Goal: Task Accomplishment & Management: Complete application form

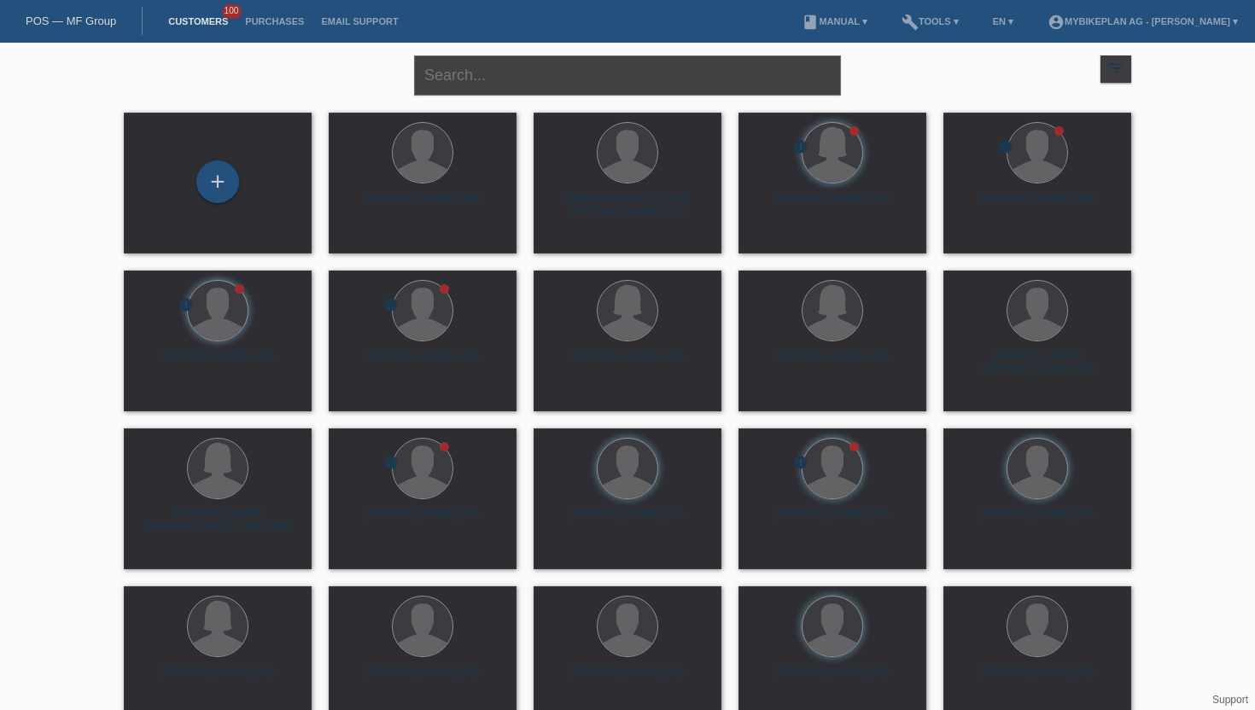
click at [467, 73] on input "text" at bounding box center [627, 75] width 427 height 40
paste input "[PERSON_NAME]"
type input "[PERSON_NAME]"
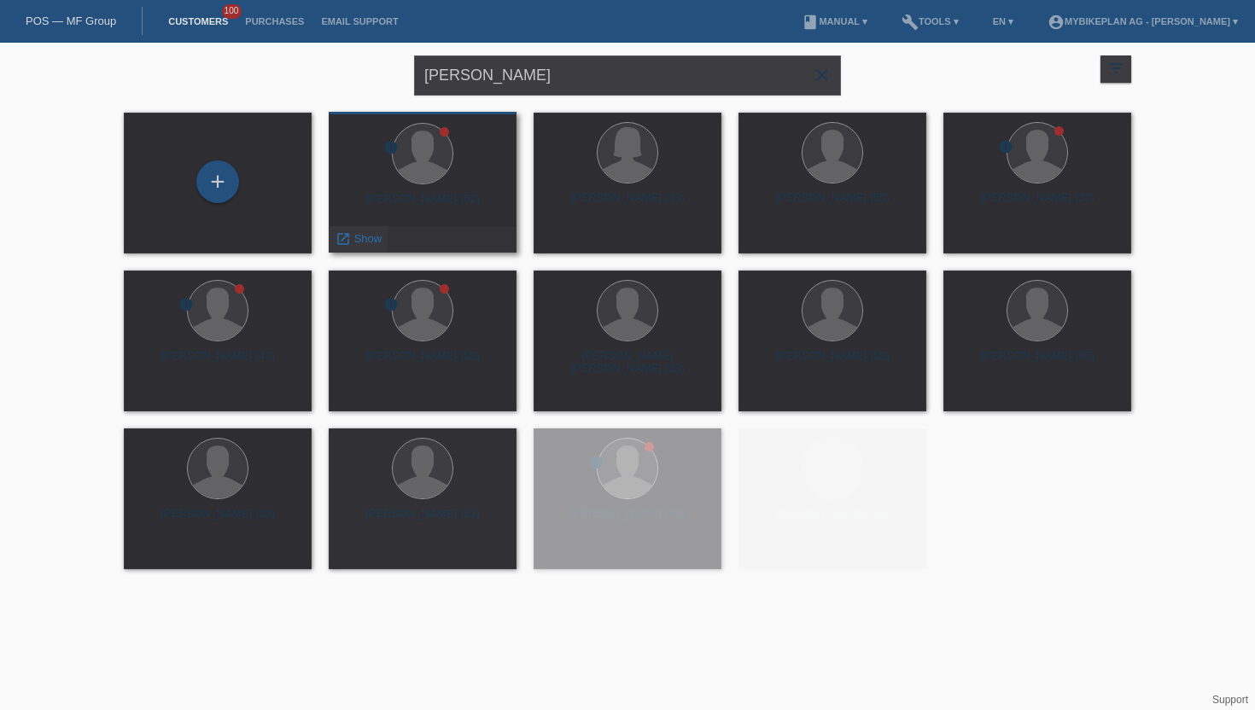
click at [360, 241] on span "Show" at bounding box center [368, 238] width 28 height 13
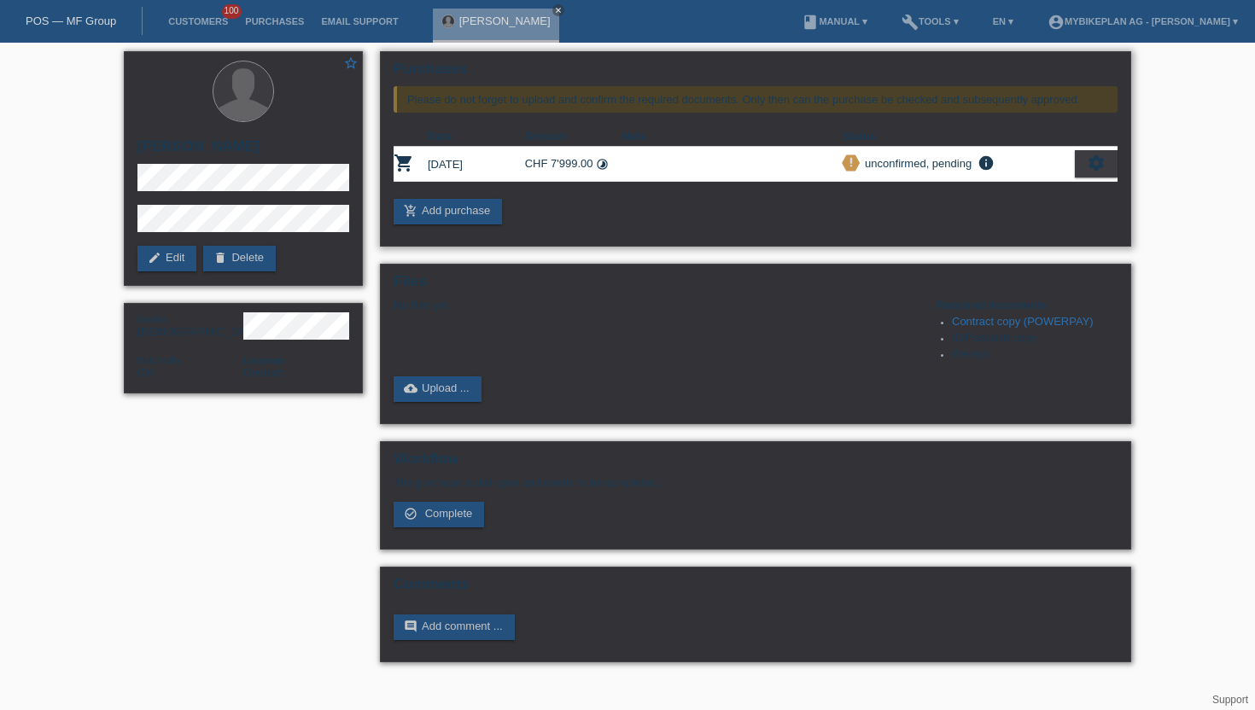
click at [555, 164] on td "CHF 7'999.00 timelapse" at bounding box center [573, 164] width 97 height 35
click at [553, 201] on div "add_shopping_cart Add purchase" at bounding box center [756, 212] width 724 height 26
click at [1086, 170] on div "settings" at bounding box center [1096, 163] width 43 height 27
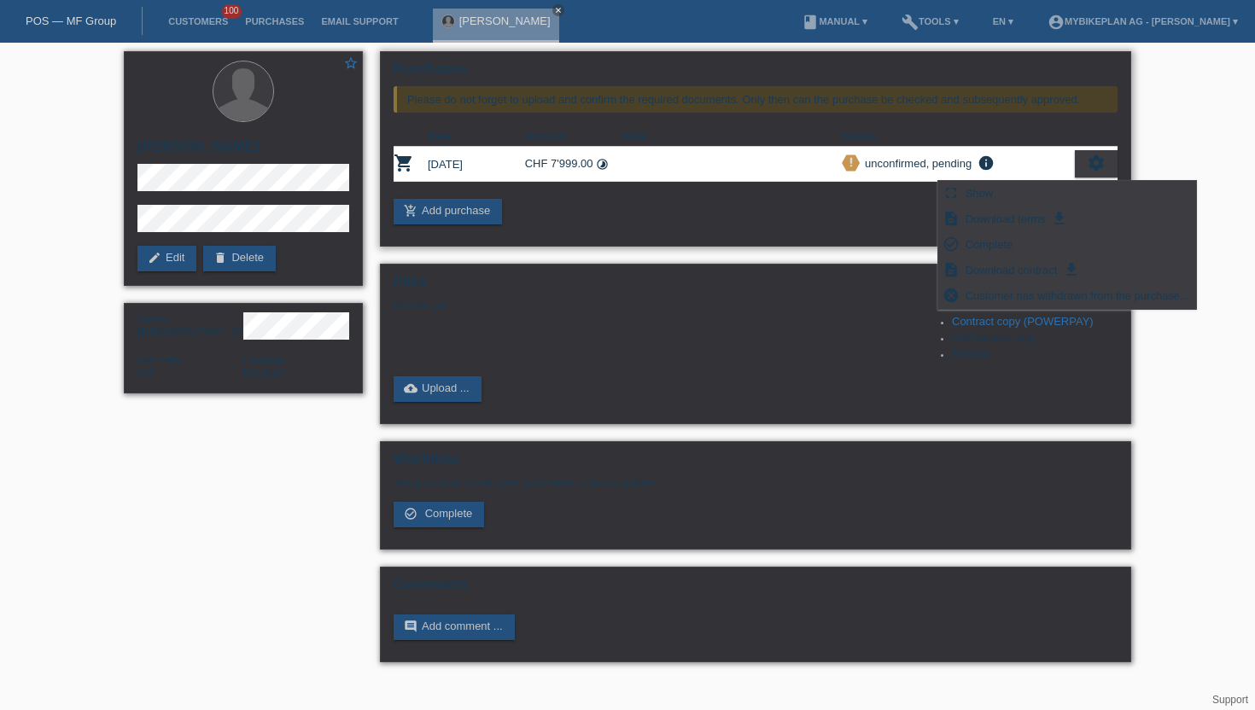
click at [822, 182] on td at bounding box center [732, 164] width 220 height 35
click at [642, 192] on div "Purchases Please do not forget to upload and confirm the required documents. On…" at bounding box center [755, 149] width 751 height 196
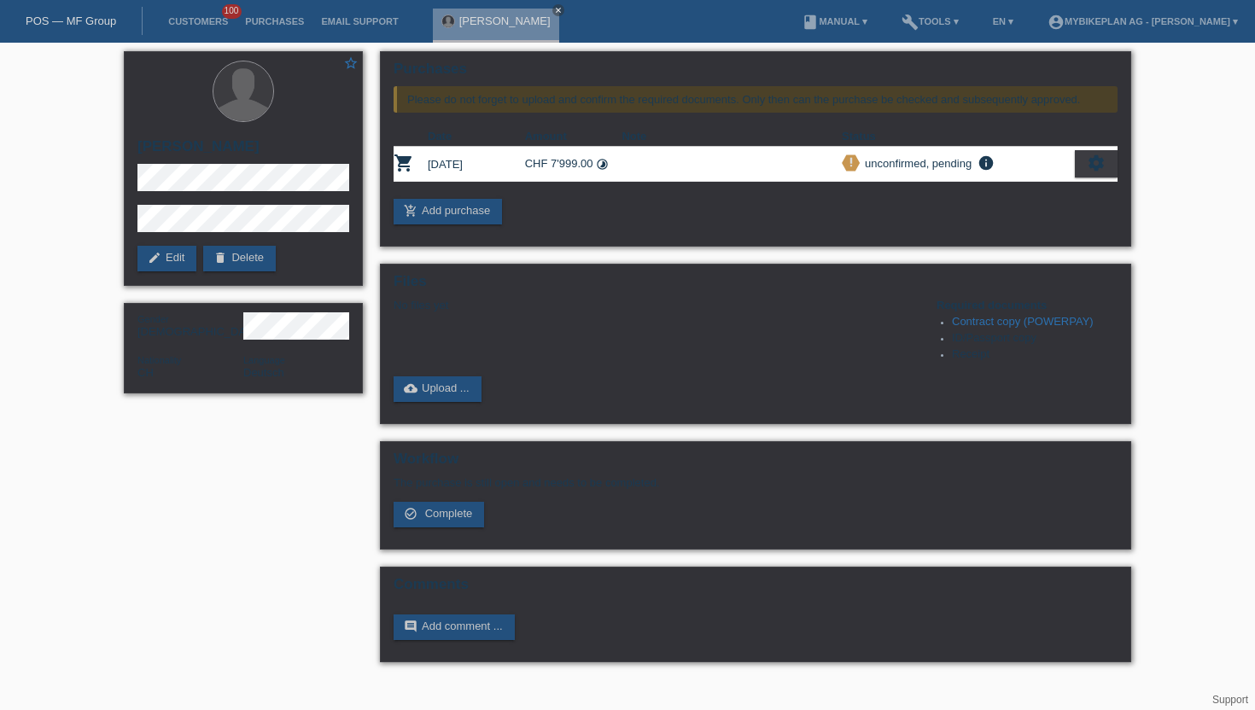
click at [186, 27] on li "Customers 100" at bounding box center [198, 22] width 77 height 44
click at [190, 24] on link "Customers" at bounding box center [198, 21] width 77 height 10
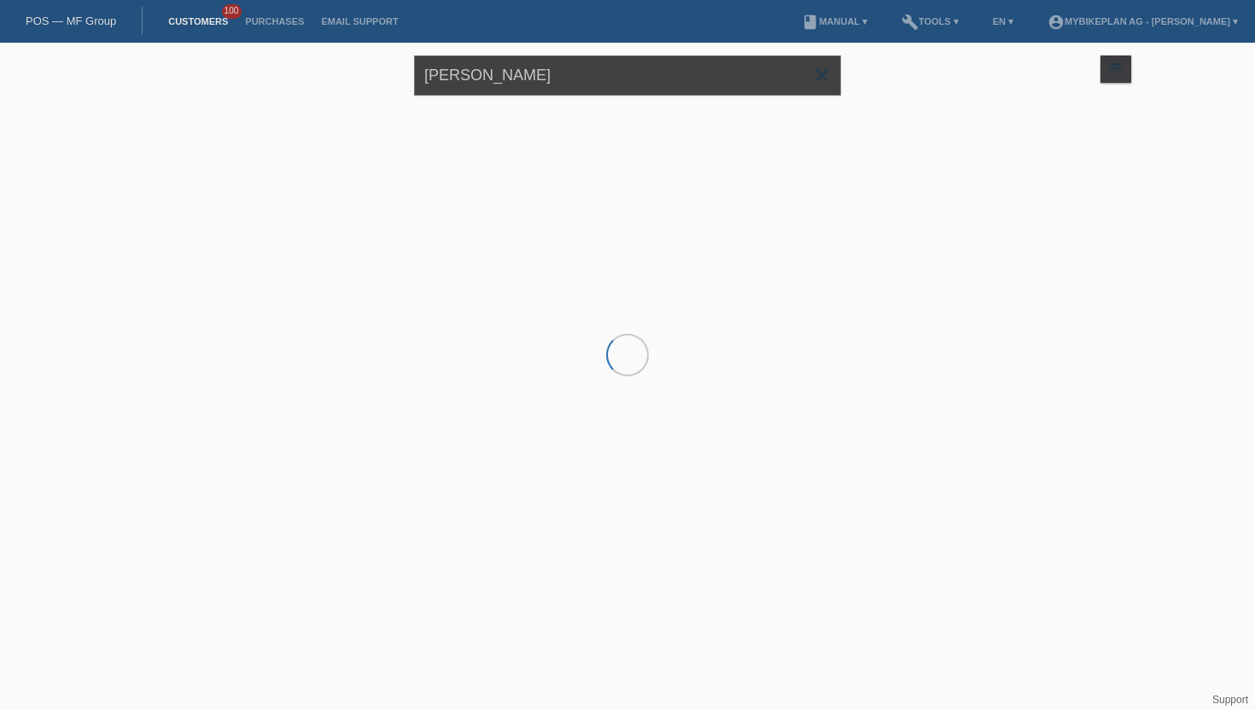
click at [553, 75] on input "[PERSON_NAME]" at bounding box center [627, 75] width 427 height 40
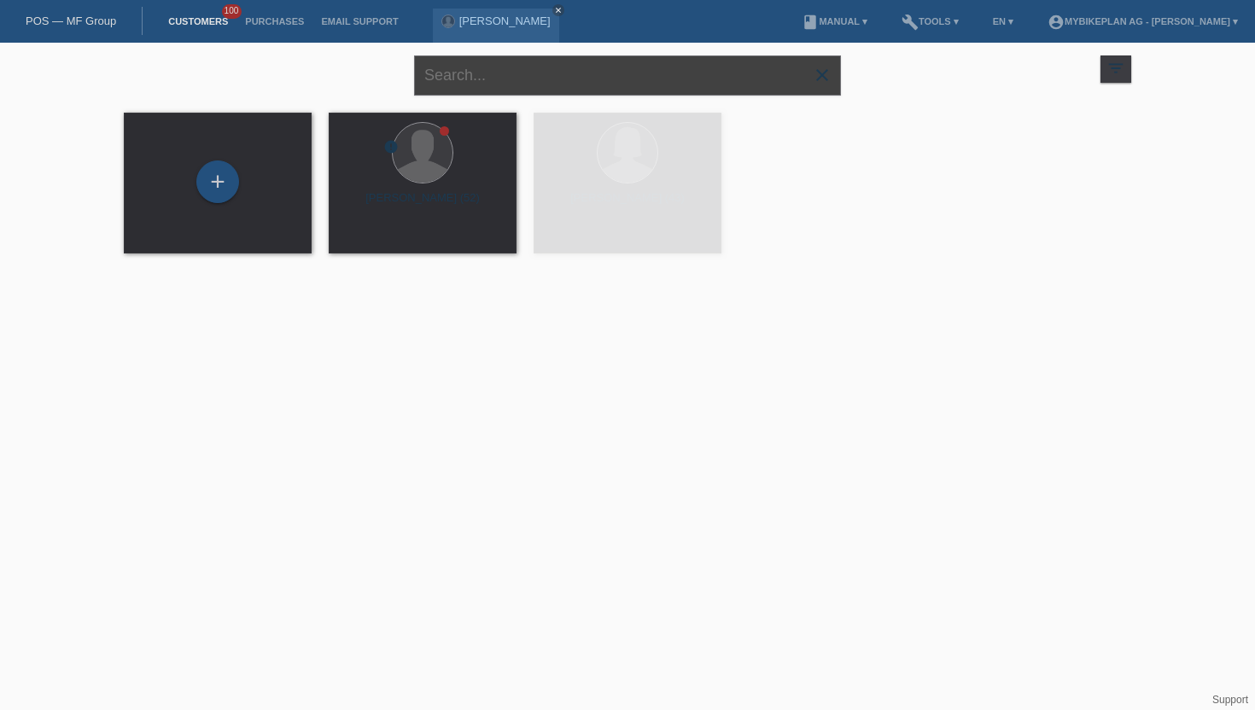
paste input "Roman Schwarzenbach"
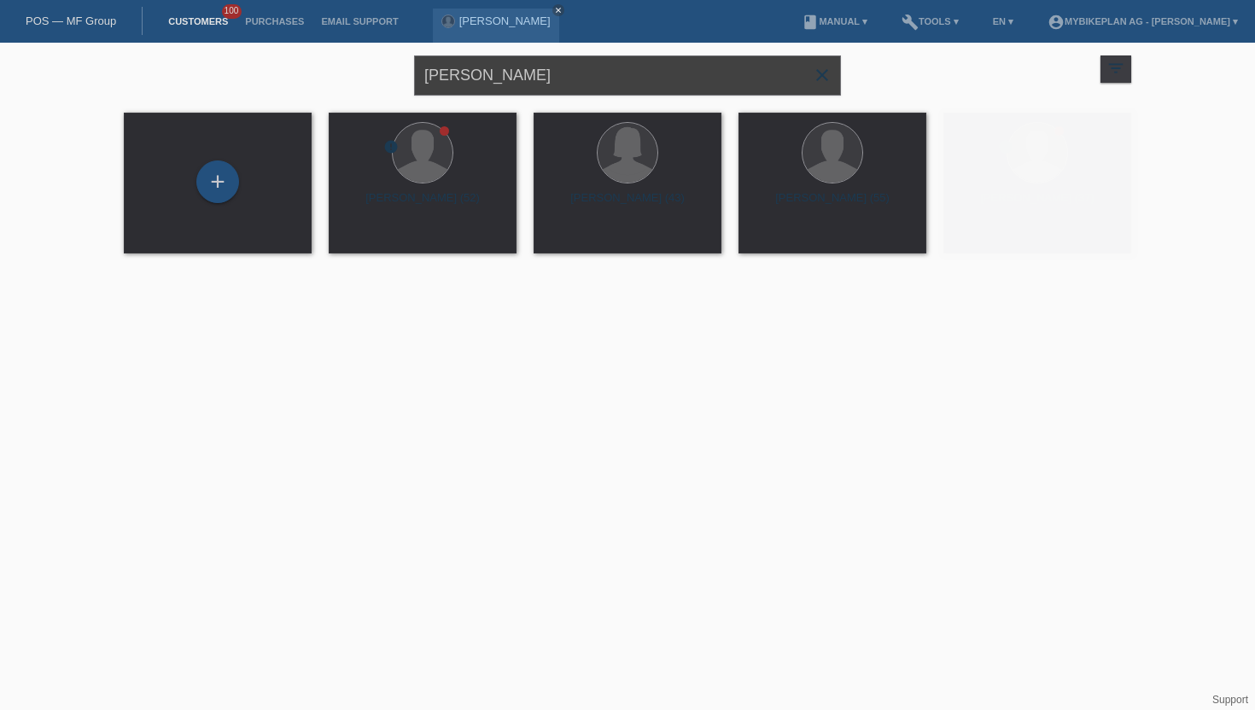
type input "Roman Schwarzenbach"
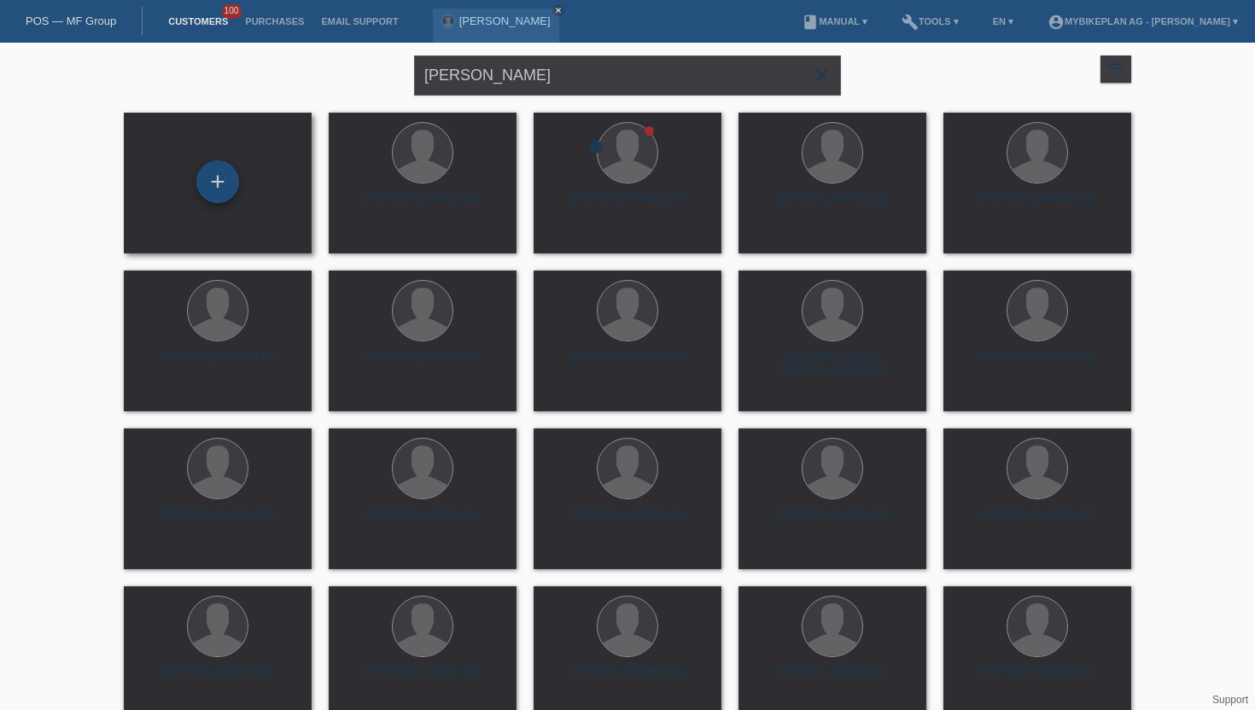
click at [204, 190] on div "+" at bounding box center [217, 181] width 41 height 29
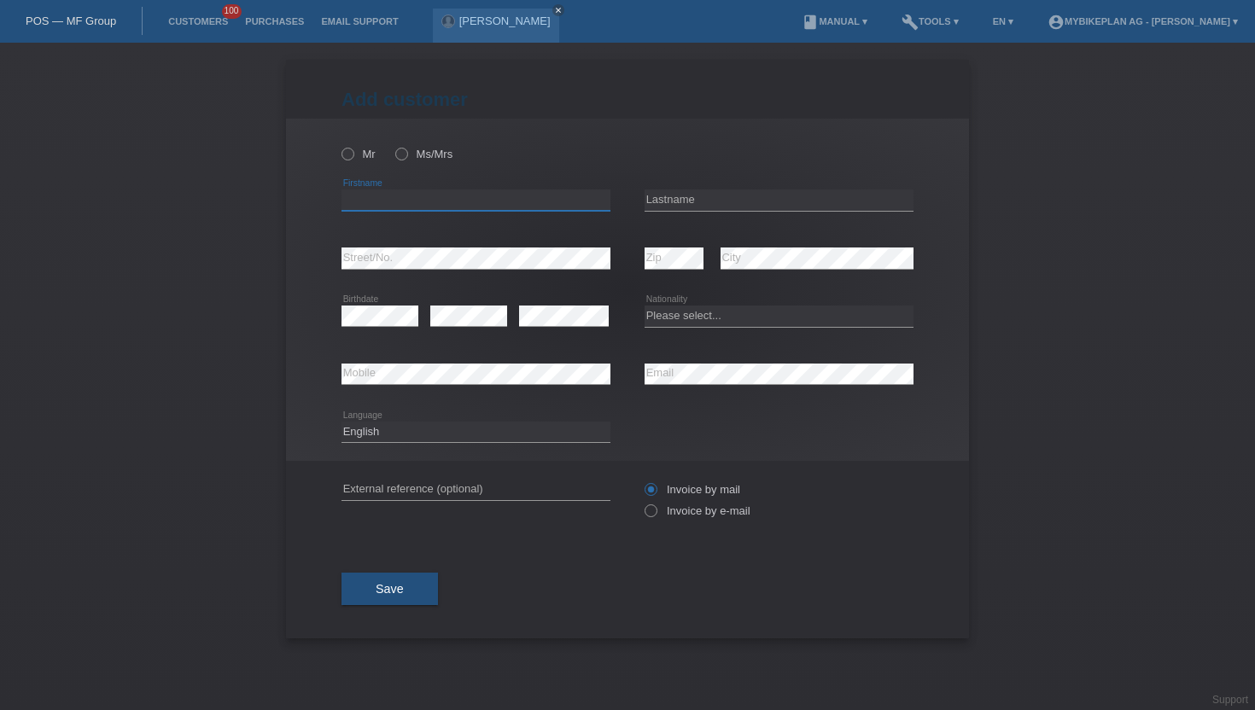
click at [410, 201] on input "text" at bounding box center [476, 200] width 269 height 21
paste input "Roman Schwarzenbach"
click at [426, 201] on input "Roman Schwarzenbach" at bounding box center [476, 200] width 269 height 21
type input "Roman"
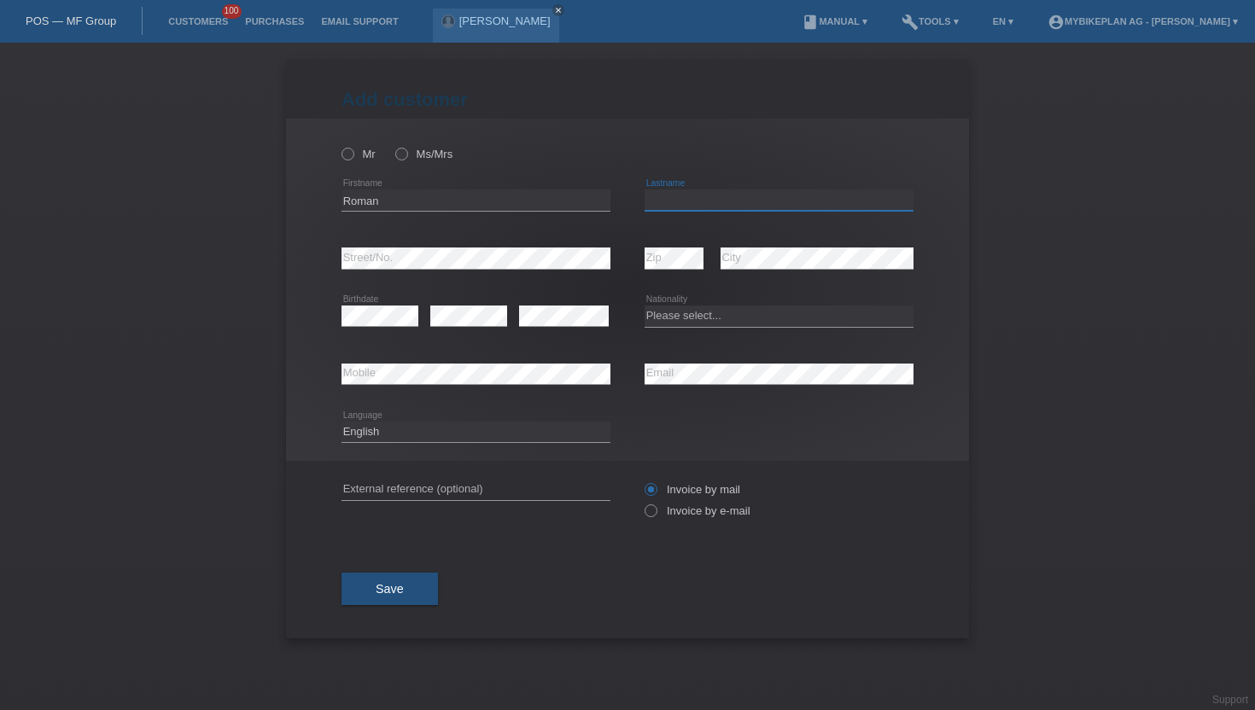
click at [718, 205] on input "text" at bounding box center [779, 200] width 269 height 21
paste input "Schwarzenbach"
type input "Schwarzenbach"
click at [339, 145] on icon at bounding box center [339, 145] width 0 height 0
click at [350, 159] on input "Mr" at bounding box center [347, 153] width 11 height 11
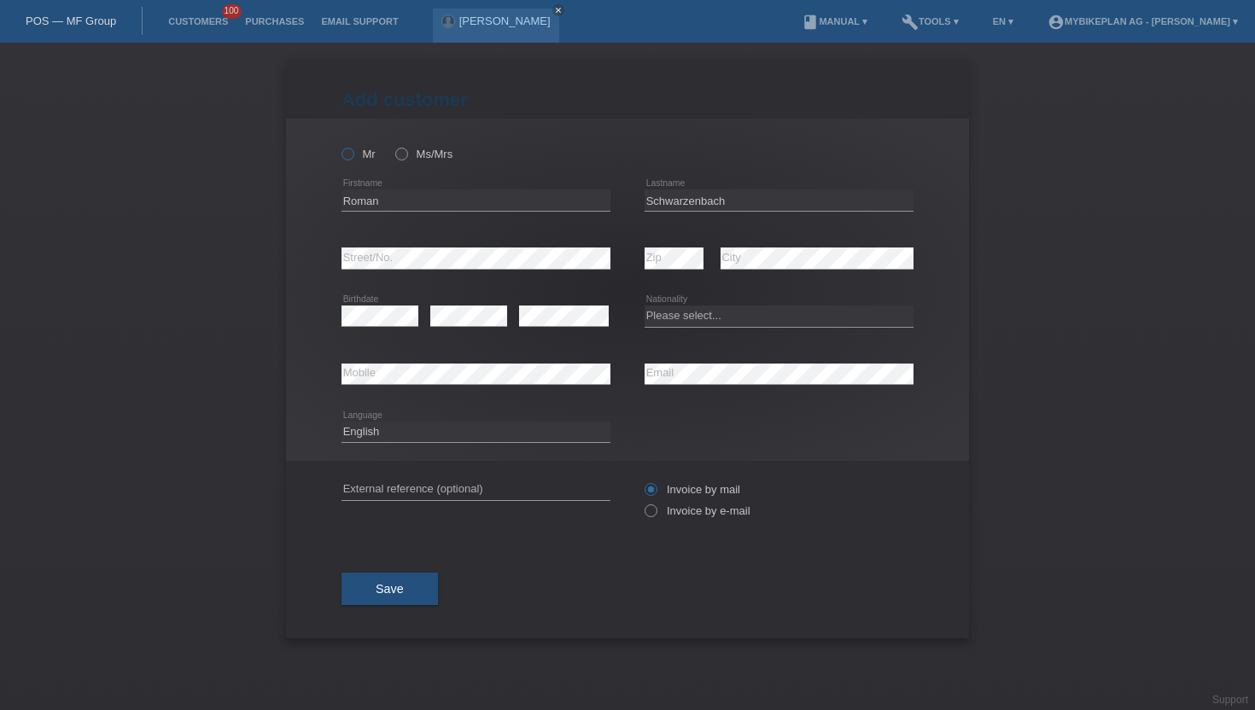
radio input "true"
click at [642, 502] on icon at bounding box center [642, 502] width 0 height 0
click at [651, 514] on input "Invoice by e-mail" at bounding box center [650, 515] width 11 height 21
radio input "true"
click at [400, 438] on select "Deutsch Français Italiano English" at bounding box center [476, 432] width 269 height 20
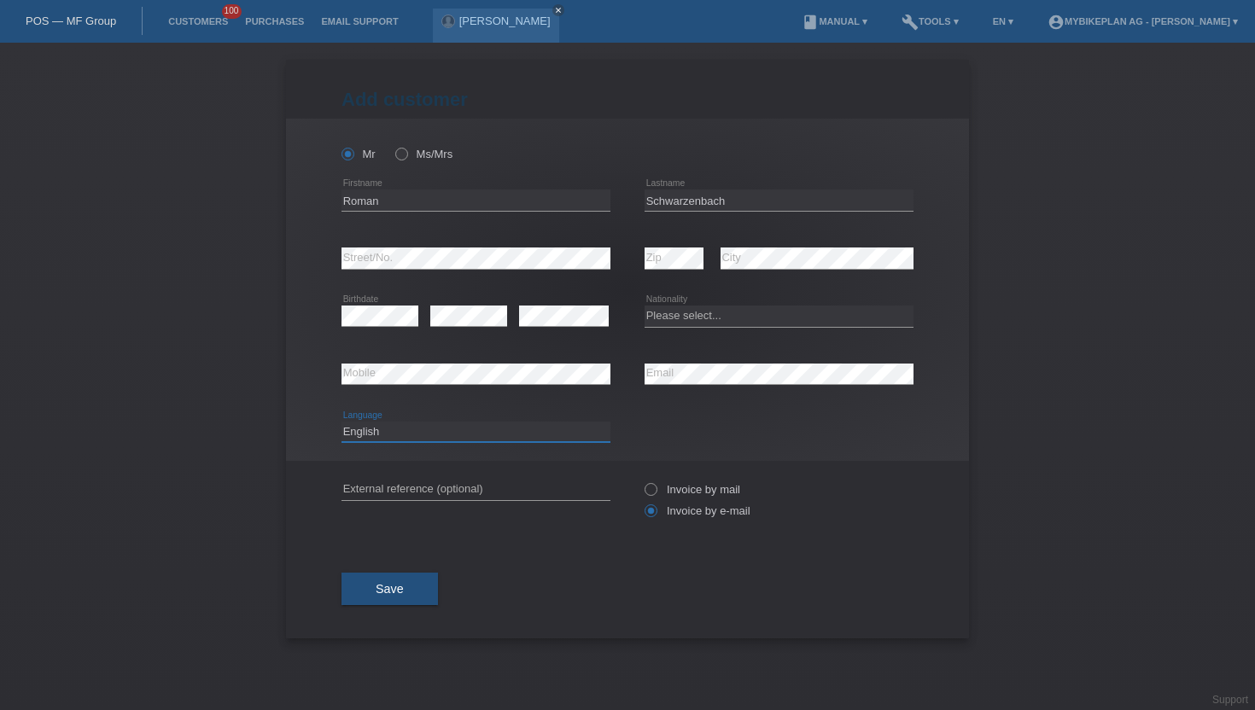
select select "de"
click at [342, 422] on select "Deutsch Français Italiano English" at bounding box center [476, 432] width 269 height 20
click at [454, 272] on div "error Street/No." at bounding box center [476, 259] width 269 height 58
click at [685, 316] on select "Please select... Switzerland Austria Germany Liechtenstein ------------ Afghani…" at bounding box center [779, 316] width 269 height 20
select select "CH"
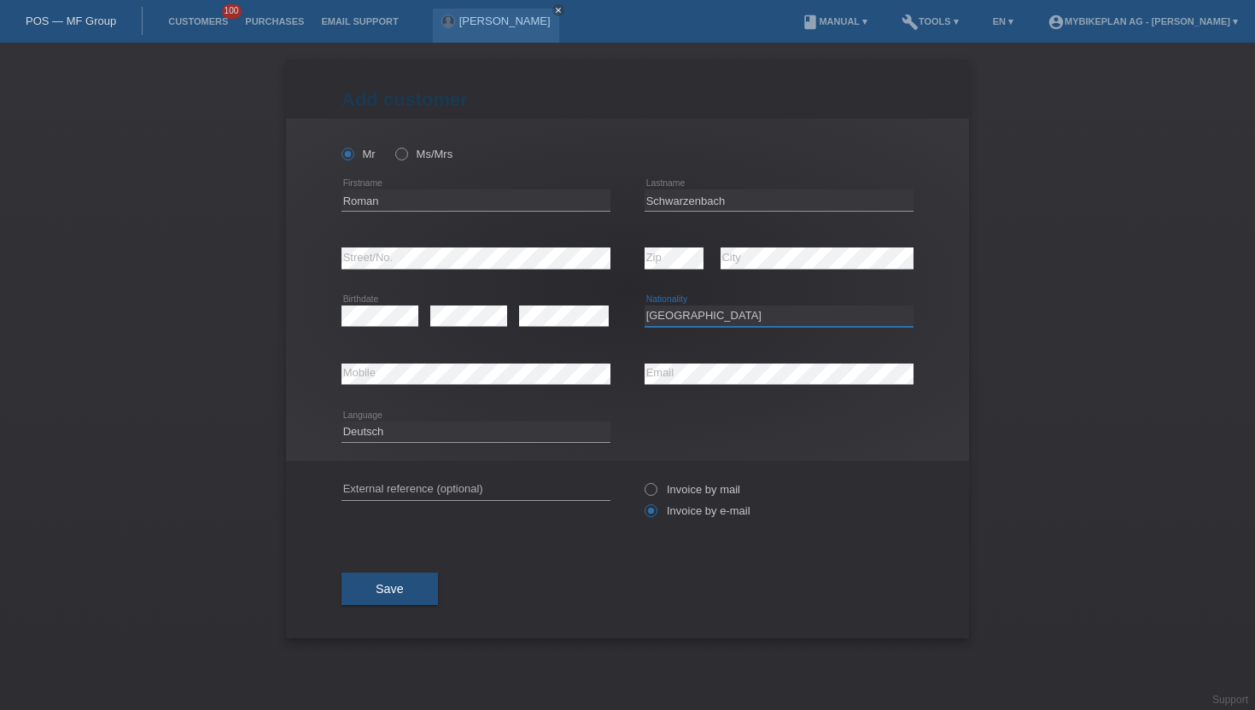
click at [645, 306] on select "Please select... Switzerland Austria Germany Liechtenstein ------------ Afghani…" at bounding box center [779, 316] width 269 height 20
click at [395, 604] on button "Save" at bounding box center [390, 589] width 96 height 32
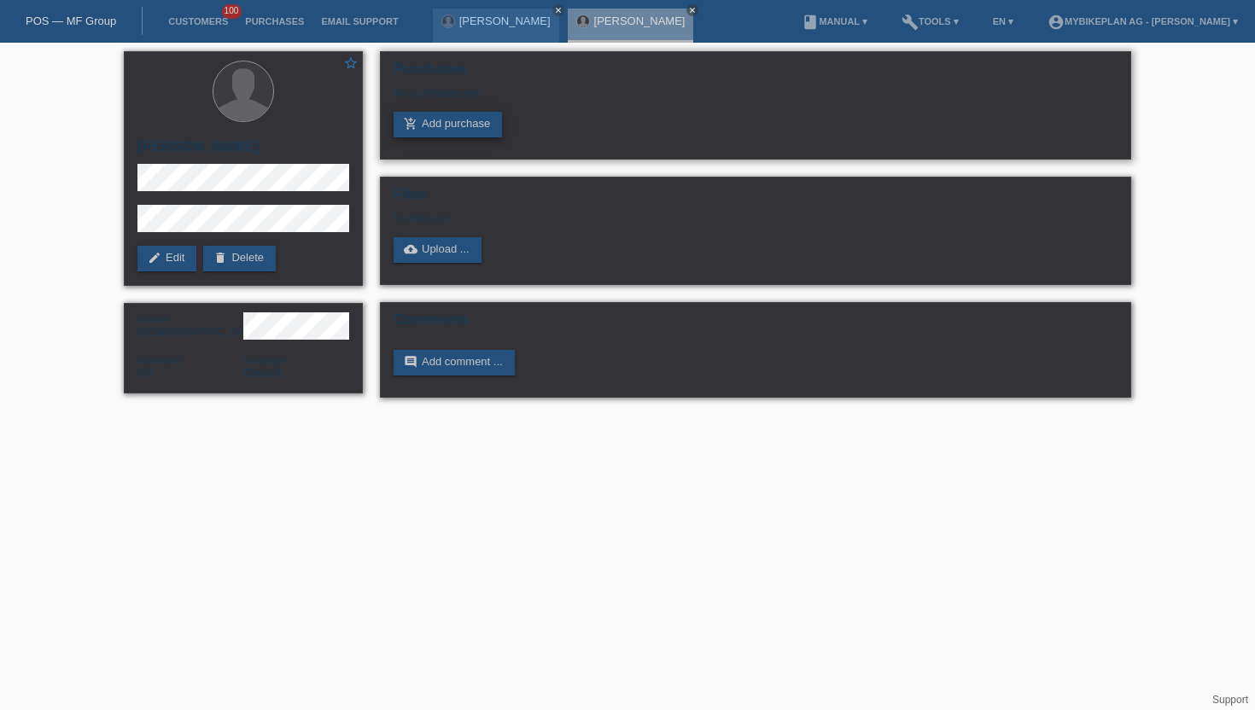
click at [466, 136] on link "add_shopping_cart Add purchase" at bounding box center [448, 125] width 108 height 26
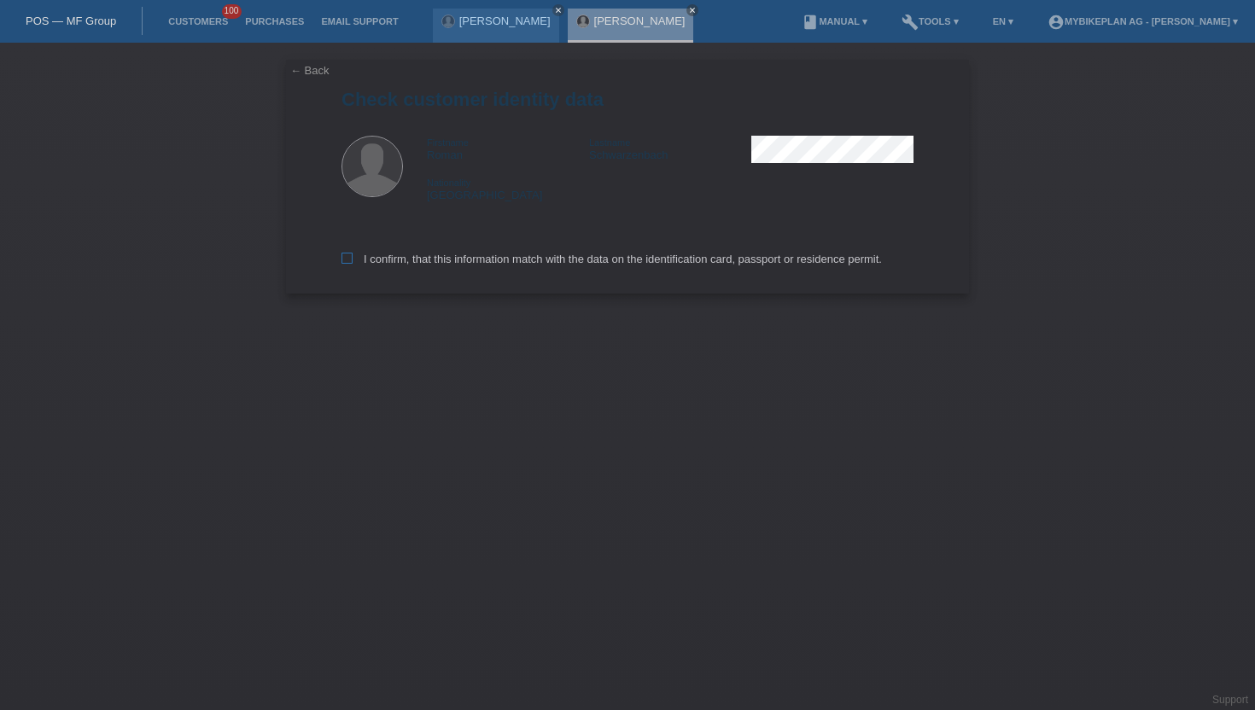
click at [342, 266] on label "I confirm, that this information match with the data on the identification card…" at bounding box center [612, 259] width 540 height 13
click at [342, 264] on input "I confirm, that this information match with the data on the identification card…" at bounding box center [347, 258] width 11 height 11
checkbox input "true"
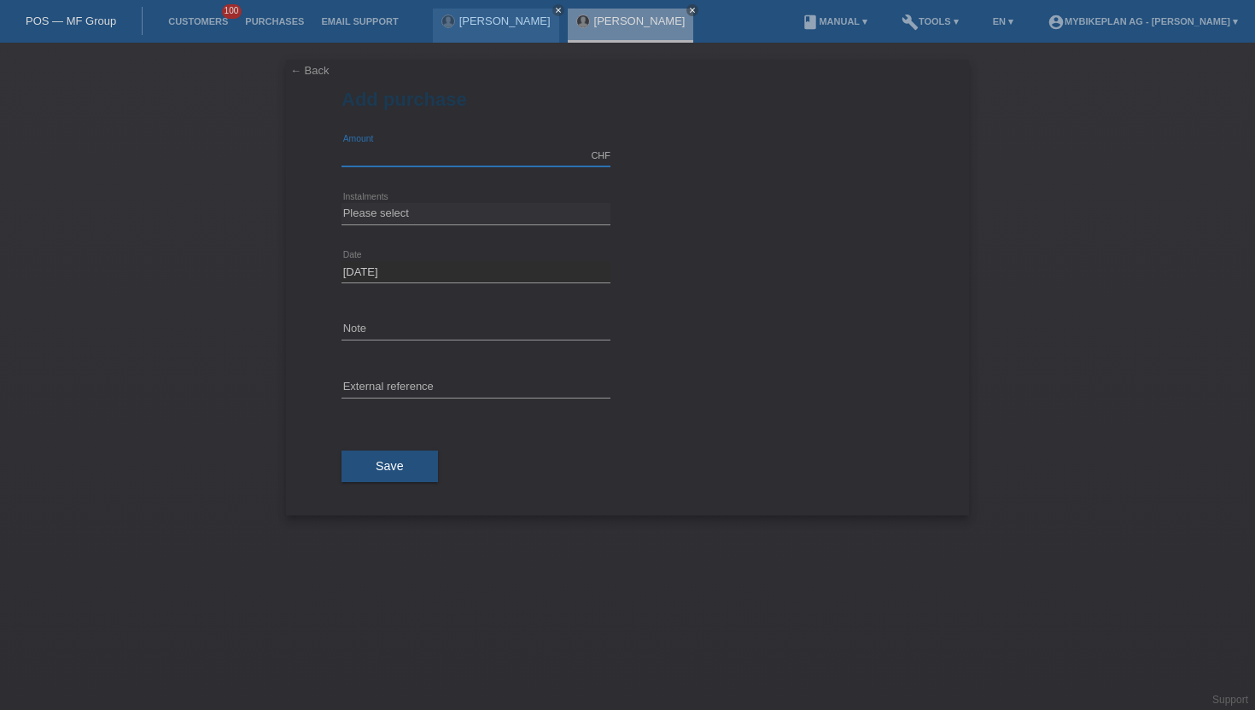
click at [400, 151] on input "text" at bounding box center [476, 155] width 269 height 21
type input "15000.00"
click at [402, 216] on select "Please select 6 instalments 12 instalments 18 instalments 24 instalments 36 ins…" at bounding box center [476, 213] width 269 height 20
select select "488"
click at [342, 203] on select "Please select 6 instalments 12 instalments 18 instalments 24 instalments 36 ins…" at bounding box center [476, 213] width 269 height 20
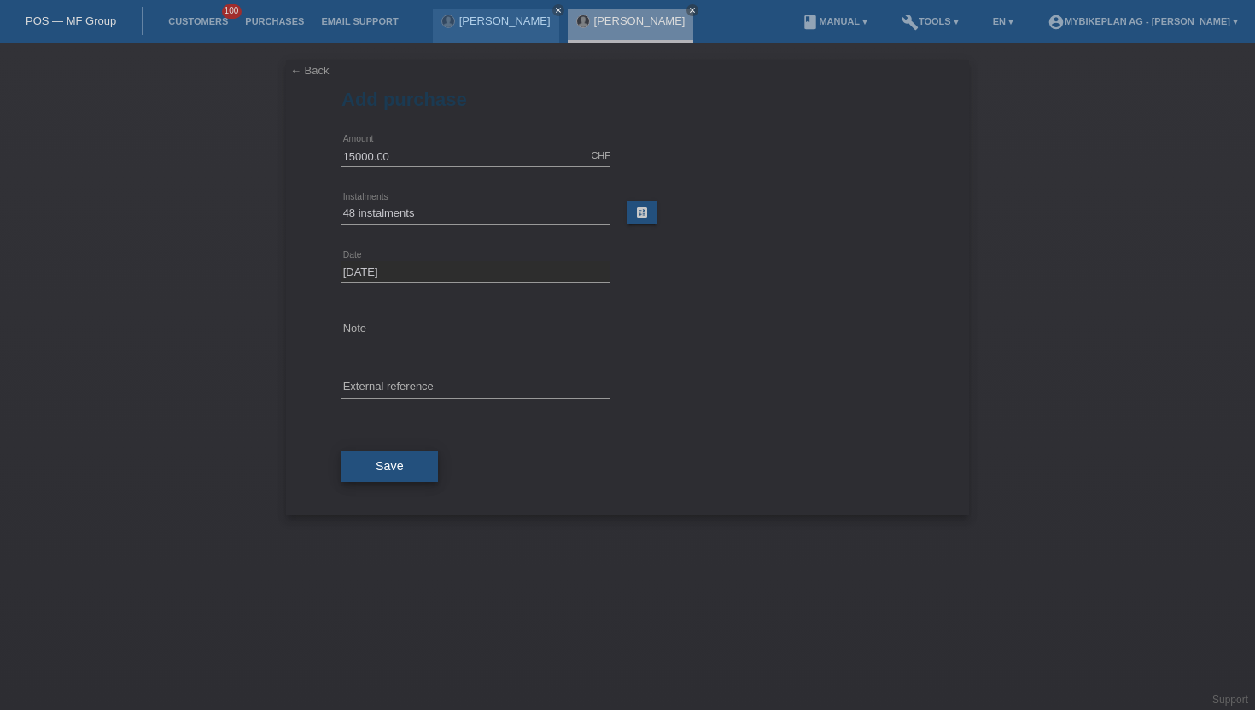
click at [366, 475] on button "Save" at bounding box center [390, 467] width 96 height 32
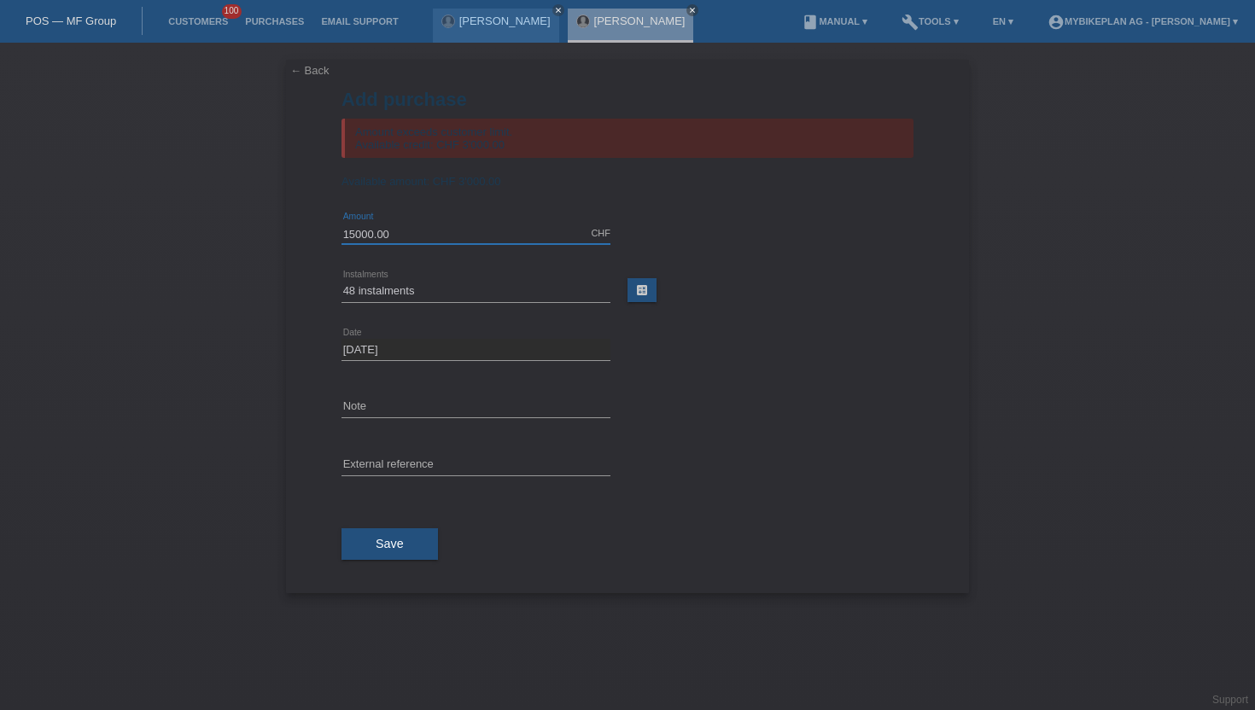
click at [398, 237] on input "15000.00" at bounding box center [476, 233] width 269 height 21
type input "3000.00"
click at [387, 547] on span "Save" at bounding box center [390, 544] width 28 height 14
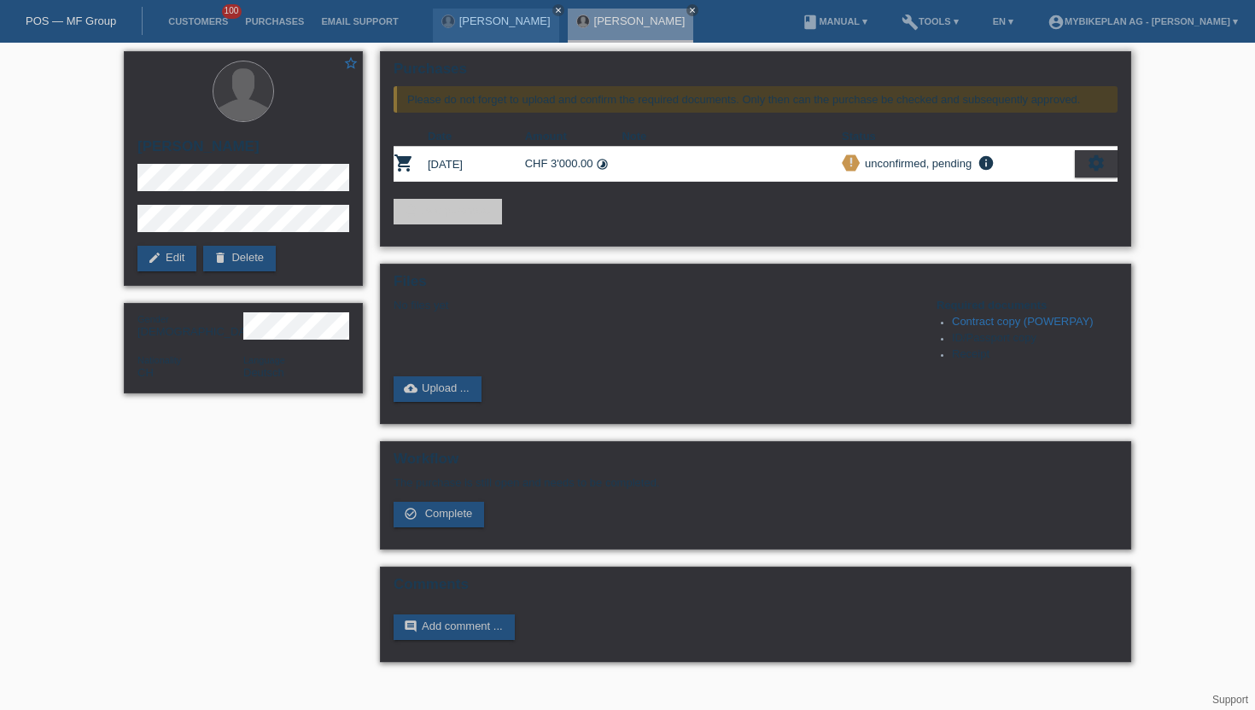
click at [1087, 143] on th at bounding box center [1096, 136] width 43 height 20
click at [1087, 161] on icon "settings" at bounding box center [1096, 163] width 19 height 19
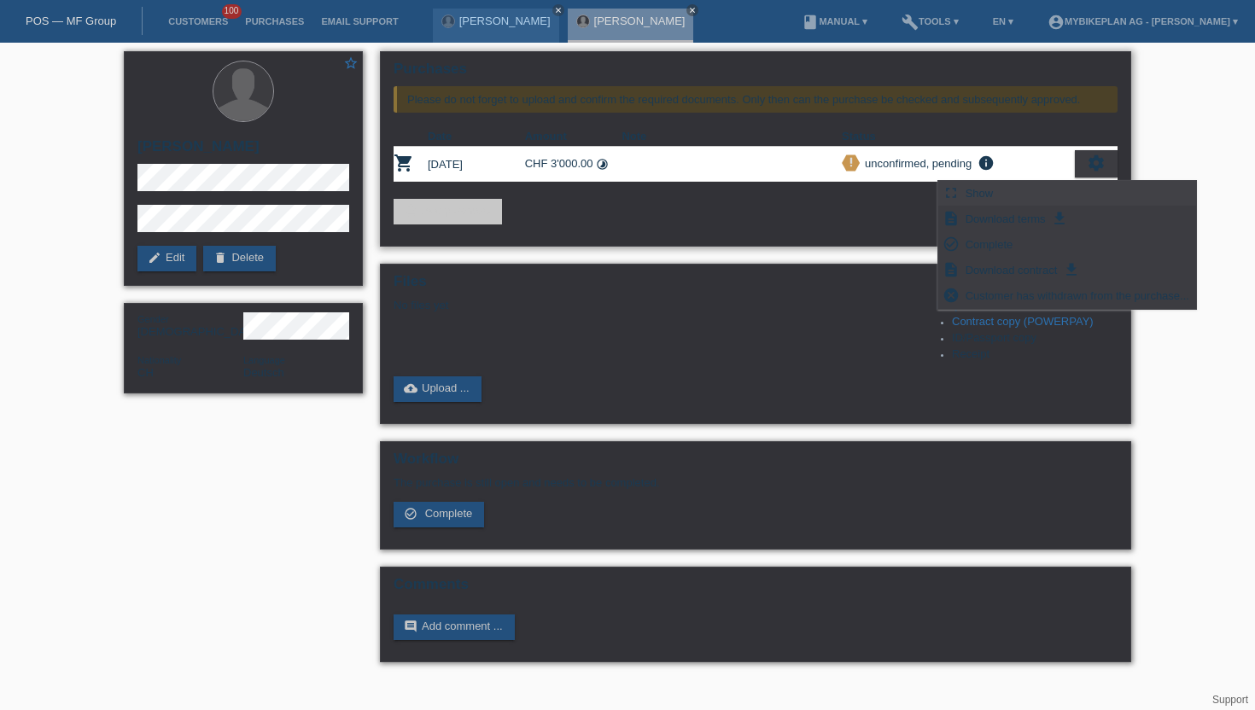
click at [1001, 195] on div "fullscreen Show" at bounding box center [1067, 194] width 258 height 26
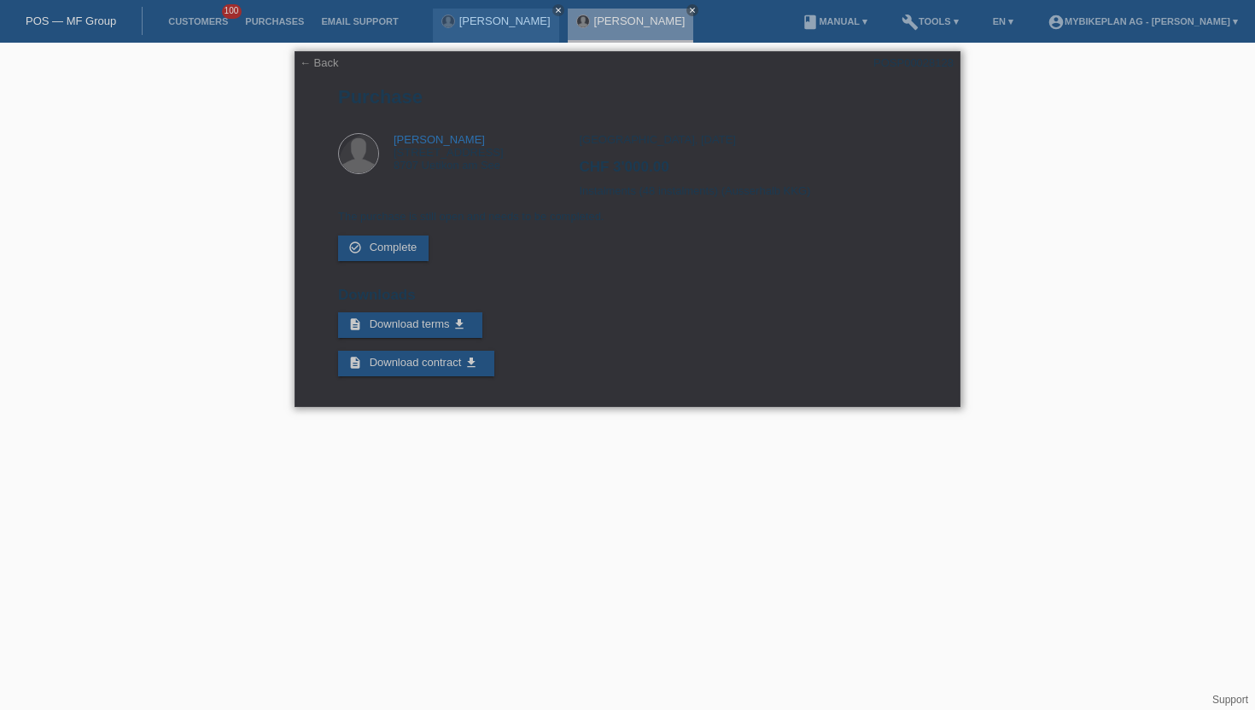
click at [926, 65] on div "POSP00028128" at bounding box center [913, 62] width 80 height 13
copy div "POSP00028128"
click at [186, 23] on link "Customers" at bounding box center [198, 21] width 77 height 10
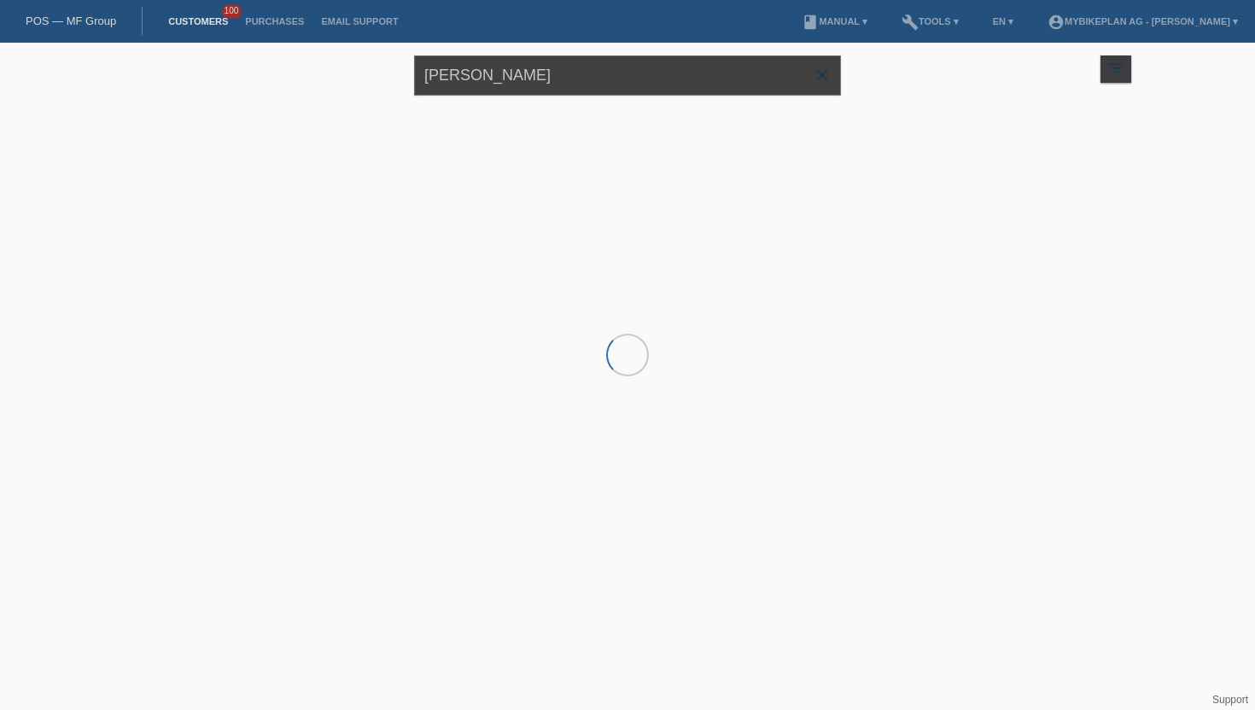
click at [528, 75] on input "[PERSON_NAME]" at bounding box center [627, 75] width 427 height 40
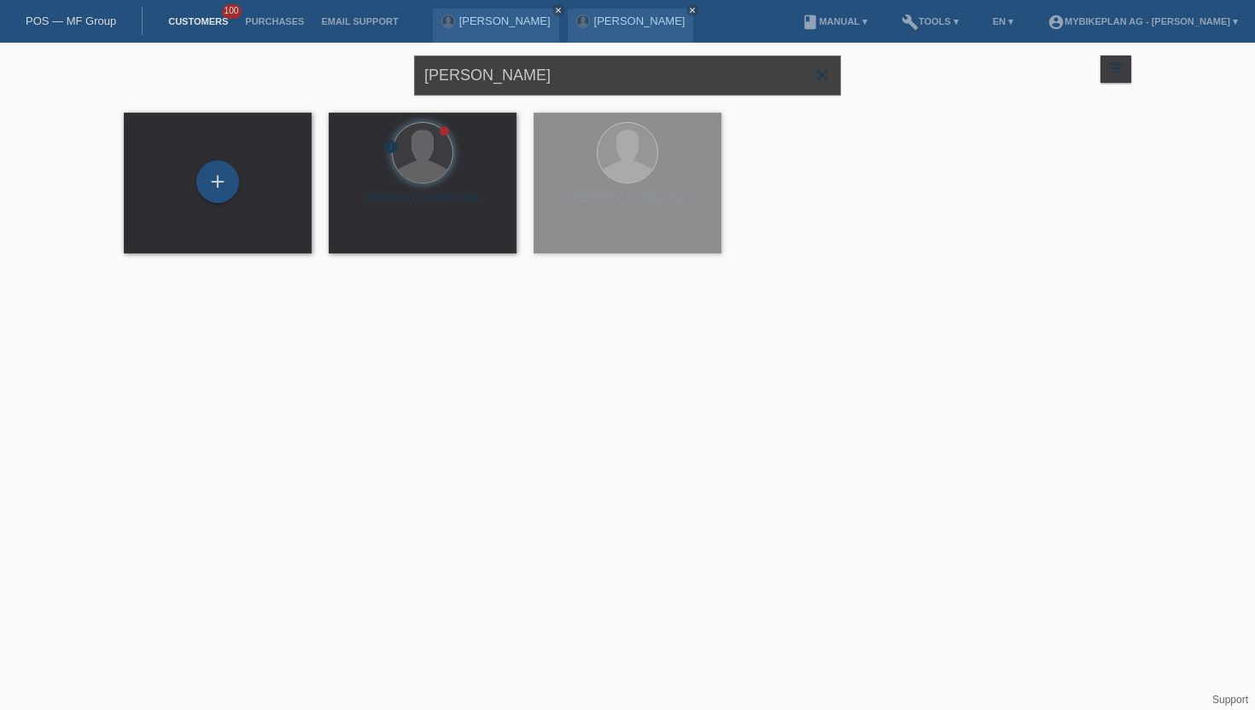
click at [528, 75] on input "[PERSON_NAME]" at bounding box center [627, 75] width 427 height 40
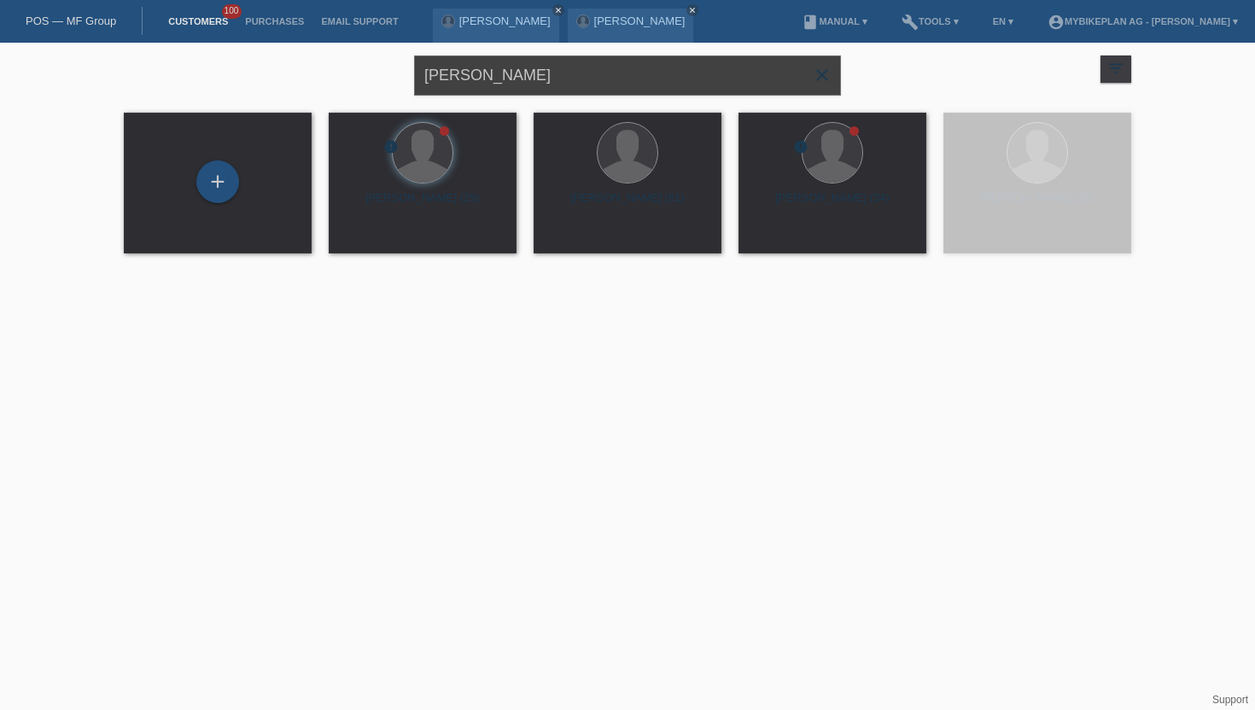
click at [528, 75] on input "[PERSON_NAME]" at bounding box center [627, 75] width 427 height 40
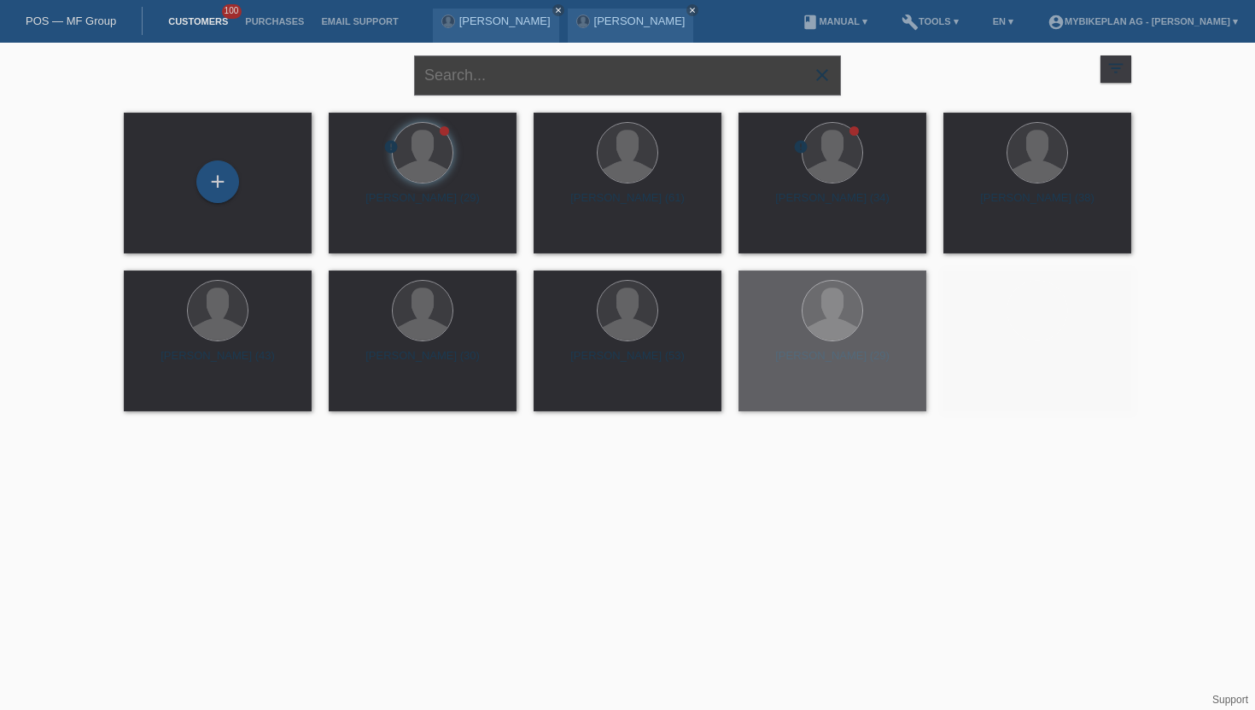
paste input "[PERSON_NAME]"
type input "[PERSON_NAME]"
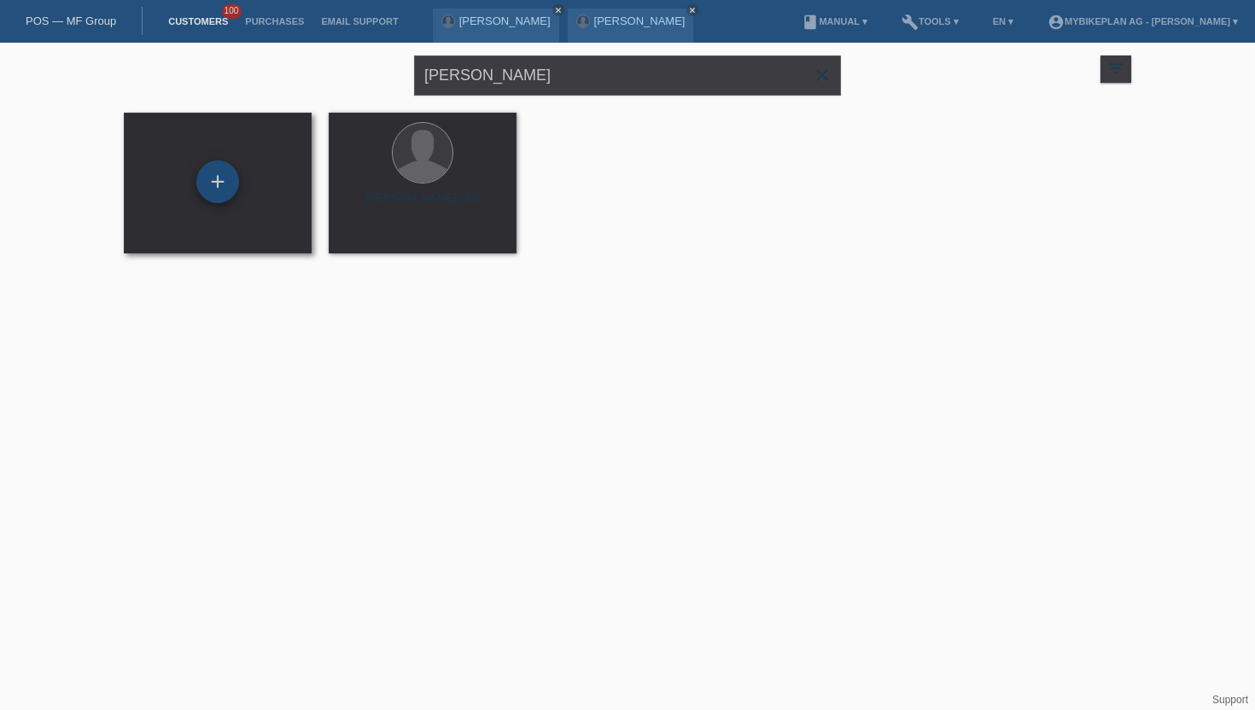
click at [215, 192] on div "+" at bounding box center [217, 182] width 43 height 43
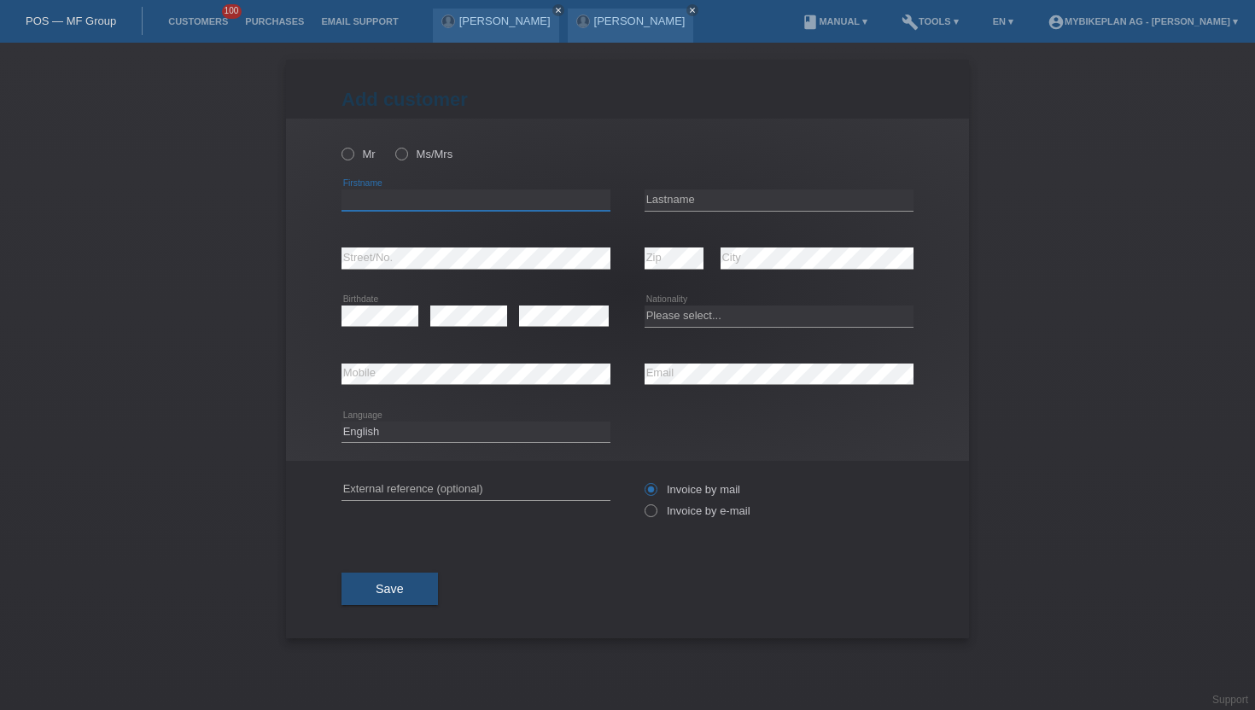
click at [380, 197] on input "text" at bounding box center [476, 200] width 269 height 21
paste input "[PERSON_NAME]"
click at [406, 202] on input "[PERSON_NAME]" at bounding box center [476, 200] width 269 height 21
type input "Tanguy"
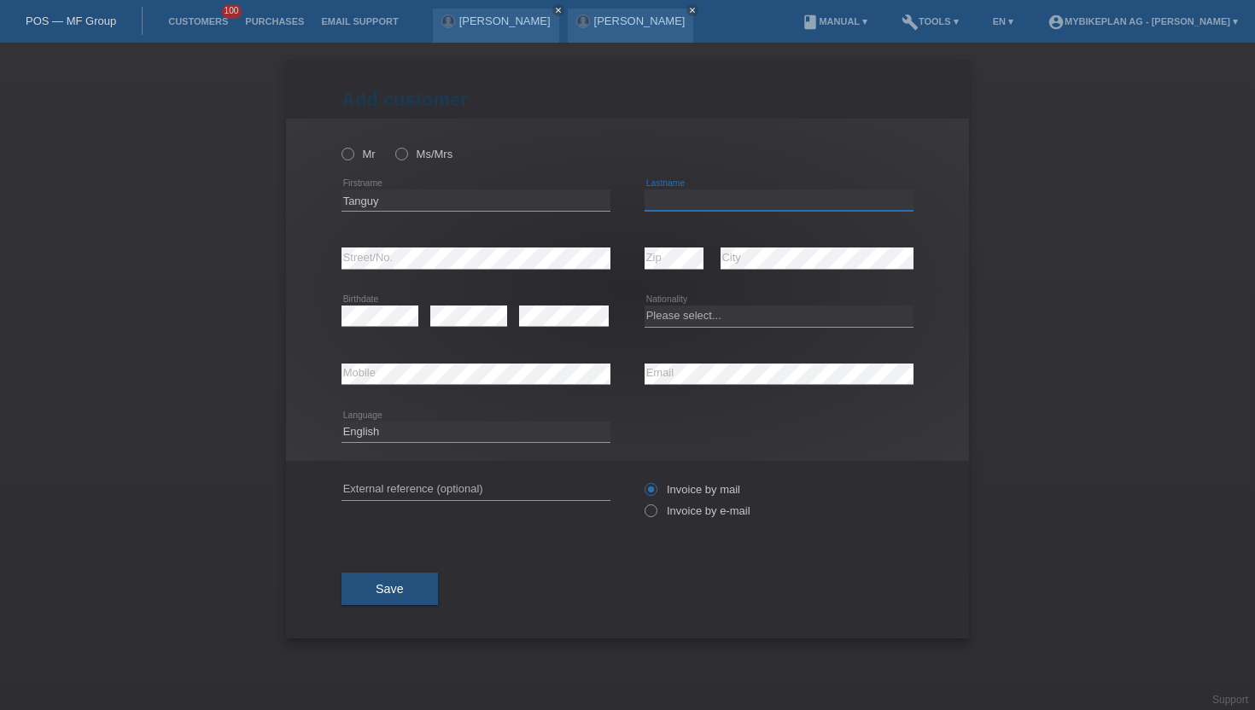
click at [649, 201] on input "text" at bounding box center [779, 200] width 269 height 21
paste input "Daigneau"
type input "Daigneau"
click at [339, 145] on icon at bounding box center [339, 145] width 0 height 0
click at [347, 153] on input "Mr" at bounding box center [347, 153] width 11 height 11
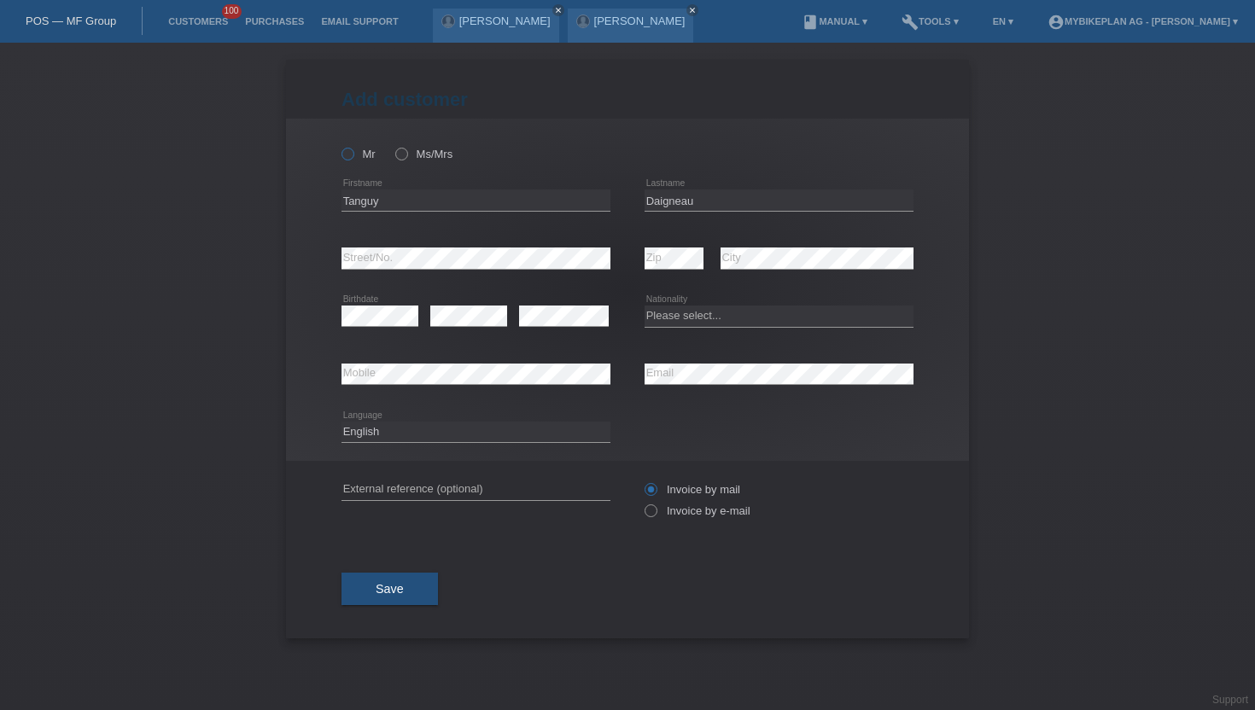
radio input "true"
click at [642, 502] on icon at bounding box center [642, 502] width 0 height 0
click at [651, 515] on input "Invoice by e-mail" at bounding box center [650, 515] width 11 height 21
radio input "true"
click at [772, 315] on select "Please select... Switzerland Austria Germany Liechtenstein ------------ Afghani…" at bounding box center [779, 316] width 269 height 20
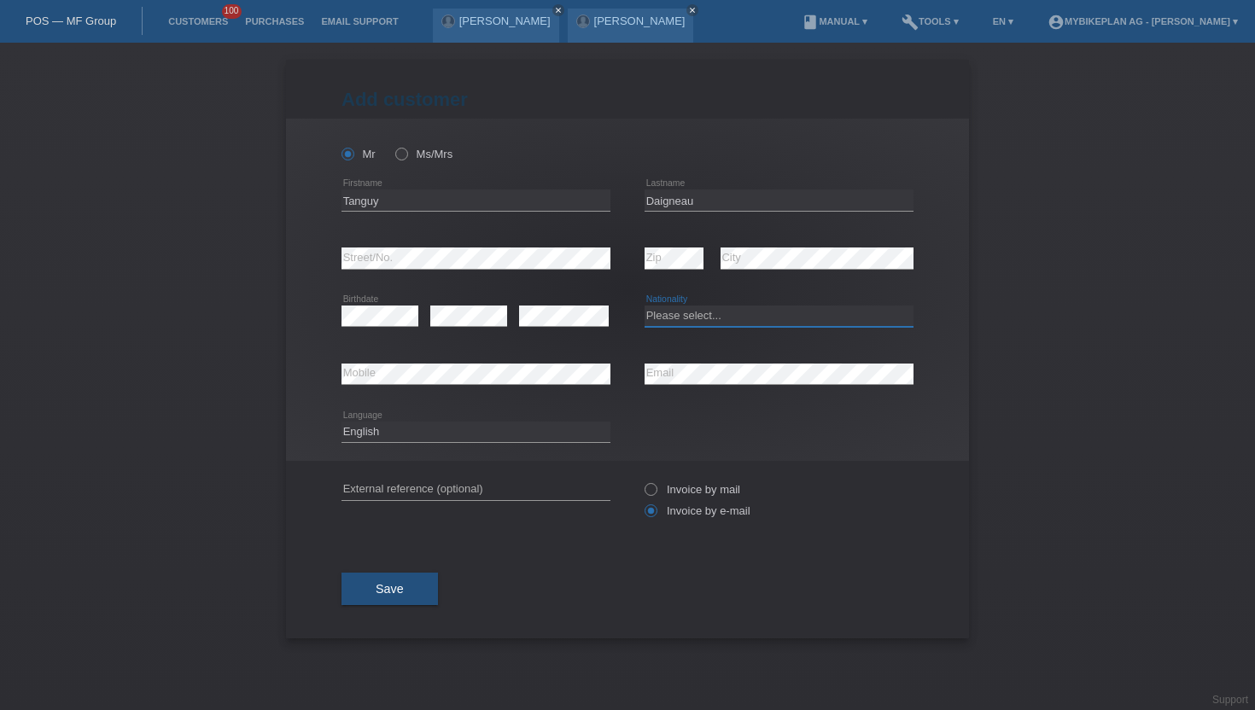
select select "CH"
click at [645, 306] on select "Please select... [GEOGRAPHIC_DATA] [GEOGRAPHIC_DATA] [GEOGRAPHIC_DATA] [GEOGRAP…" at bounding box center [779, 316] width 269 height 20
click at [548, 328] on div "error" at bounding box center [564, 317] width 90 height 58
click at [552, 327] on icon at bounding box center [564, 326] width 90 height 1
click at [377, 438] on select "Deutsch Français Italiano English" at bounding box center [476, 432] width 269 height 20
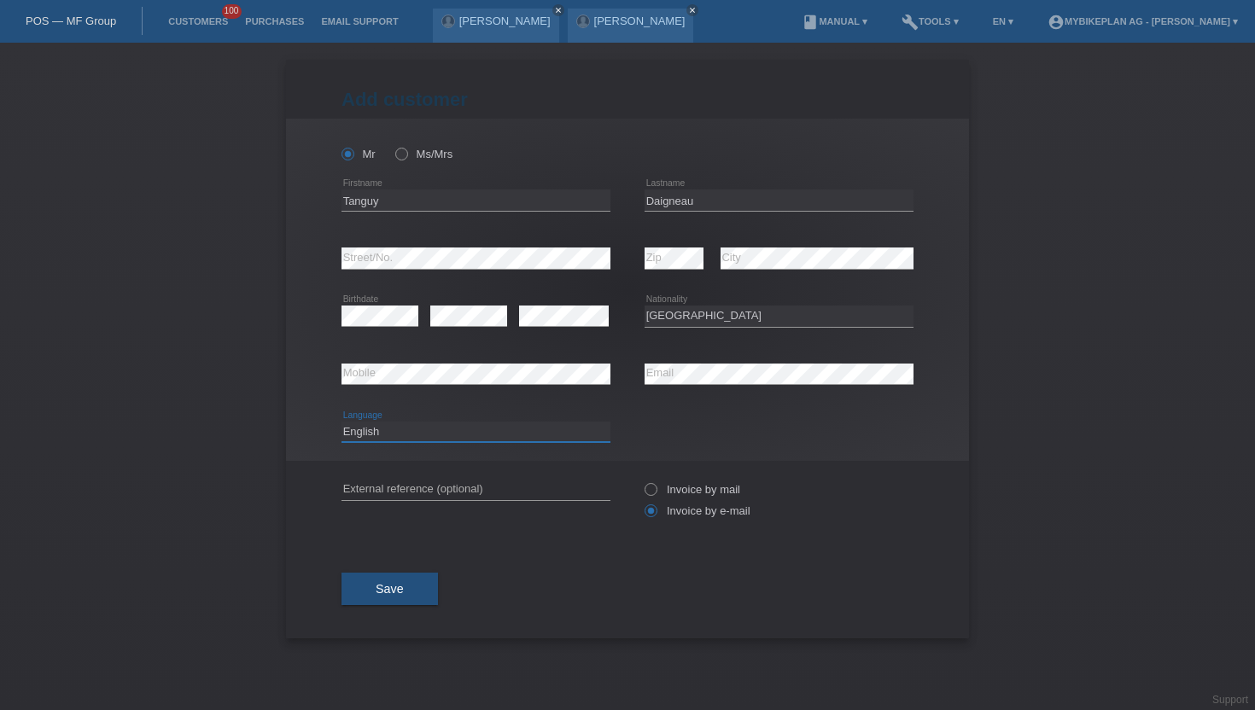
select select "de"
click at [342, 422] on select "Deutsch Français Italiano English" at bounding box center [476, 432] width 269 height 20
click at [388, 593] on span "Save" at bounding box center [390, 589] width 28 height 14
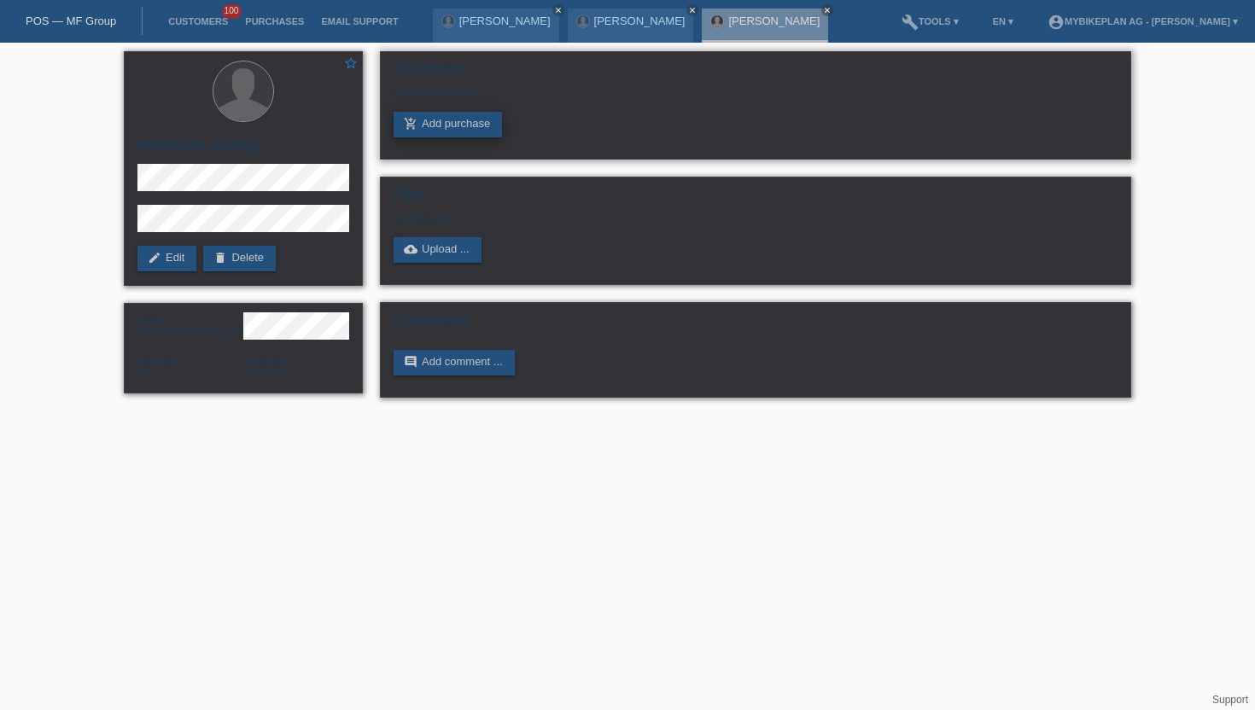
click at [431, 130] on link "add_shopping_cart Add purchase" at bounding box center [448, 125] width 108 height 26
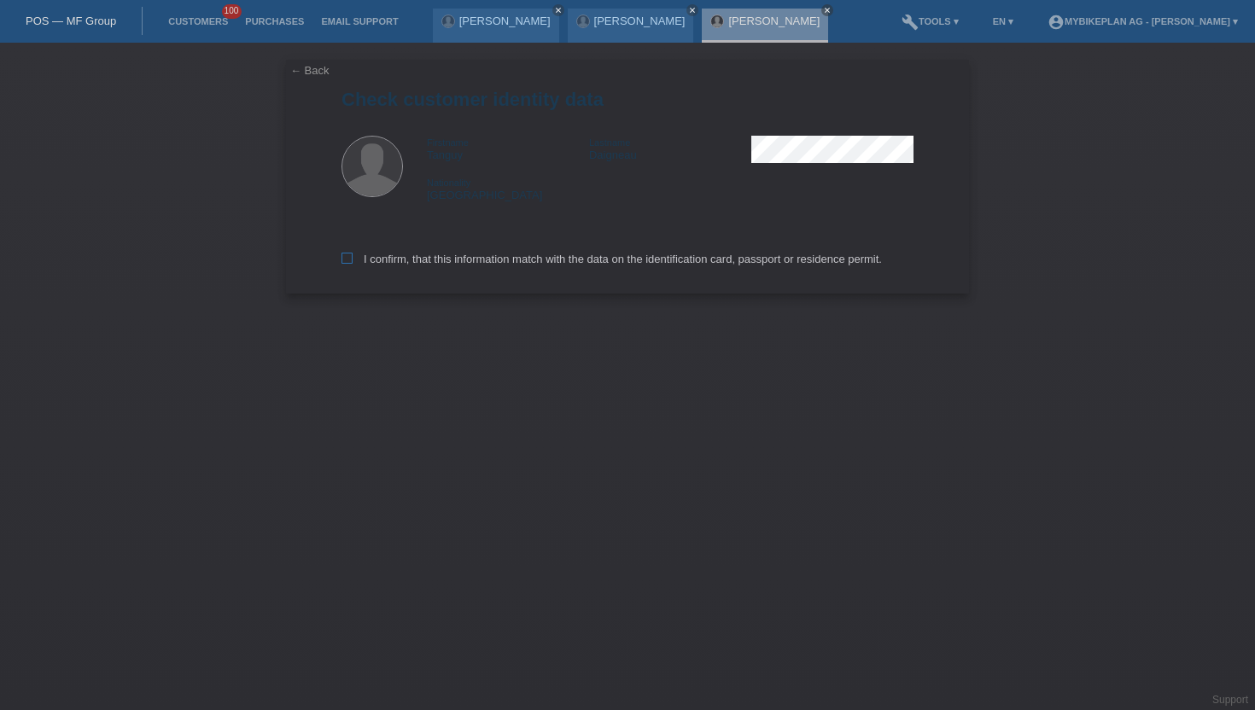
click at [353, 256] on label "I confirm, that this information match with the data on the identification card…" at bounding box center [612, 259] width 540 height 13
click at [353, 256] on input "I confirm, that this information match with the data on the identification card…" at bounding box center [347, 258] width 11 height 11
checkbox input "true"
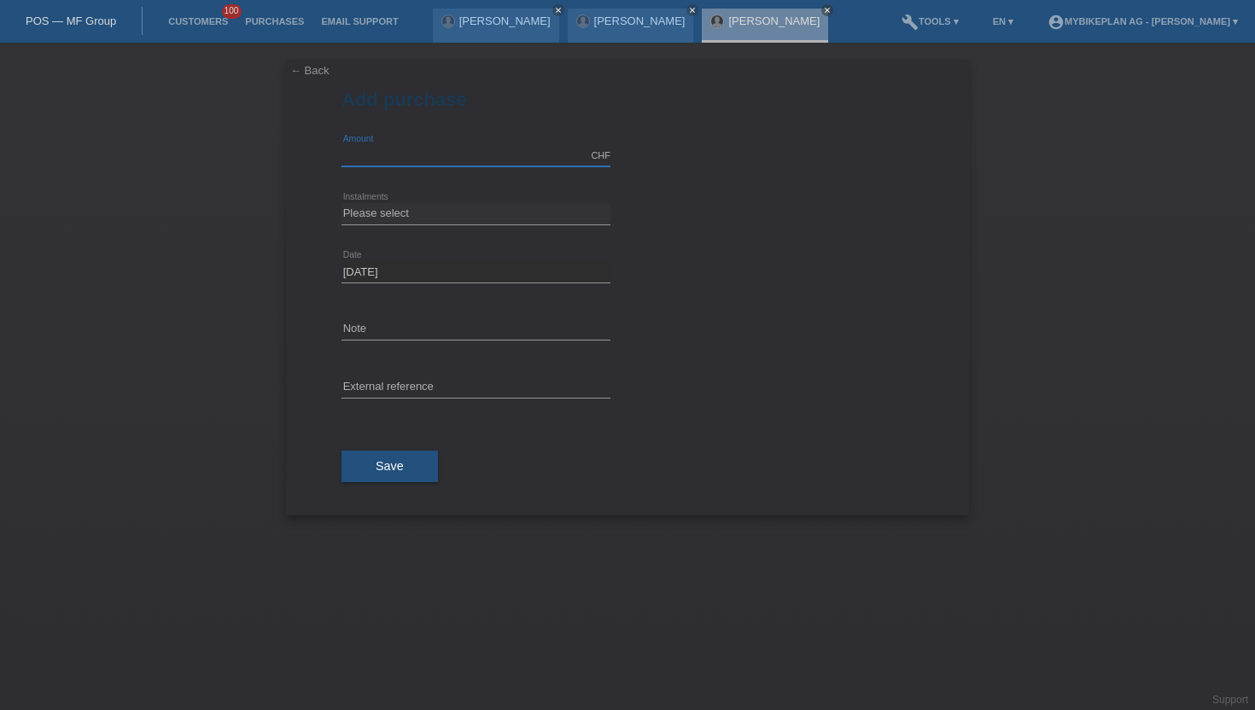
click at [518, 157] on input "text" at bounding box center [476, 155] width 269 height 21
type input "15000.00"
click at [400, 231] on div "Please select 6 instalments 12 instalments 18 instalments 24 instalments 36 ins…" at bounding box center [476, 214] width 269 height 58
click at [401, 225] on icon at bounding box center [476, 225] width 269 height 1
click at [403, 220] on select "Please select 6 instalments 12 instalments 18 instalments 24 instalments 36 ins…" at bounding box center [476, 213] width 269 height 20
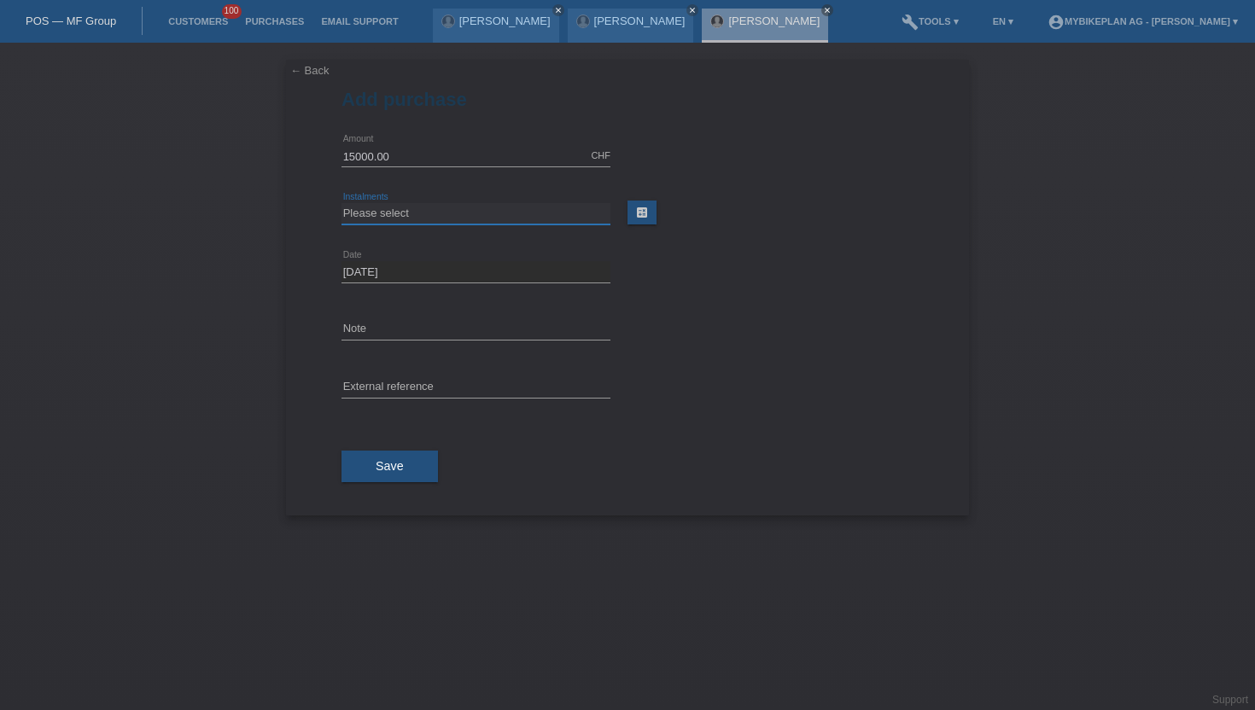
select select "488"
click at [342, 203] on select "Please select 6 instalments 12 instalments 18 instalments 24 instalments 36 ins…" at bounding box center [476, 213] width 269 height 20
click at [395, 478] on button "Save" at bounding box center [390, 467] width 96 height 32
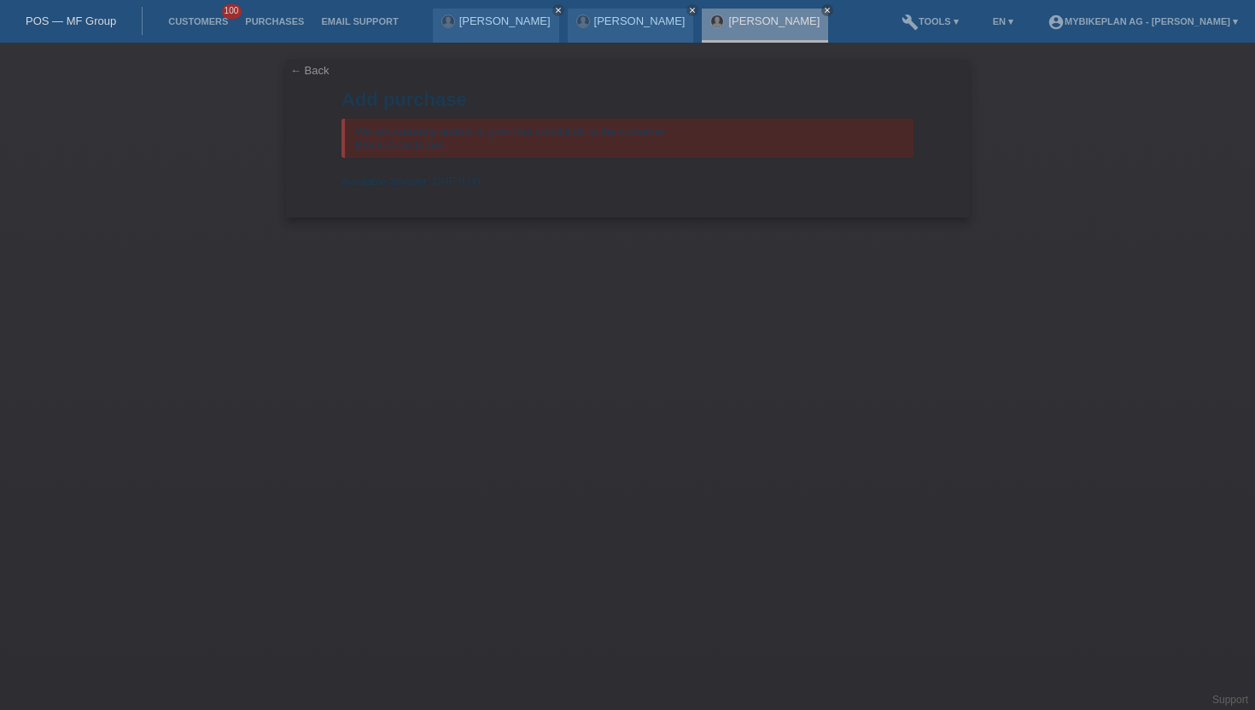
click at [177, 234] on div "← Back Add purchase We are currently unable to grant the credit limit to the cu…" at bounding box center [627, 377] width 1255 height 668
click at [197, 20] on link "Customers" at bounding box center [198, 21] width 77 height 10
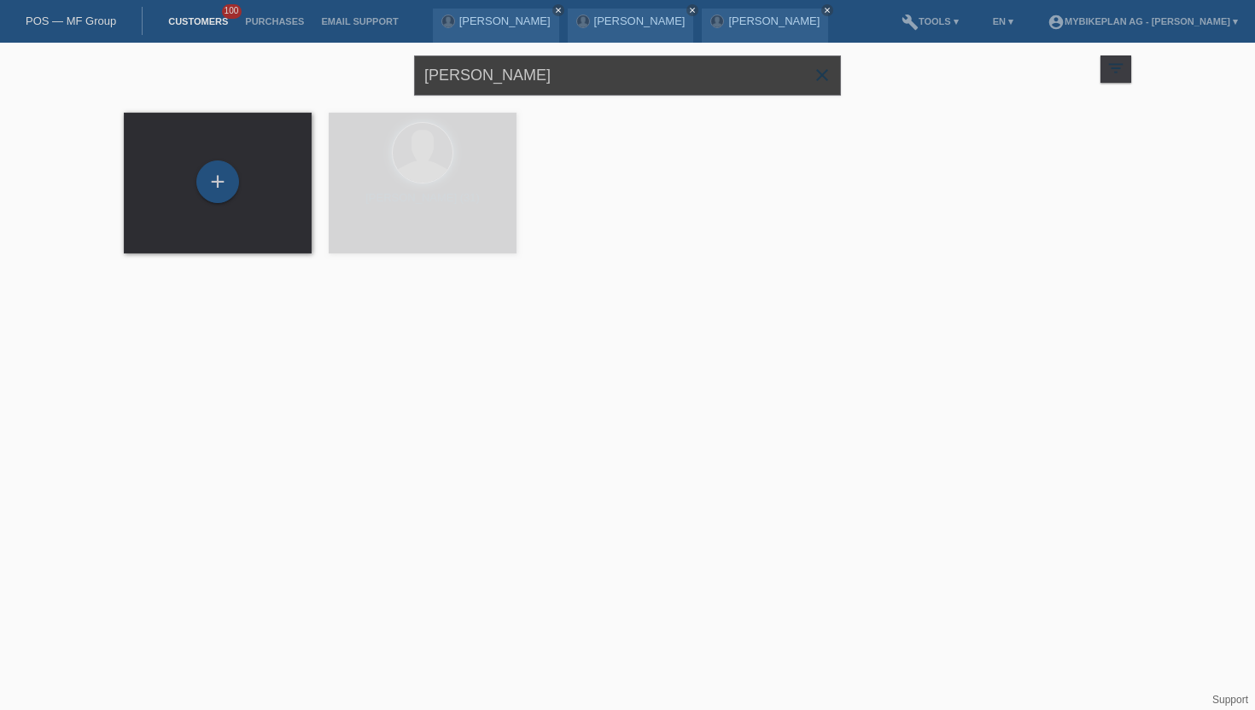
click at [562, 78] on input "[PERSON_NAME]" at bounding box center [627, 75] width 427 height 40
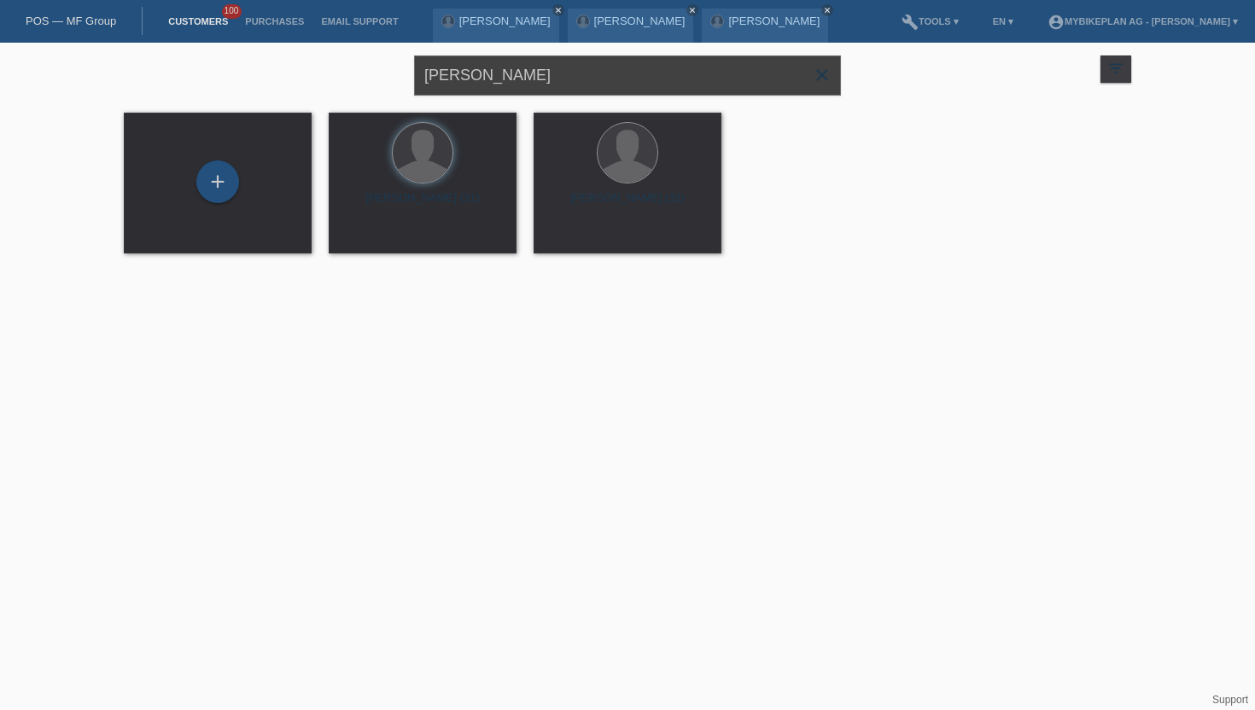
click at [562, 78] on input "[PERSON_NAME]" at bounding box center [627, 75] width 427 height 40
paste input "[PERSON_NAME]"
type input "[PERSON_NAME]"
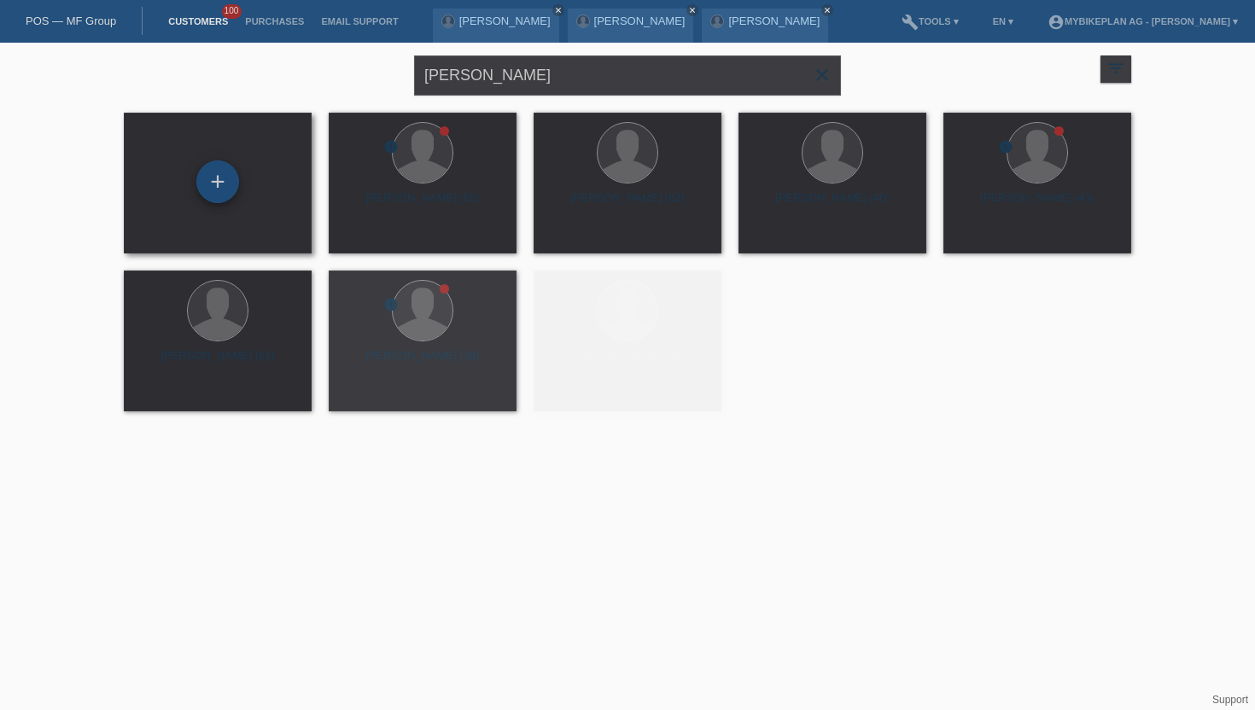
click at [238, 183] on div "+" at bounding box center [217, 182] width 43 height 43
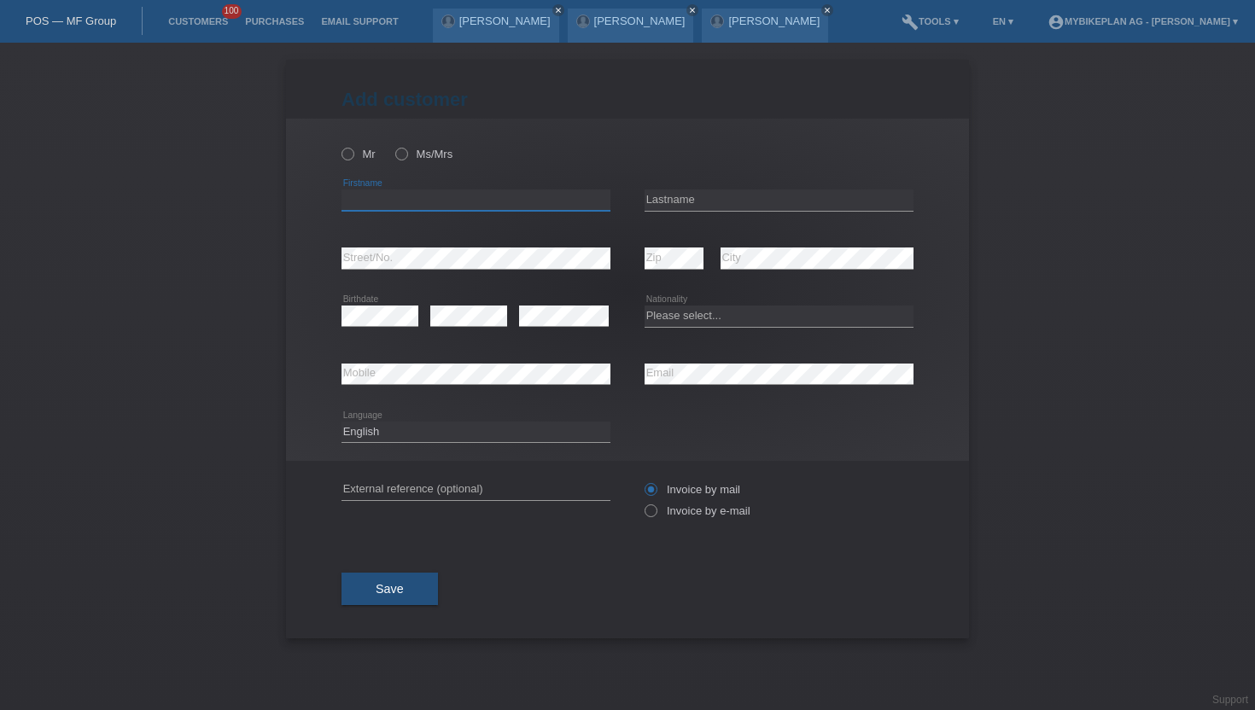
click at [385, 201] on input "text" at bounding box center [476, 200] width 269 height 21
paste input "[PERSON_NAME]"
click at [407, 196] on input "[PERSON_NAME]" at bounding box center [476, 200] width 269 height 21
type input "[PERSON_NAME]"
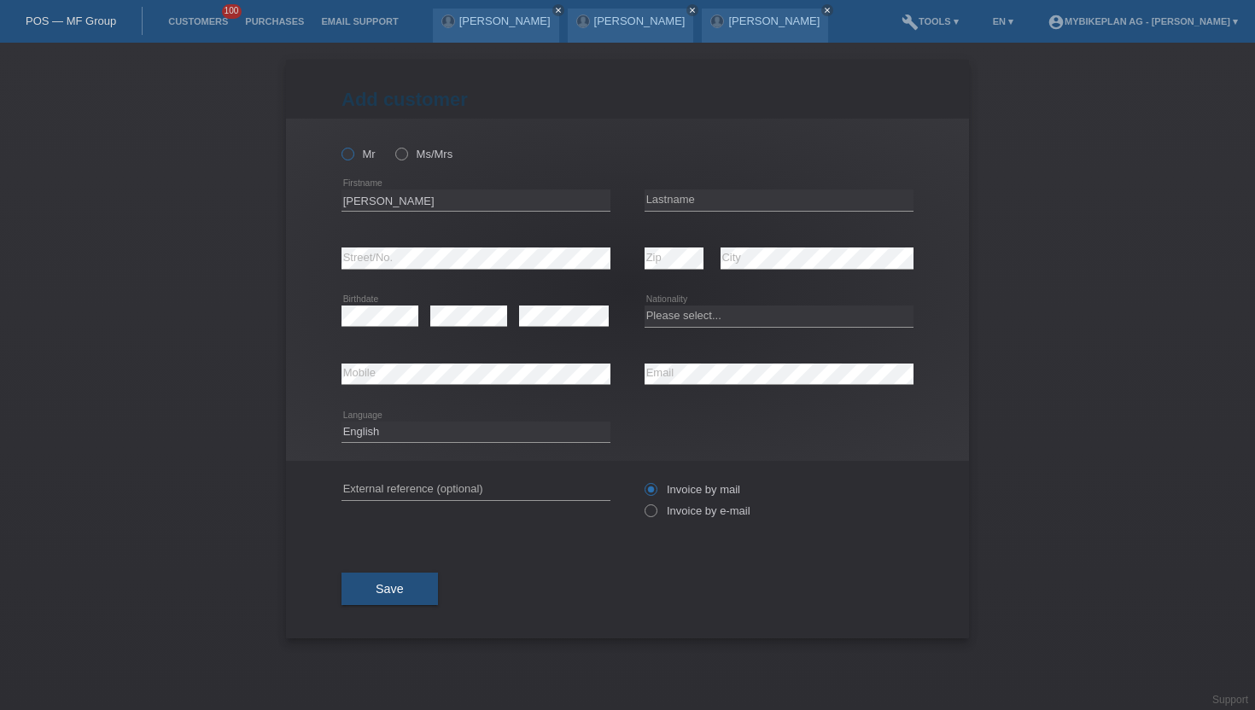
click at [339, 145] on icon at bounding box center [339, 145] width 0 height 0
click at [350, 154] on input "Mr" at bounding box center [347, 153] width 11 height 11
radio input "true"
click at [680, 203] on input "text" at bounding box center [779, 200] width 269 height 21
paste input "DIETHELM"
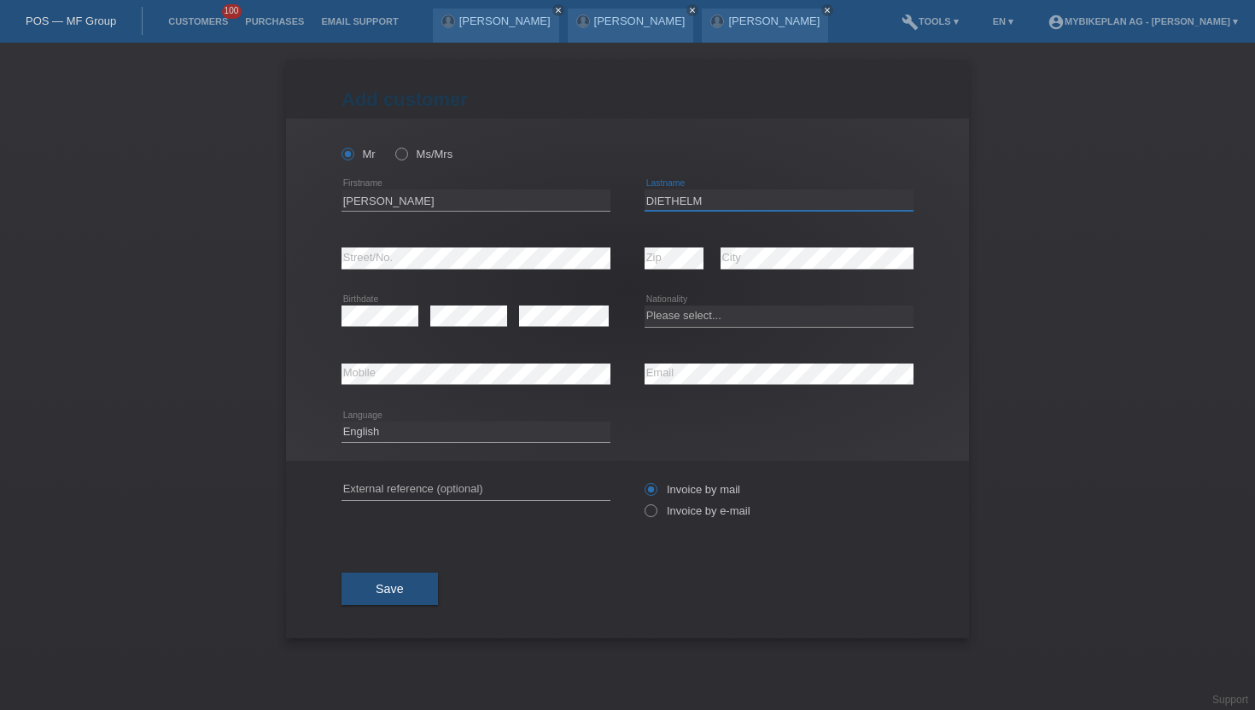
type input "DIETHELM"
click at [1084, 406] on div "Add customer Add customer Add customer Mr Ms/Mrs Marc" at bounding box center [627, 377] width 1255 height 668
click at [707, 320] on select "Please select... Switzerland Austria Germany Liechtenstein ------------ Afghani…" at bounding box center [779, 316] width 269 height 20
select select "CH"
click at [645, 306] on select "Please select... Switzerland Austria Germany Liechtenstein ------------ Afghani…" at bounding box center [779, 316] width 269 height 20
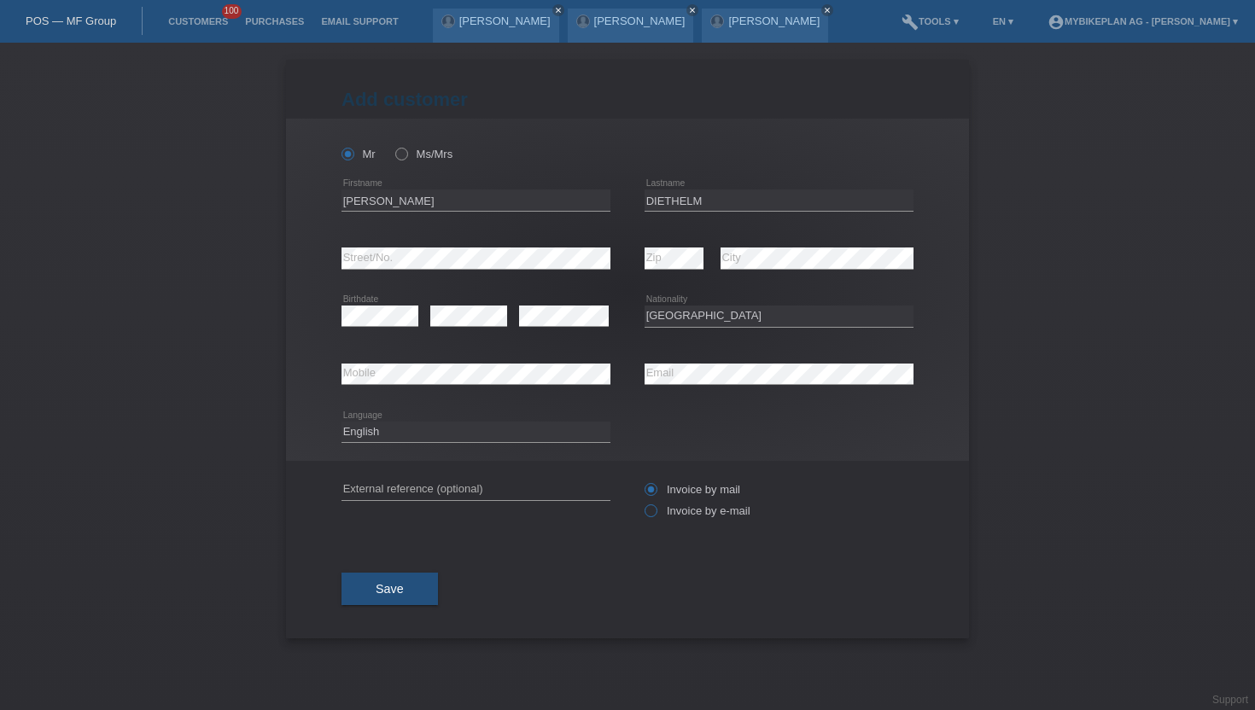
click at [642, 502] on icon at bounding box center [642, 502] width 0 height 0
click at [656, 511] on input "Invoice by e-mail" at bounding box center [650, 515] width 11 height 21
radio input "true"
click at [399, 594] on span "Save" at bounding box center [390, 589] width 28 height 14
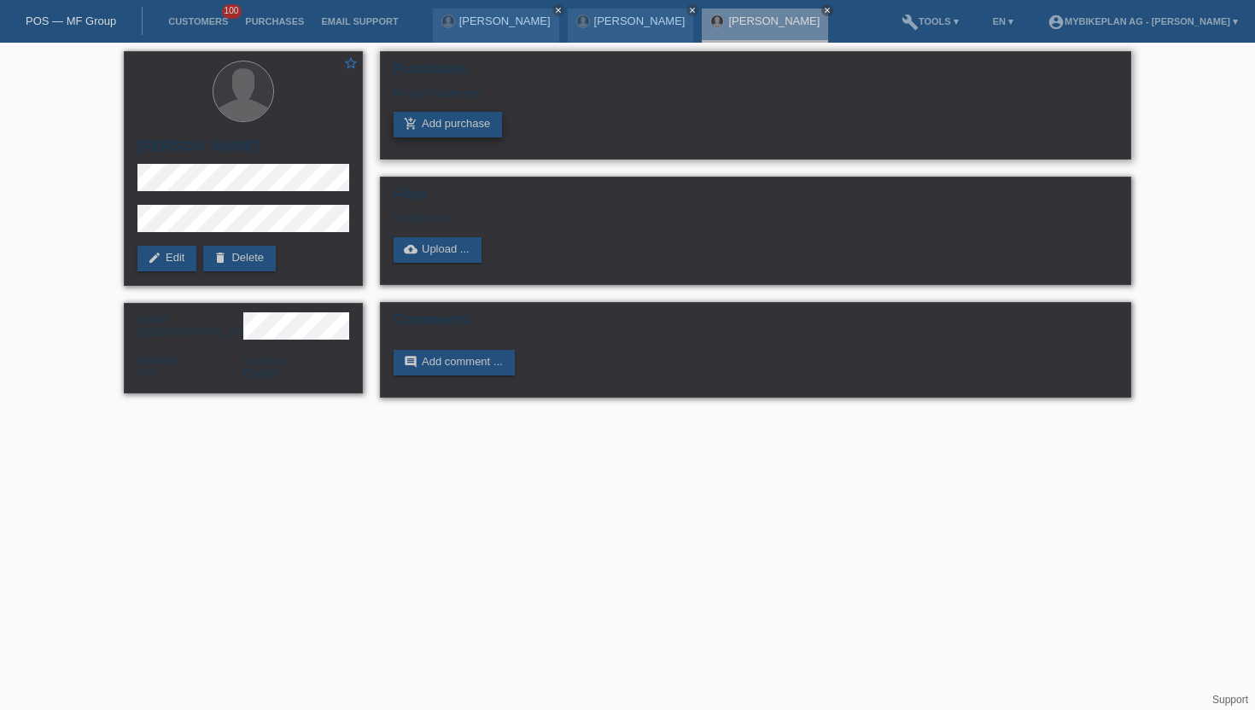
click at [422, 123] on link "add_shopping_cart Add purchase" at bounding box center [448, 125] width 108 height 26
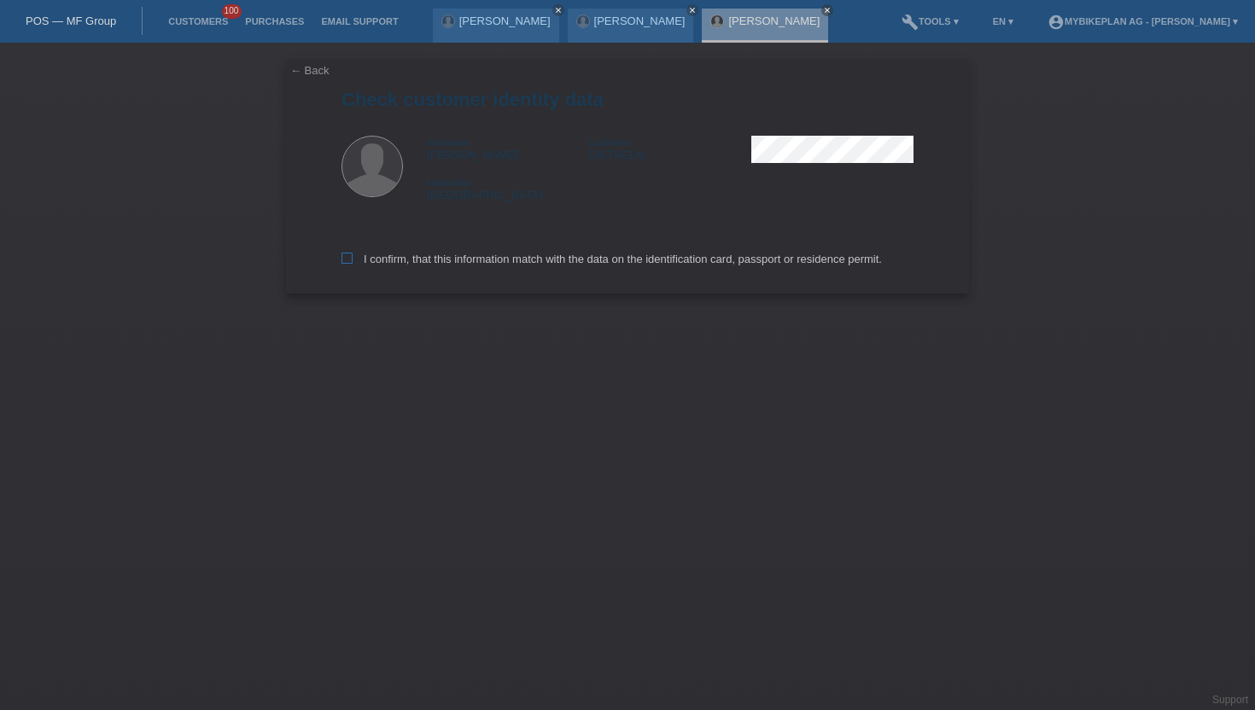
click at [347, 261] on icon at bounding box center [347, 258] width 11 height 11
click at [347, 261] on input "I confirm, that this information match with the data on the identification card…" at bounding box center [347, 258] width 11 height 11
checkbox input "true"
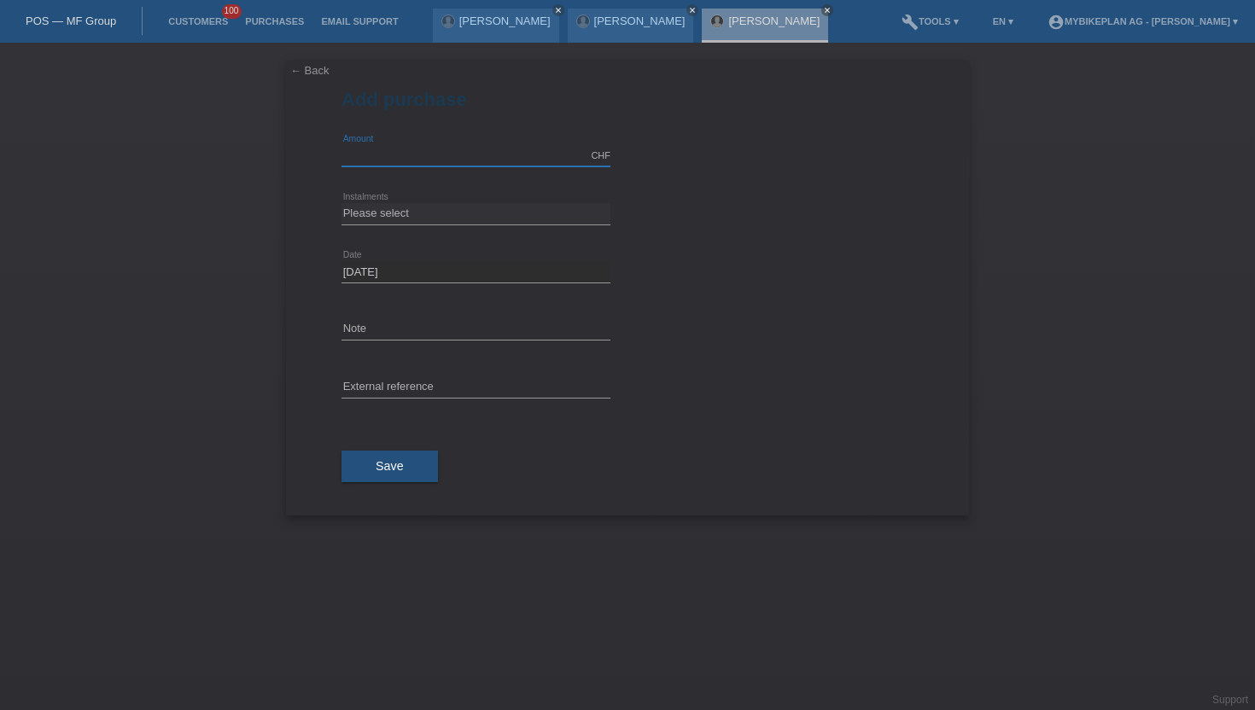
click at [452, 157] on input "text" at bounding box center [476, 155] width 269 height 21
type input "15000.00"
click at [394, 212] on select "Please select 6 instalments 12 instalments 18 instalments 24 instalments 36 ins…" at bounding box center [476, 213] width 269 height 20
select select "488"
click at [342, 203] on select "Please select 6 instalments 12 instalments 18 instalments 24 instalments 36 ins…" at bounding box center [476, 213] width 269 height 20
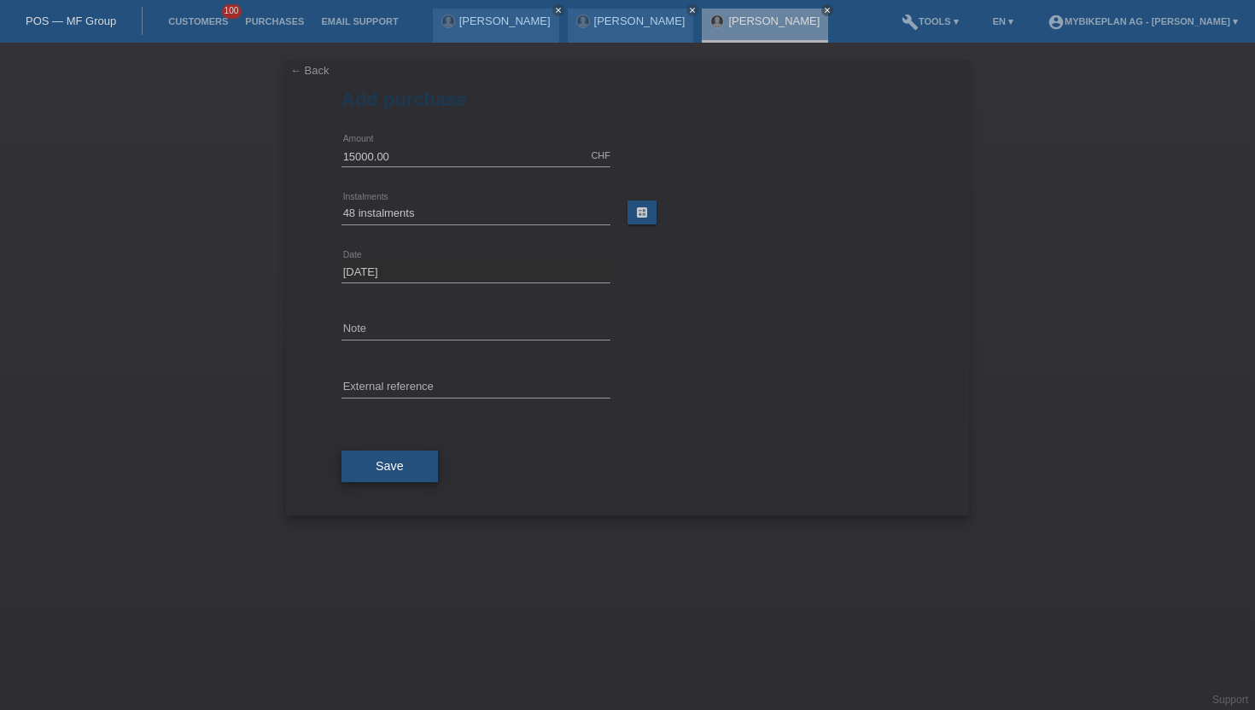
click at [374, 467] on button "Save" at bounding box center [390, 467] width 96 height 32
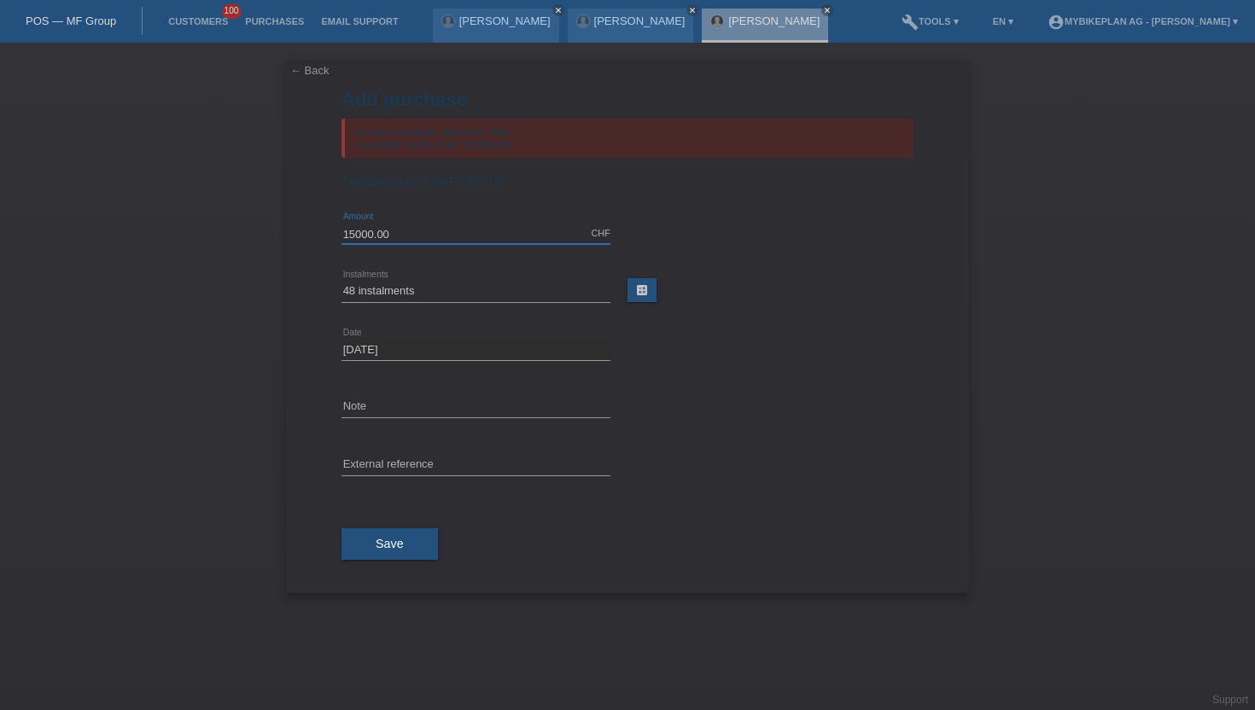
click at [405, 237] on input "15000.00" at bounding box center [476, 233] width 269 height 21
type input "13000.00"
click at [377, 547] on span "Save" at bounding box center [390, 544] width 28 height 14
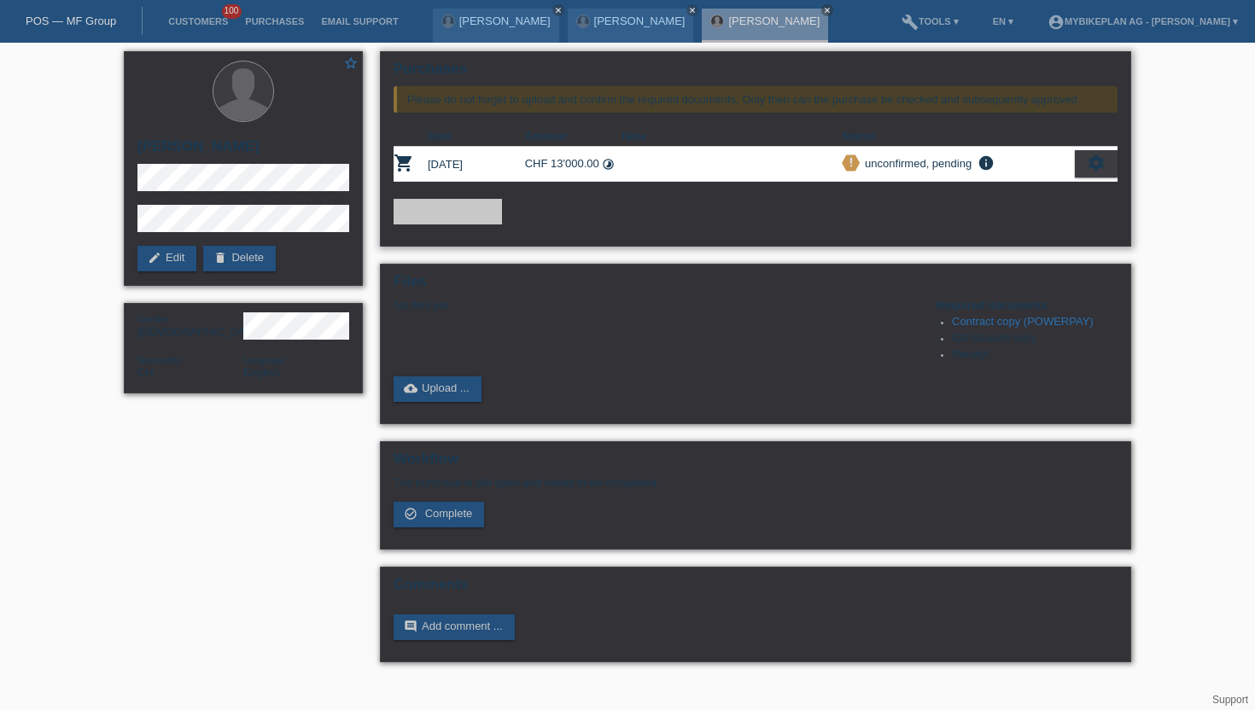
click at [1085, 168] on div "settings" at bounding box center [1096, 163] width 43 height 27
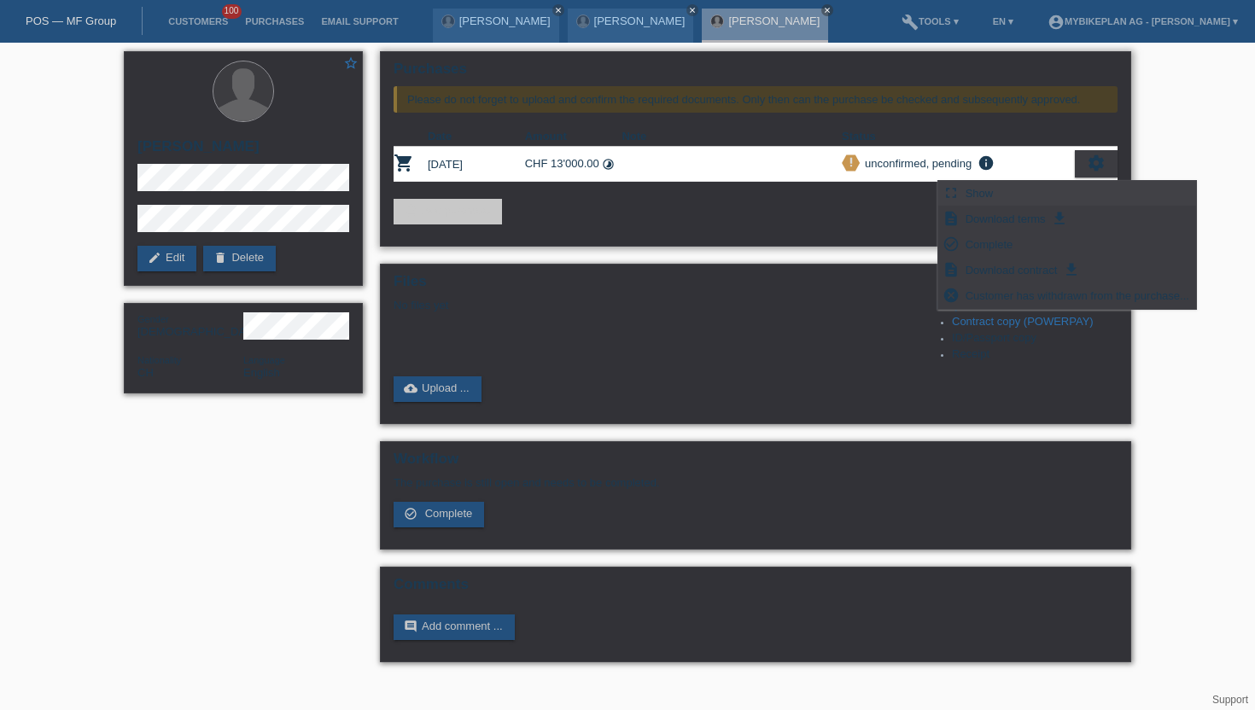
click at [984, 189] on span "Show" at bounding box center [979, 193] width 33 height 20
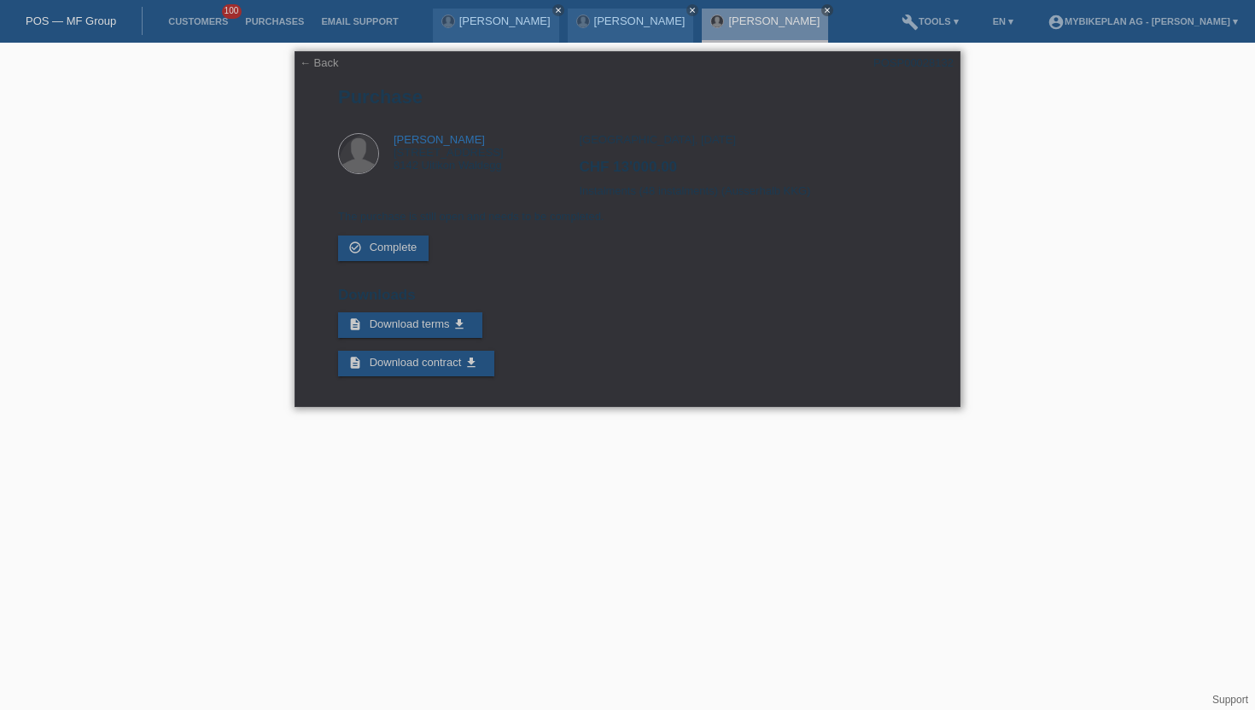
click at [904, 61] on div "POSP00028132" at bounding box center [913, 62] width 80 height 13
copy div "POSP00028132"
click at [194, 16] on link "Customers" at bounding box center [198, 21] width 77 height 10
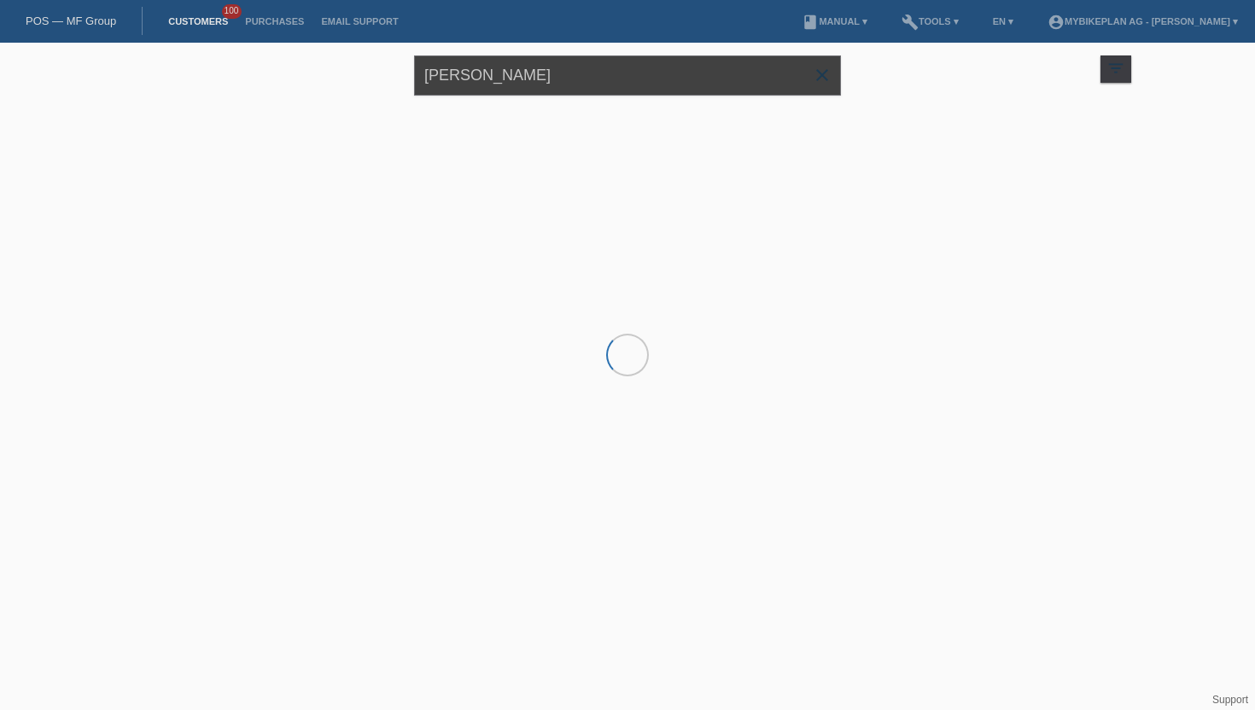
click at [500, 73] on input "[PERSON_NAME]" at bounding box center [627, 75] width 427 height 40
paste input "[PERSON_NAME]"
type input "[PERSON_NAME]"
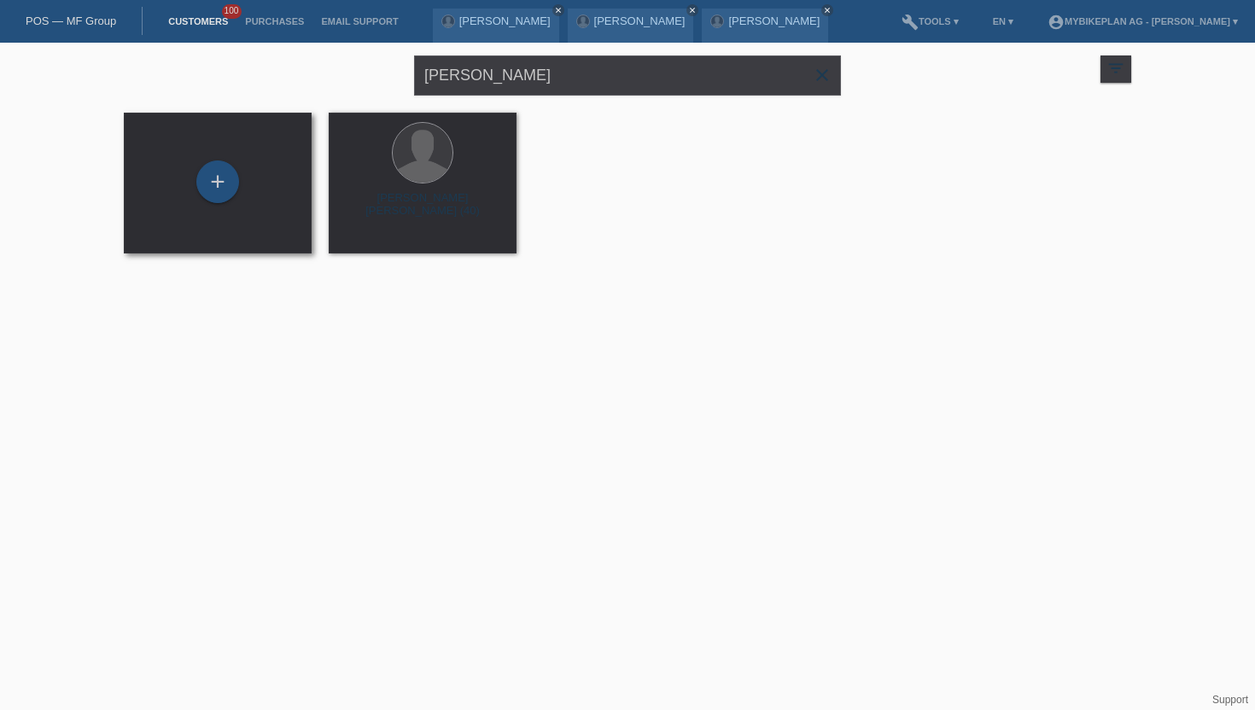
click at [254, 189] on div "+" at bounding box center [217, 183] width 161 height 45
click at [225, 181] on div "+" at bounding box center [217, 181] width 41 height 29
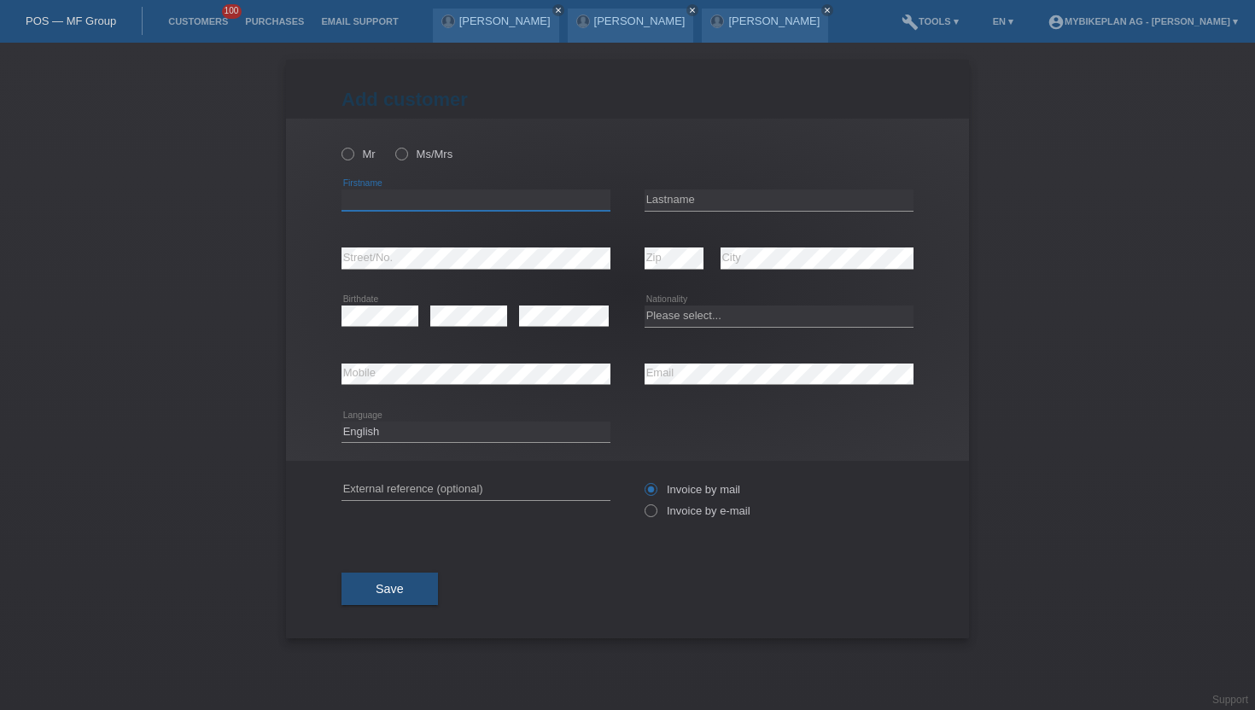
click at [374, 202] on input "text" at bounding box center [476, 200] width 269 height 21
paste input "[PERSON_NAME]"
click at [406, 207] on input "[PERSON_NAME]" at bounding box center [476, 200] width 269 height 21
type input "[PERSON_NAME]"
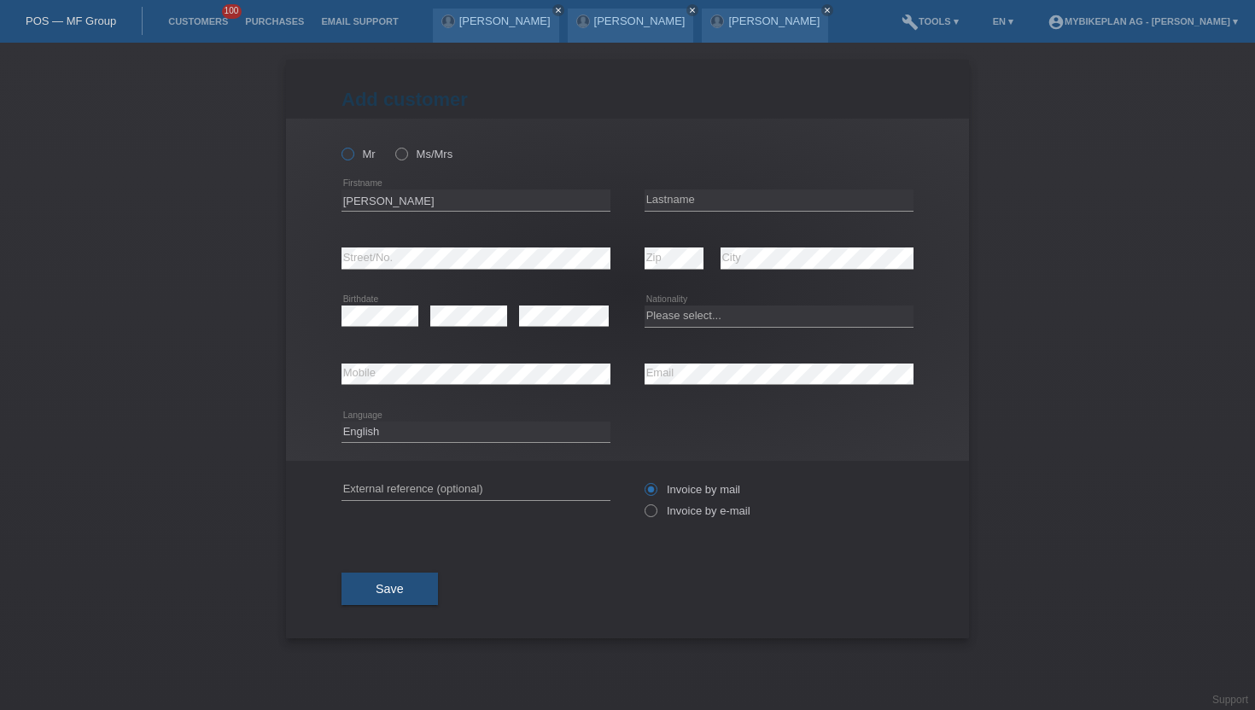
click at [355, 148] on label "Mr" at bounding box center [359, 154] width 34 height 13
click at [353, 148] on input "Mr" at bounding box center [347, 153] width 11 height 11
radio input "true"
click at [660, 206] on input "text" at bounding box center [779, 200] width 269 height 21
paste input "Gressmann"
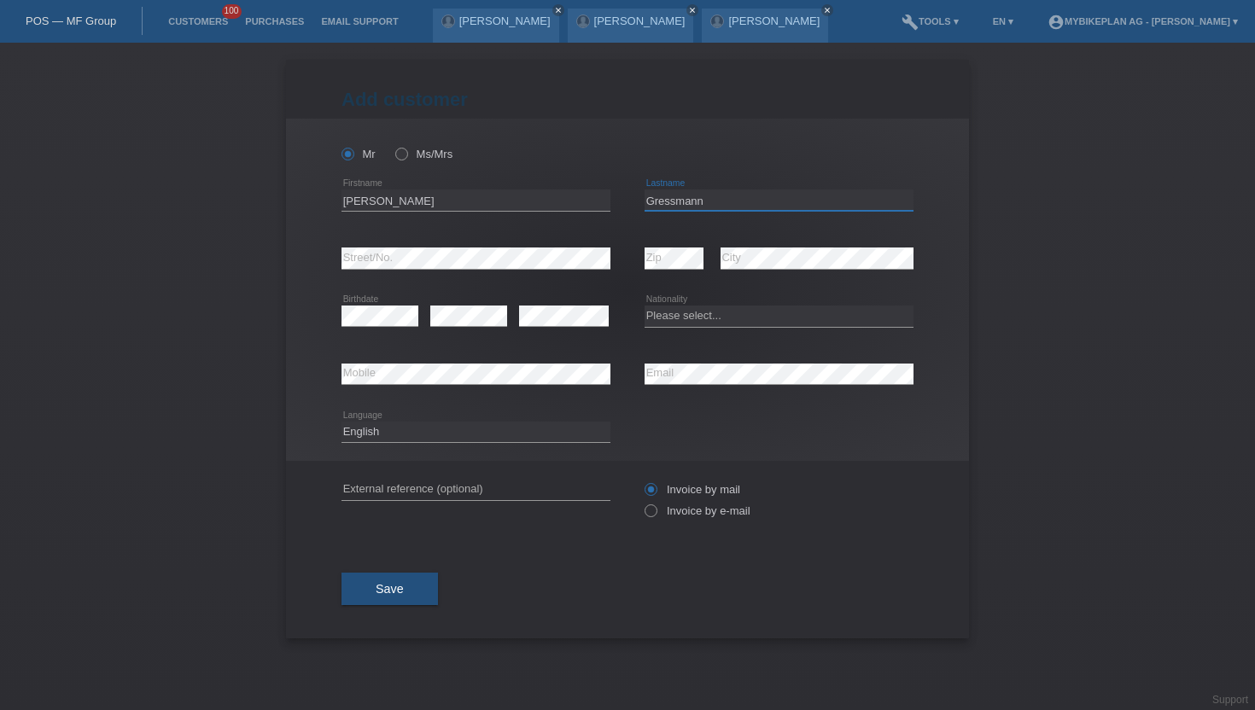
type input "Gressmann"
click at [642, 502] on icon at bounding box center [642, 502] width 0 height 0
click at [656, 516] on input "Invoice by e-mail" at bounding box center [650, 515] width 11 height 21
radio input "true"
click at [699, 313] on select "Please select... Switzerland Austria Germany Liechtenstein ------------ Afghani…" at bounding box center [779, 316] width 269 height 20
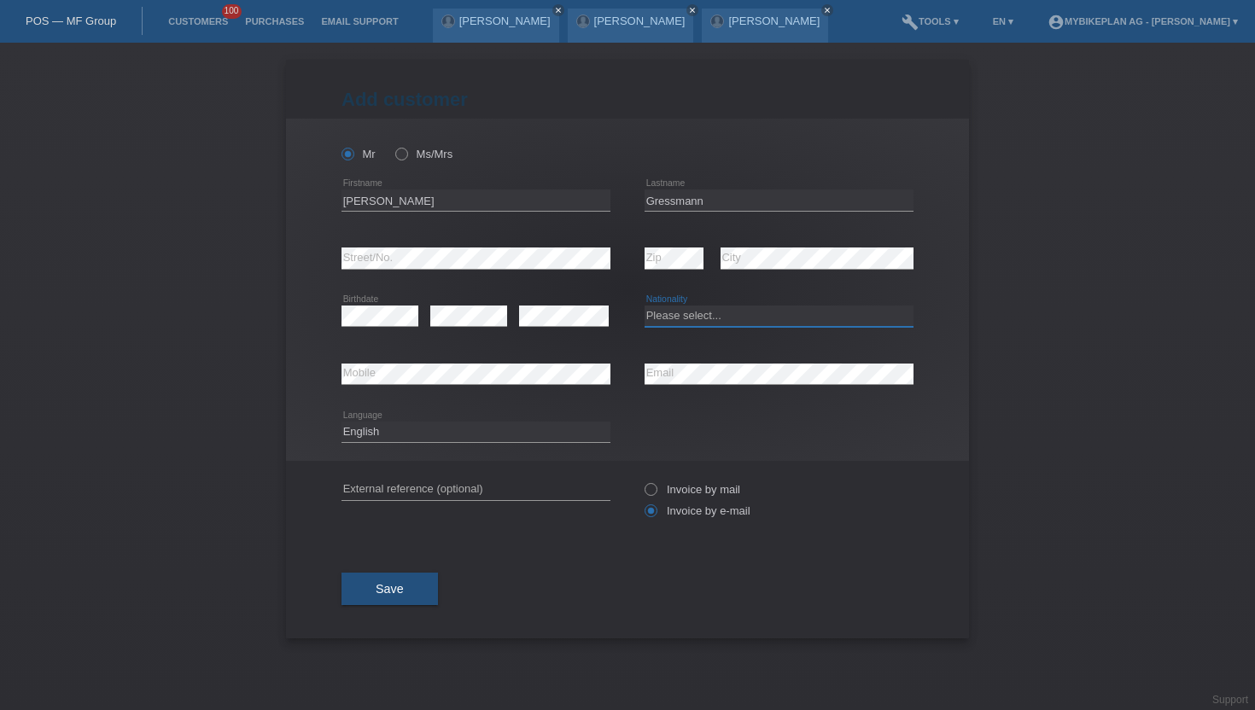
select select "CH"
click at [645, 306] on select "Please select... Switzerland Austria Germany Liechtenstein ------------ Afghani…" at bounding box center [779, 316] width 269 height 20
click at [419, 440] on select "Deutsch Français Italiano English" at bounding box center [476, 432] width 269 height 20
select select "de"
click at [342, 422] on select "Deutsch Français Italiano English" at bounding box center [476, 432] width 269 height 20
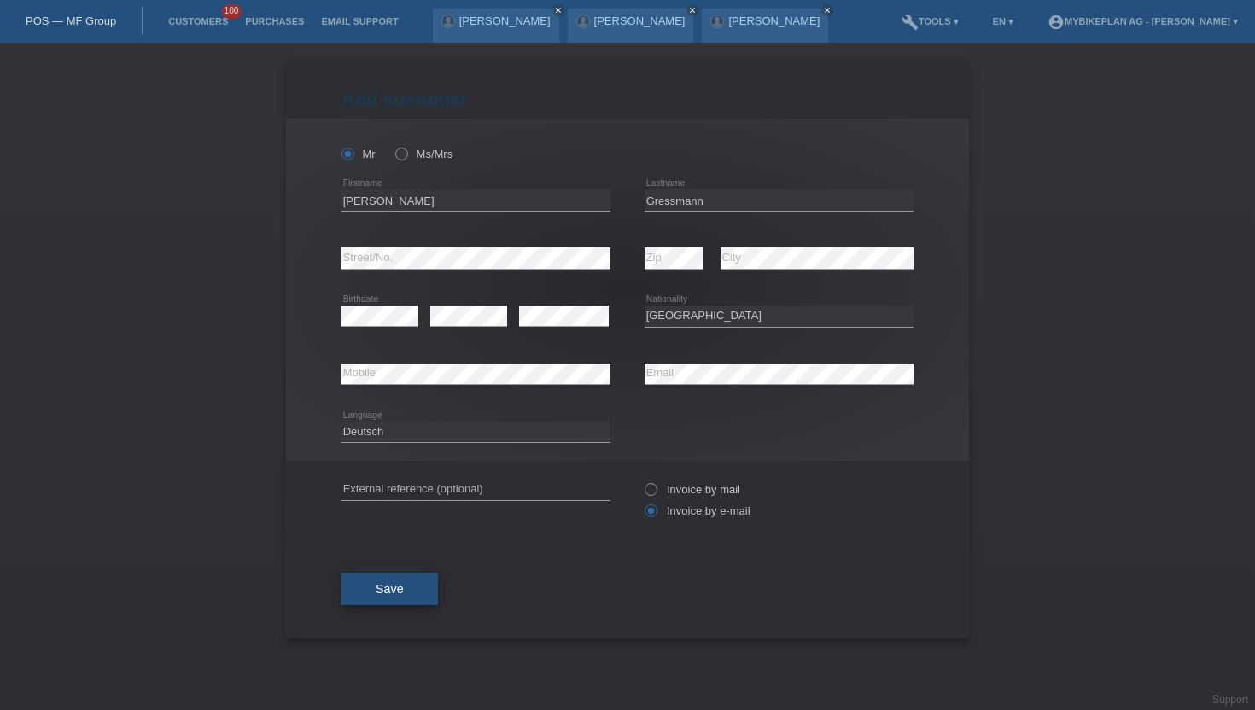
click at [392, 586] on span "Save" at bounding box center [390, 589] width 28 height 14
click at [397, 594] on span "Save" at bounding box center [390, 589] width 28 height 14
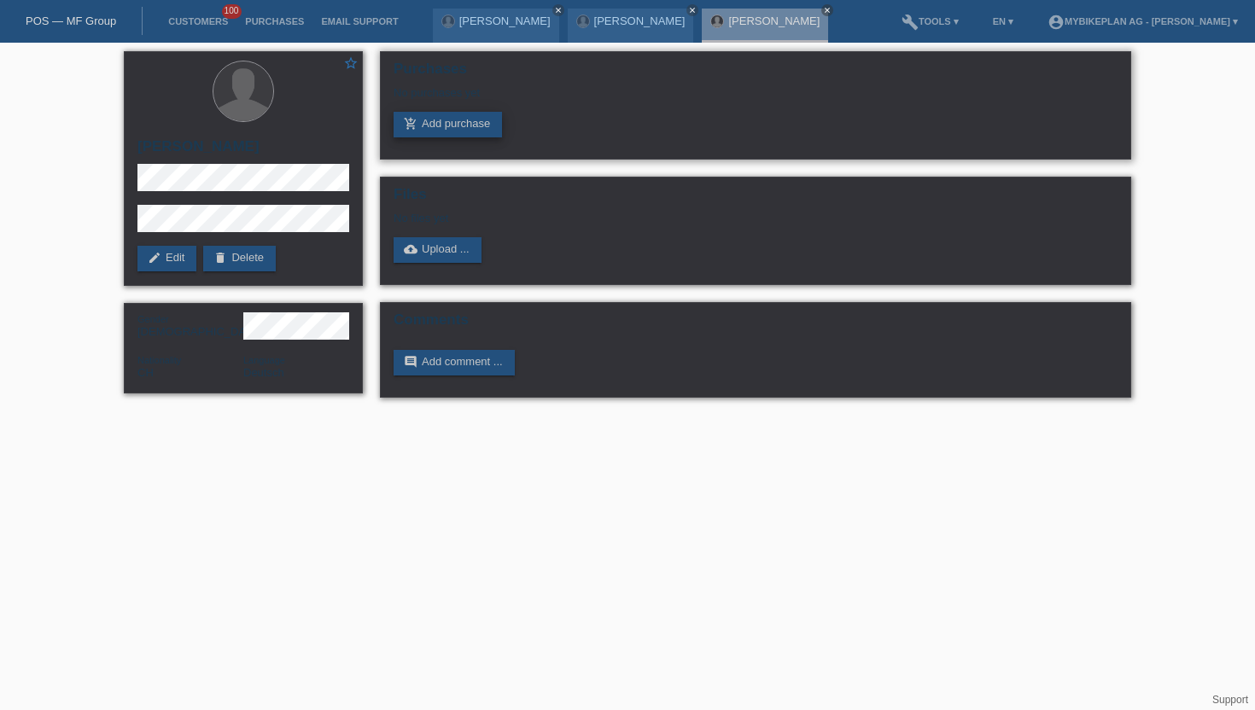
click at [433, 116] on link "add_shopping_cart Add purchase" at bounding box center [448, 125] width 108 height 26
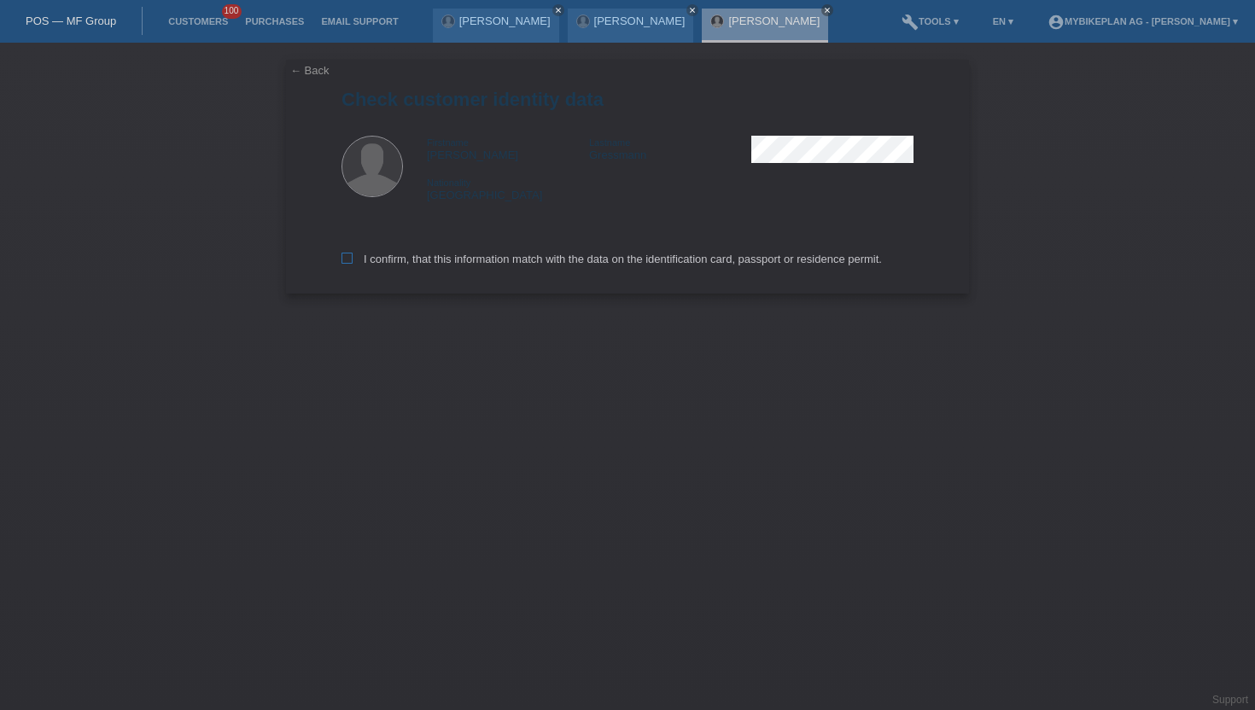
click at [345, 260] on icon at bounding box center [347, 258] width 11 height 11
click at [345, 260] on input "I confirm, that this information match with the data on the identification card…" at bounding box center [347, 258] width 11 height 11
checkbox input "true"
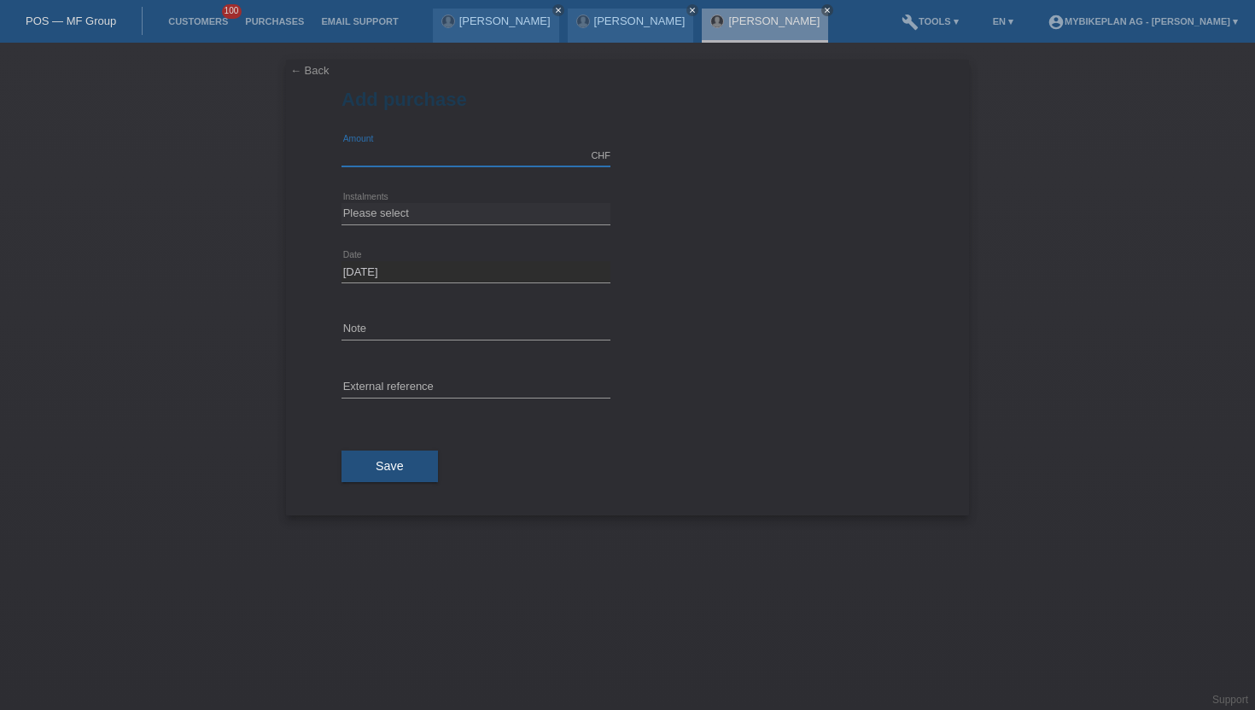
click at [372, 160] on input "text" at bounding box center [476, 155] width 269 height 21
type input "15000.00"
click at [399, 190] on div "Please select 6 instalments 12 instalments 18 instalments 24 instalments 36 ins…" at bounding box center [476, 214] width 269 height 58
click at [399, 207] on select "Please select 6 instalments 12 instalments 18 instalments 24 instalments 36 ins…" at bounding box center [476, 213] width 269 height 20
select select "488"
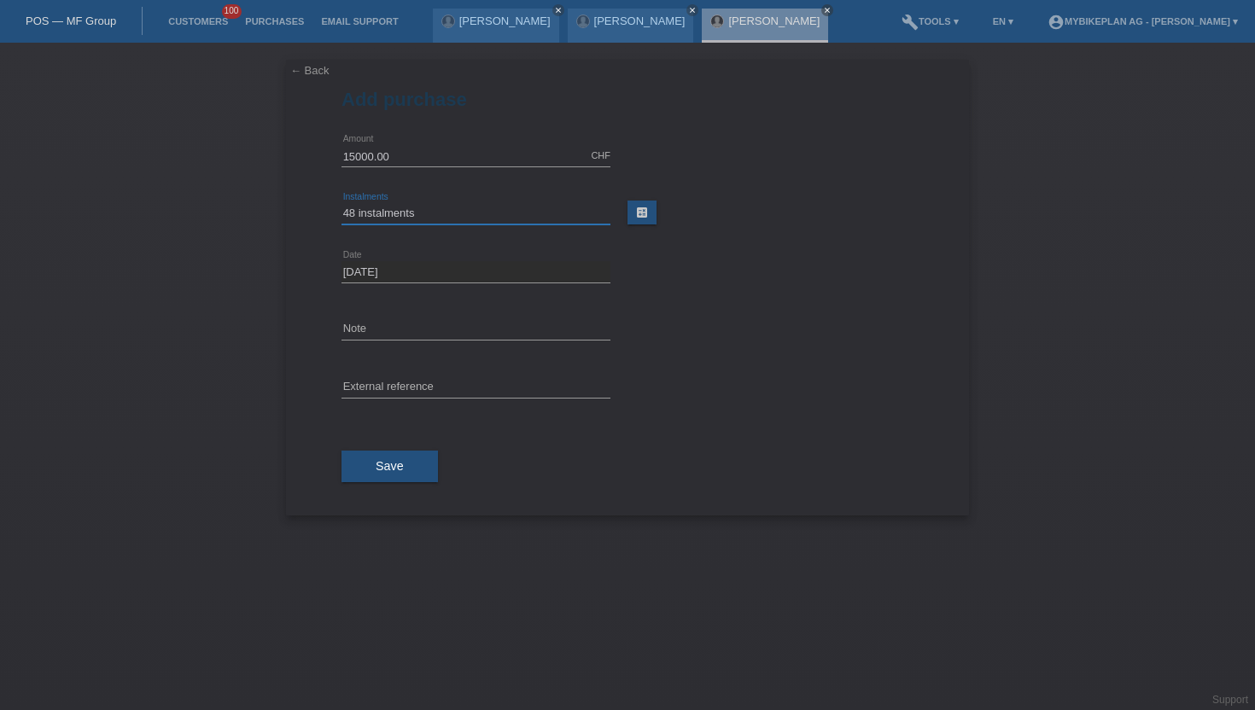
click at [342, 203] on select "Please select 6 instalments 12 instalments 18 instalments 24 instalments 36 ins…" at bounding box center [476, 213] width 269 height 20
click at [375, 467] on button "Save" at bounding box center [390, 467] width 96 height 32
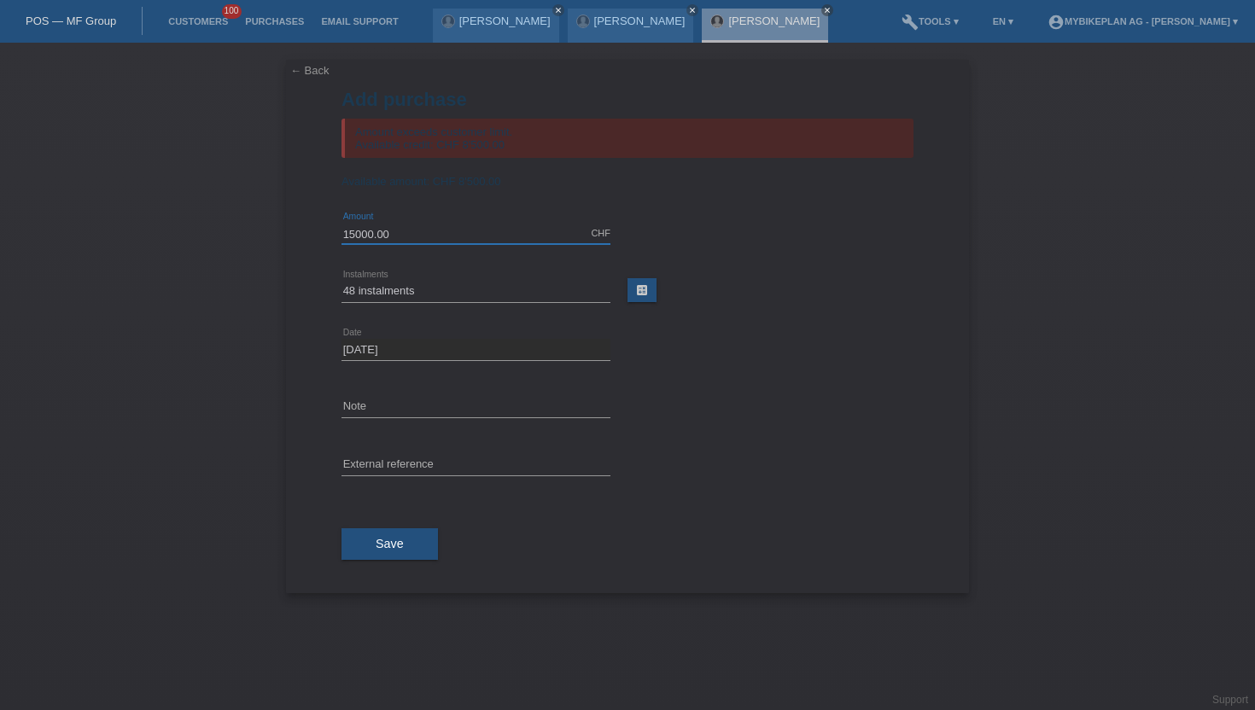
drag, startPoint x: 414, startPoint y: 234, endPoint x: 258, endPoint y: 237, distance: 156.3
click at [258, 237] on div "← Back Add purchase Amount exceeds customer limit. Available credit: CHF 8'500.…" at bounding box center [627, 377] width 1255 height 668
type input "8500.00"
click at [385, 539] on button "Save" at bounding box center [390, 544] width 96 height 32
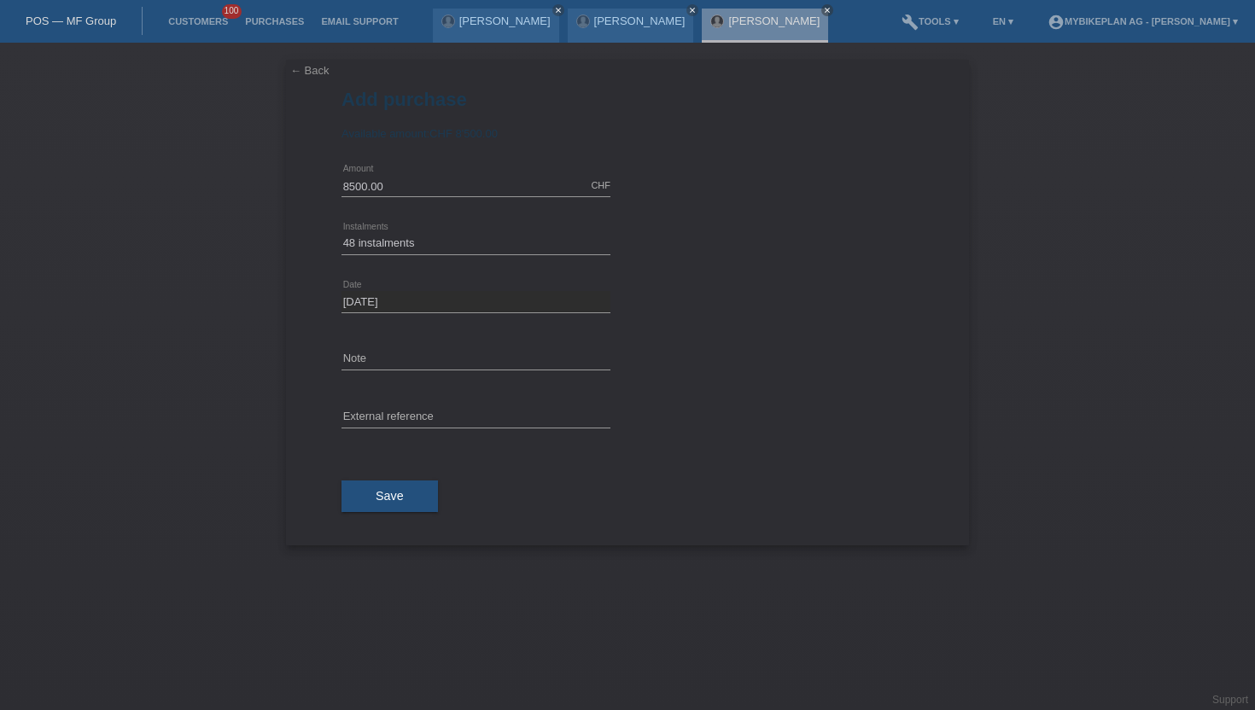
select select "488"
click at [391, 487] on button "Save" at bounding box center [390, 497] width 96 height 32
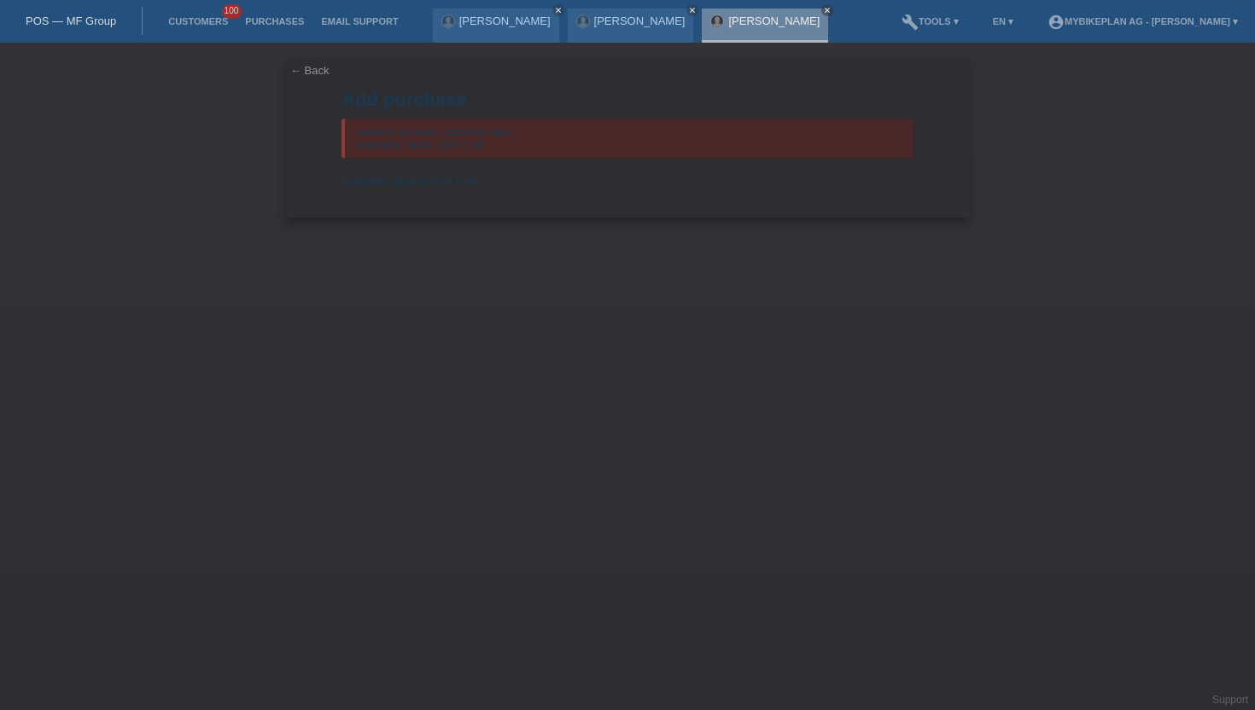
click at [747, 26] on link "[PERSON_NAME]" at bounding box center [773, 21] width 91 height 13
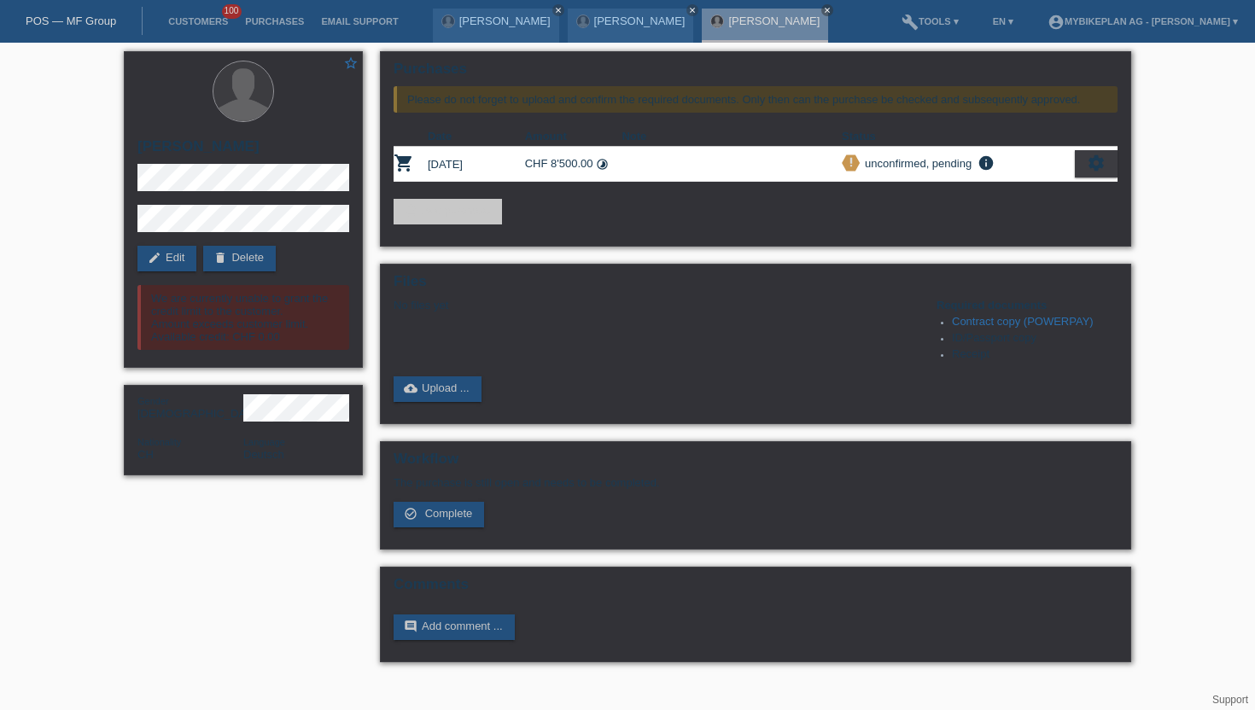
click at [203, 27] on li "Customers 100" at bounding box center [198, 22] width 77 height 44
click at [203, 26] on link "Customers" at bounding box center [198, 21] width 77 height 10
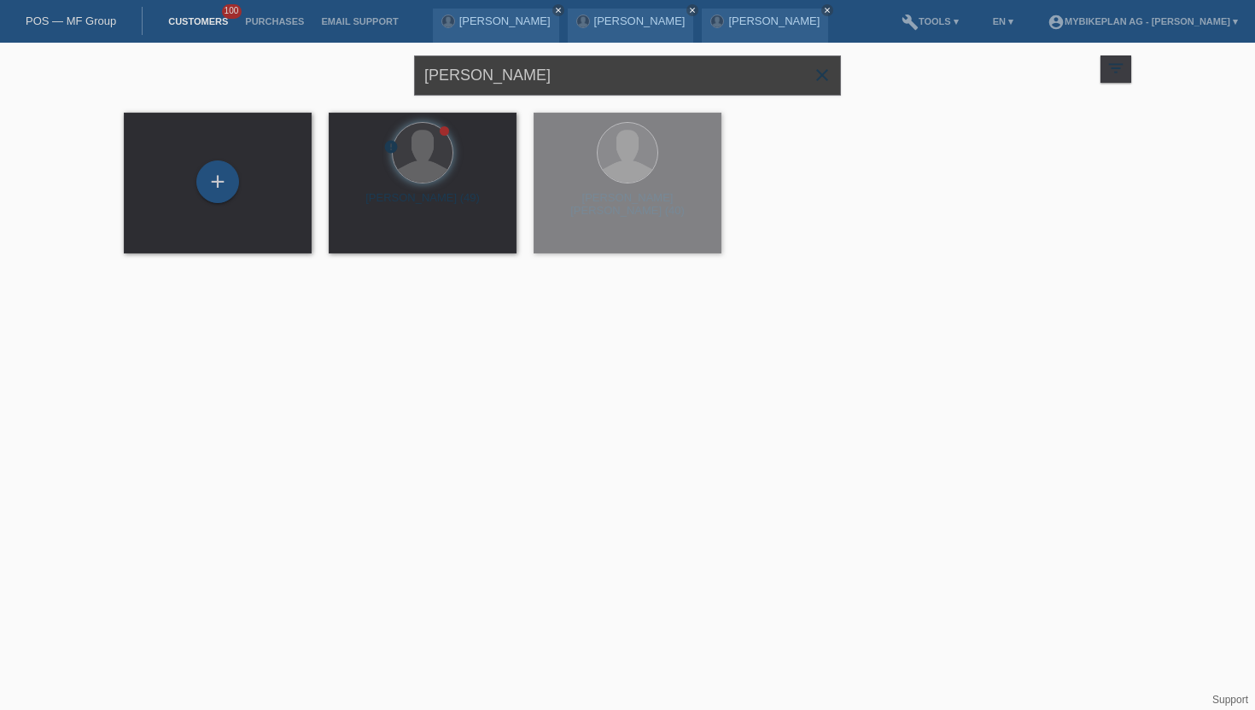
drag, startPoint x: 589, startPoint y: 76, endPoint x: 314, endPoint y: 76, distance: 274.9
click at [314, 76] on div "Enrico Gressmann close filter_list view_module Show all customers star Show sta…" at bounding box center [627, 73] width 1025 height 61
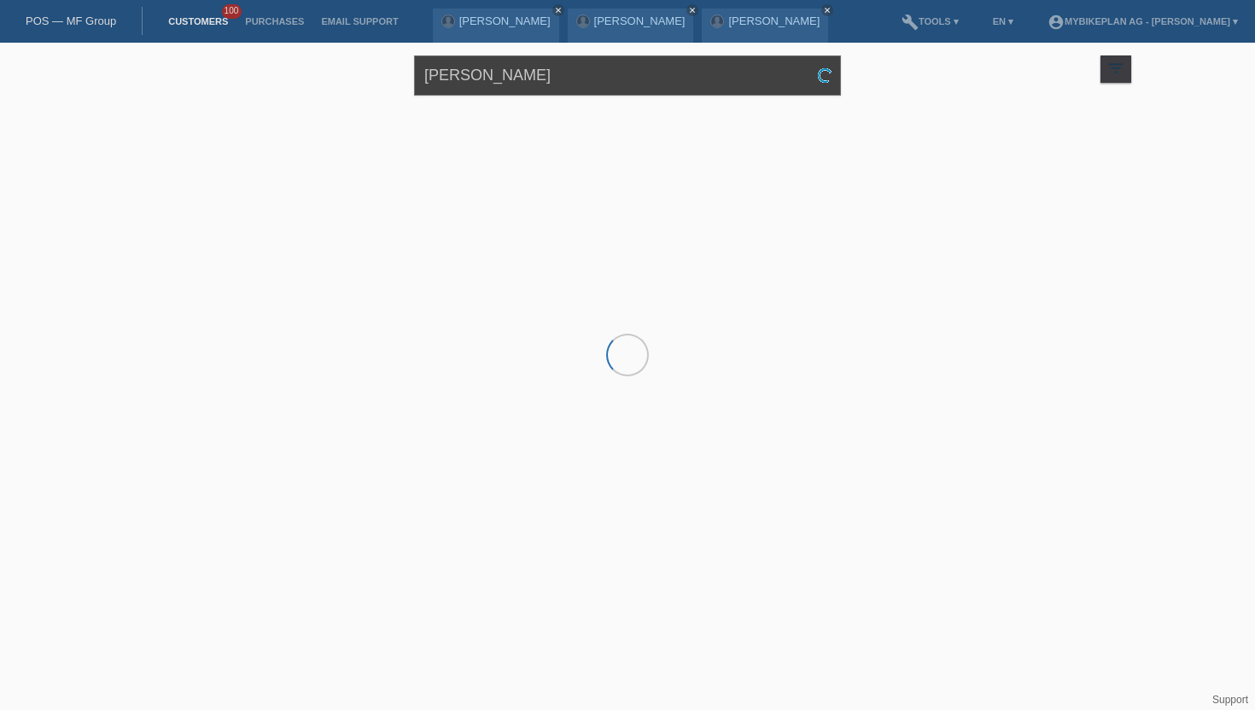
type input "[PERSON_NAME]"
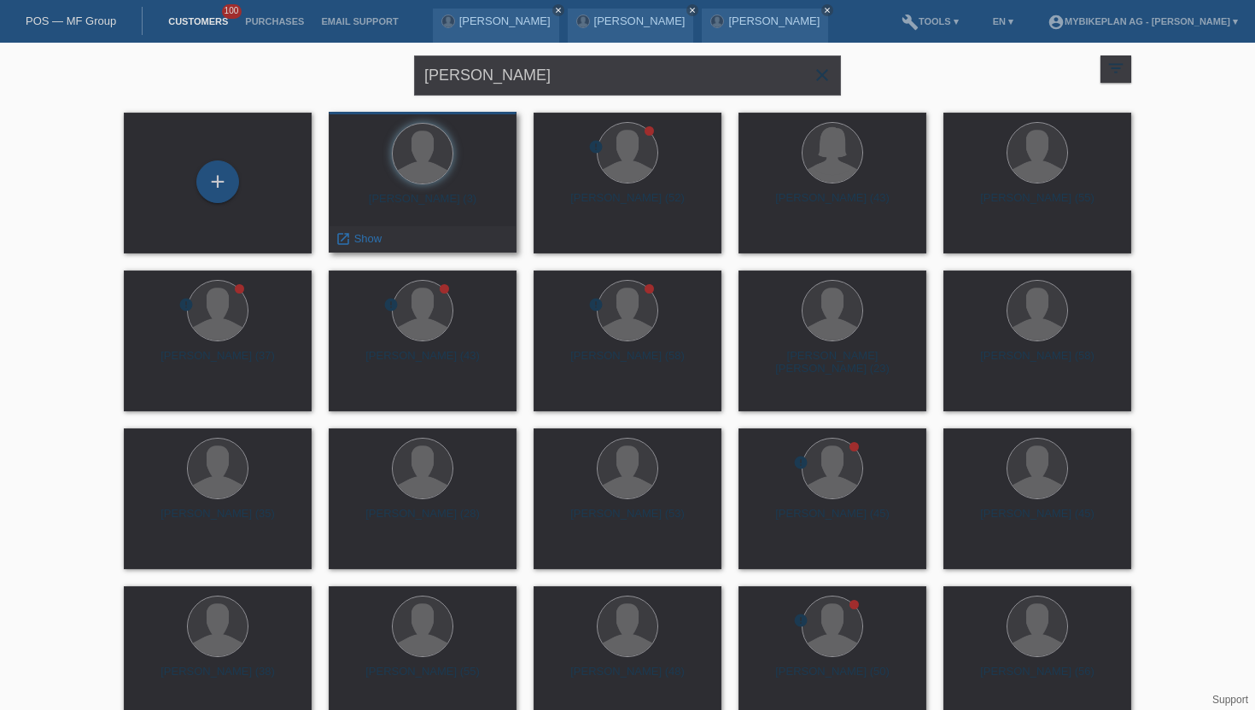
click at [391, 206] on div "Patrick Haldemann (3)" at bounding box center [422, 205] width 161 height 27
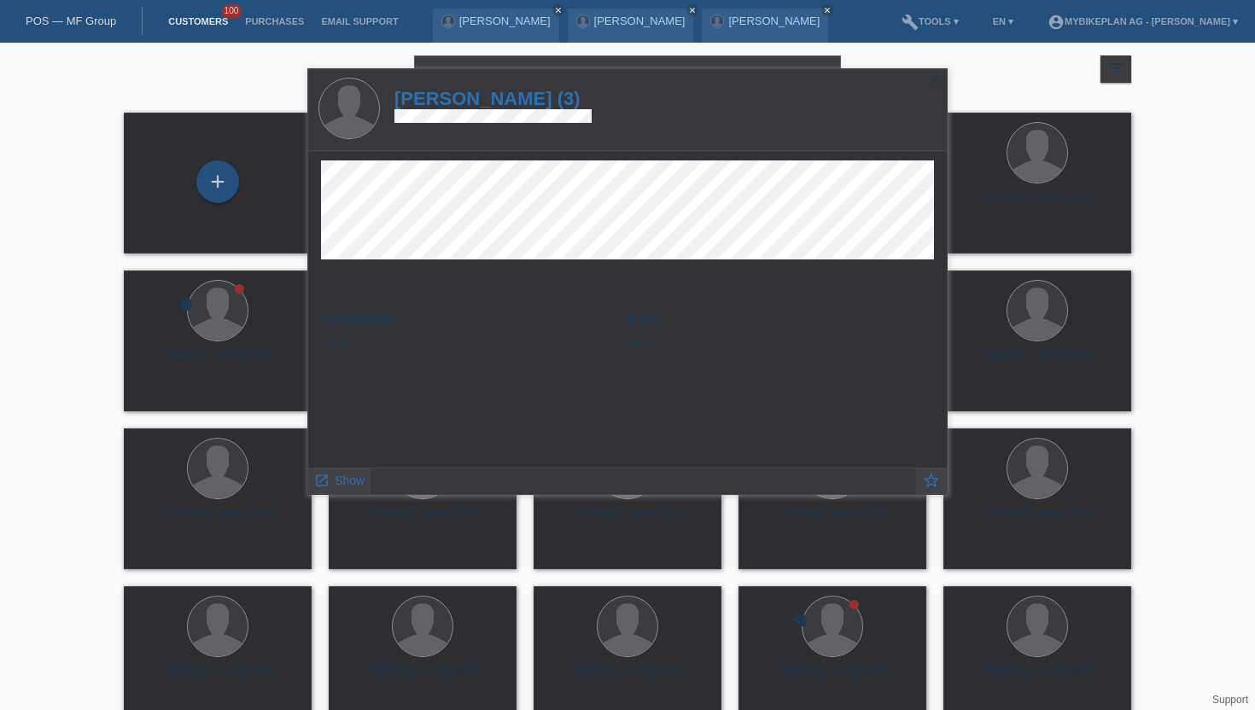
click at [937, 73] on icon "close" at bounding box center [935, 80] width 14 height 14
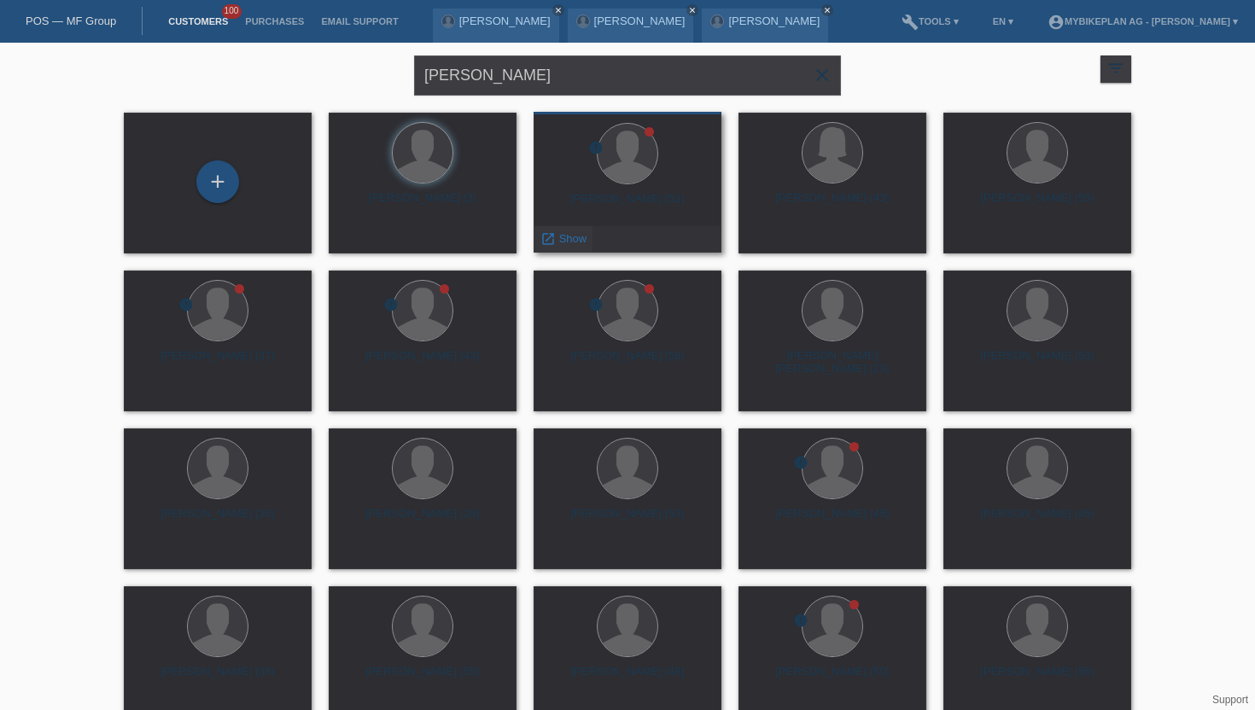
click at [581, 243] on span "Show" at bounding box center [573, 238] width 28 height 13
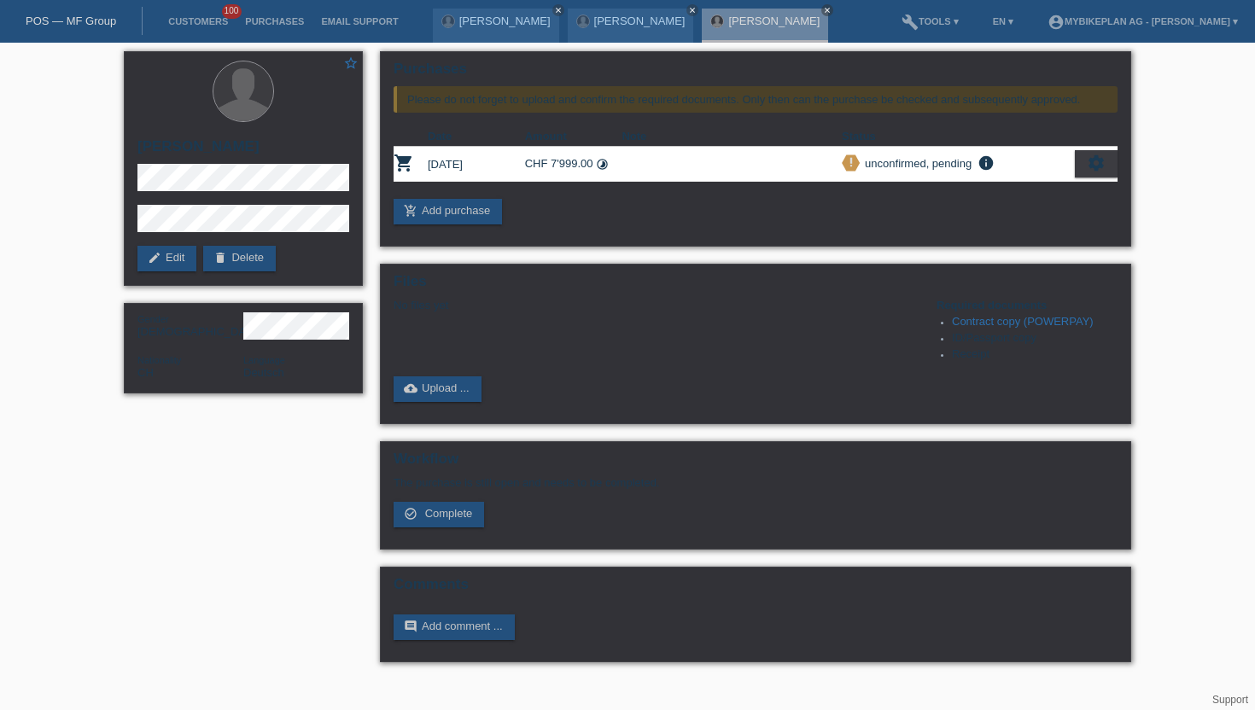
click at [191, 35] on li "Customers 100" at bounding box center [198, 22] width 77 height 44
click at [196, 25] on link "Customers" at bounding box center [198, 21] width 77 height 10
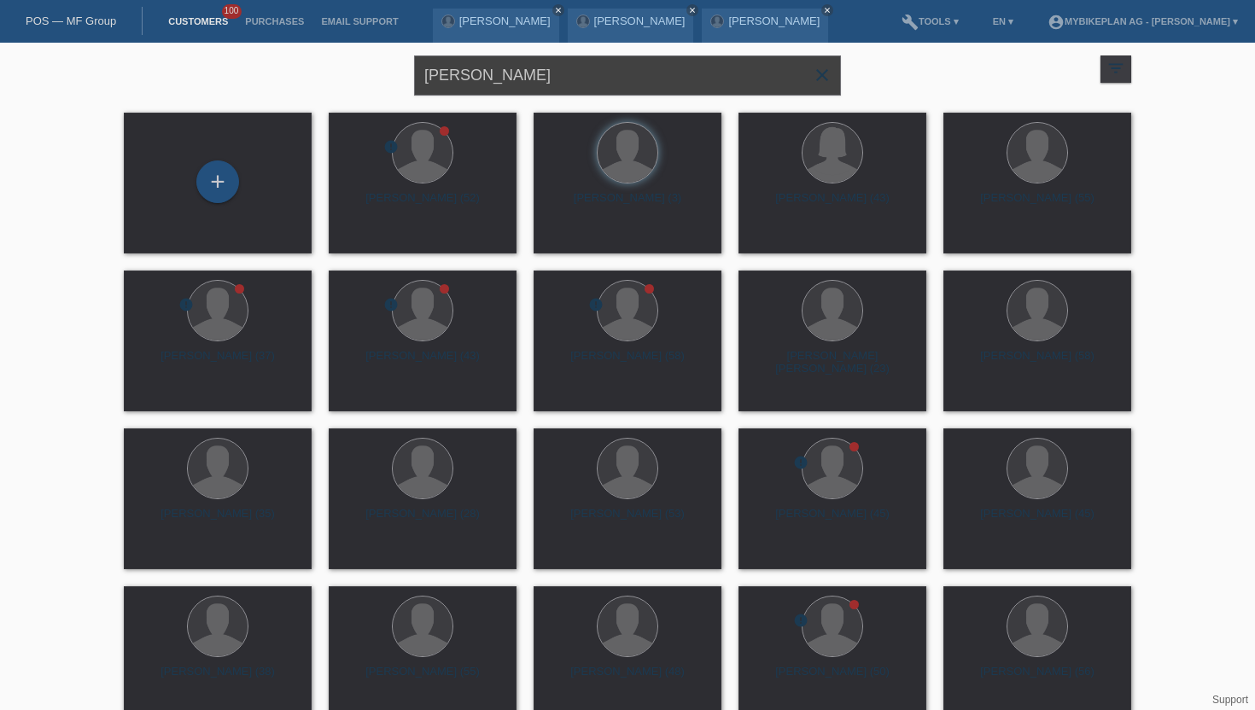
click at [543, 71] on input "[PERSON_NAME]" at bounding box center [627, 75] width 427 height 40
paste input "[PERSON_NAME] [PERSON_NAME]"
type input "[PERSON_NAME] [PERSON_NAME]"
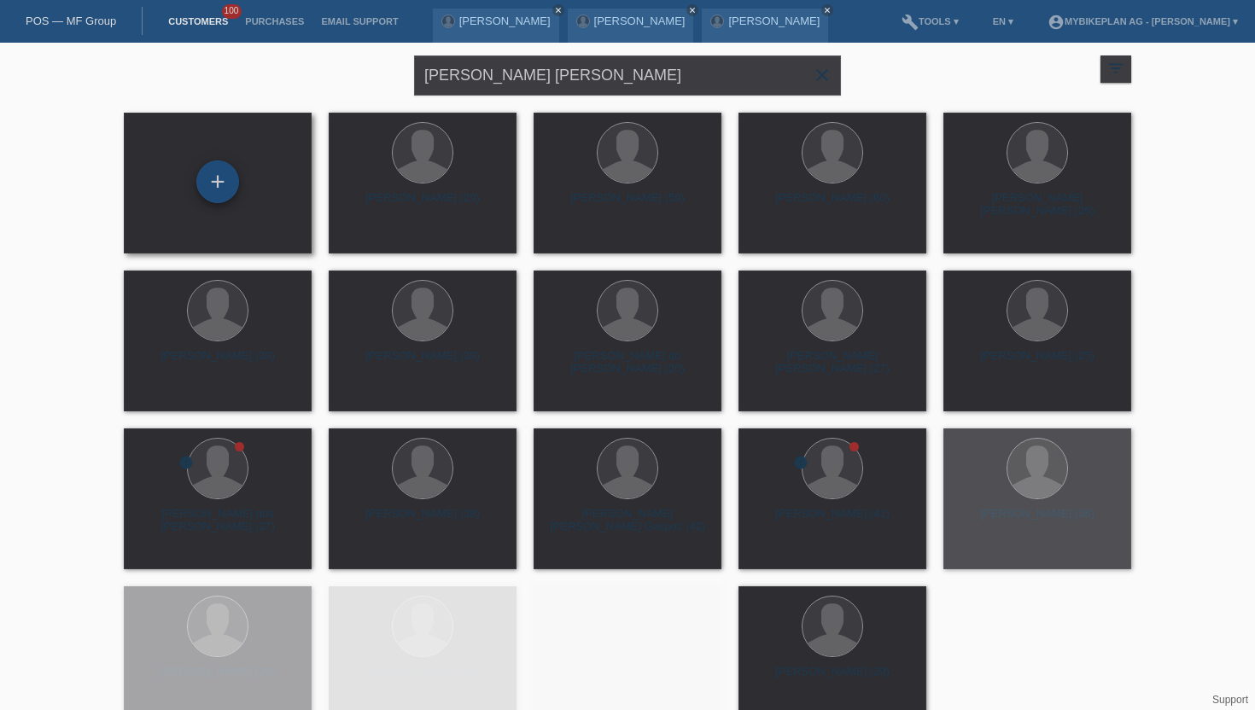
click at [227, 186] on div "+" at bounding box center [217, 181] width 41 height 29
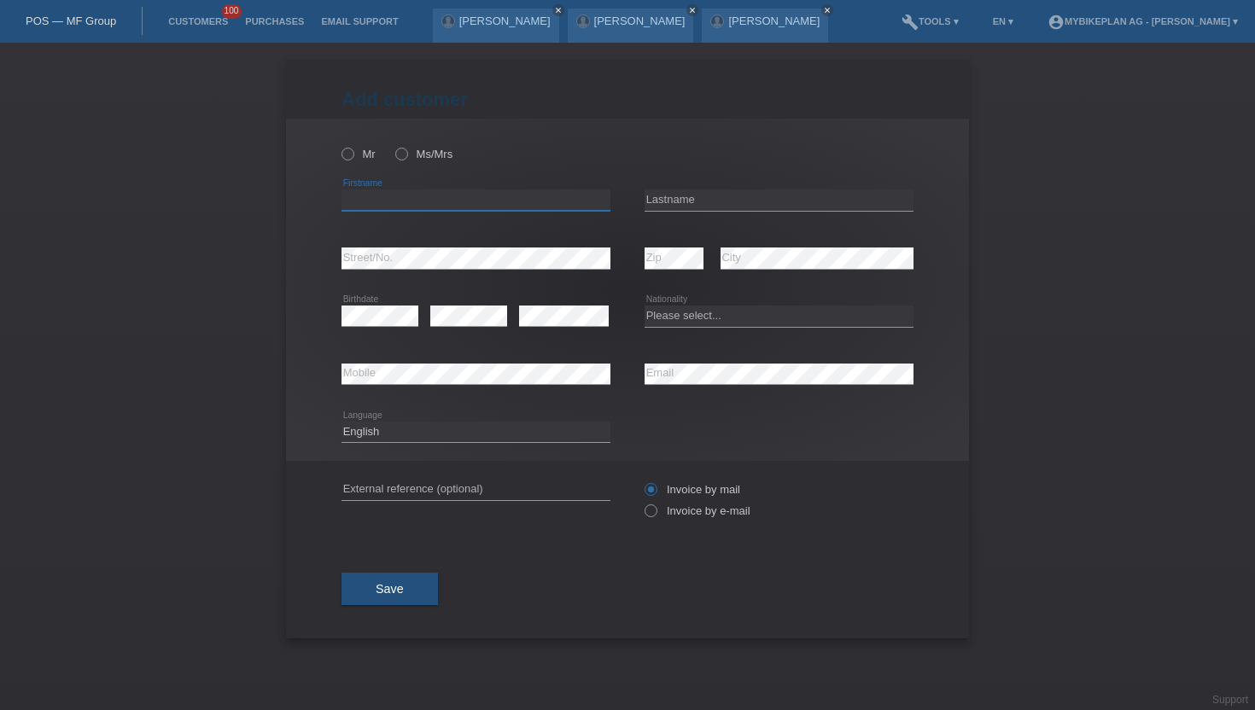
click at [369, 201] on input "text" at bounding box center [476, 200] width 269 height 21
paste input "[PERSON_NAME] [PERSON_NAME]"
click at [462, 201] on input "[PERSON_NAME] [PERSON_NAME]" at bounding box center [476, 200] width 269 height 21
click at [513, 208] on input "[PERSON_NAME] [PERSON_NAME]" at bounding box center [476, 200] width 269 height 21
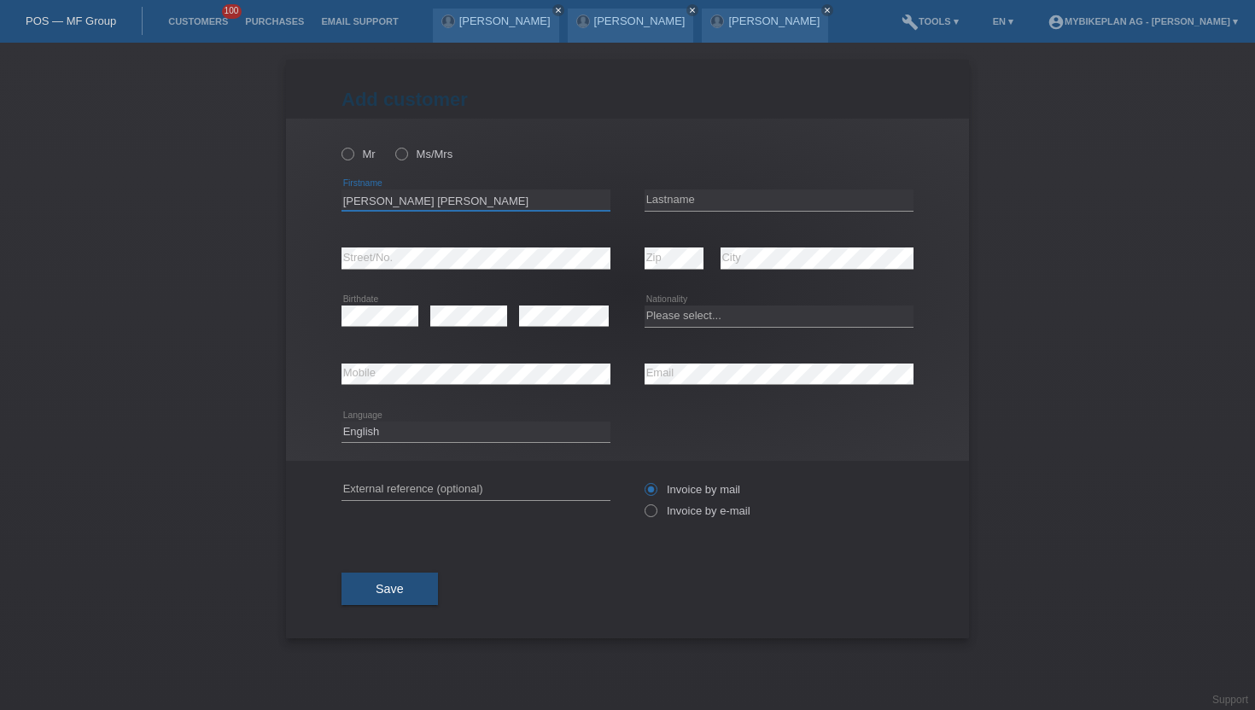
drag, startPoint x: 508, startPoint y: 207, endPoint x: 466, endPoint y: 207, distance: 41.8
click at [466, 207] on input "[PERSON_NAME] [PERSON_NAME]" at bounding box center [476, 200] width 269 height 21
type input "[PERSON_NAME] [PERSON_NAME]"
click at [672, 199] on input "text" at bounding box center [779, 200] width 269 height 21
paste input "Senn"
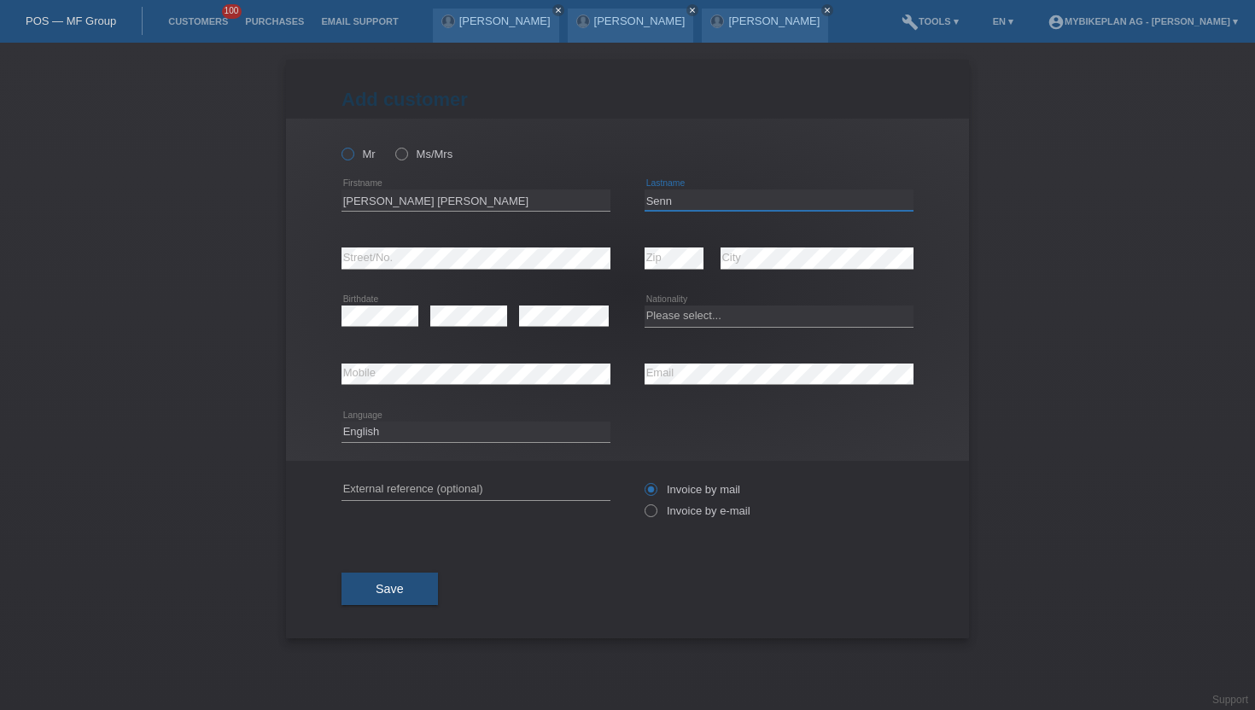
type input "Senn"
click at [339, 145] on icon at bounding box center [339, 145] width 0 height 0
click at [350, 159] on input "Mr" at bounding box center [347, 153] width 11 height 11
radio input "true"
click at [679, 312] on select "Please select... Switzerland Austria Germany Liechtenstein ------------ Afghani…" at bounding box center [779, 316] width 269 height 20
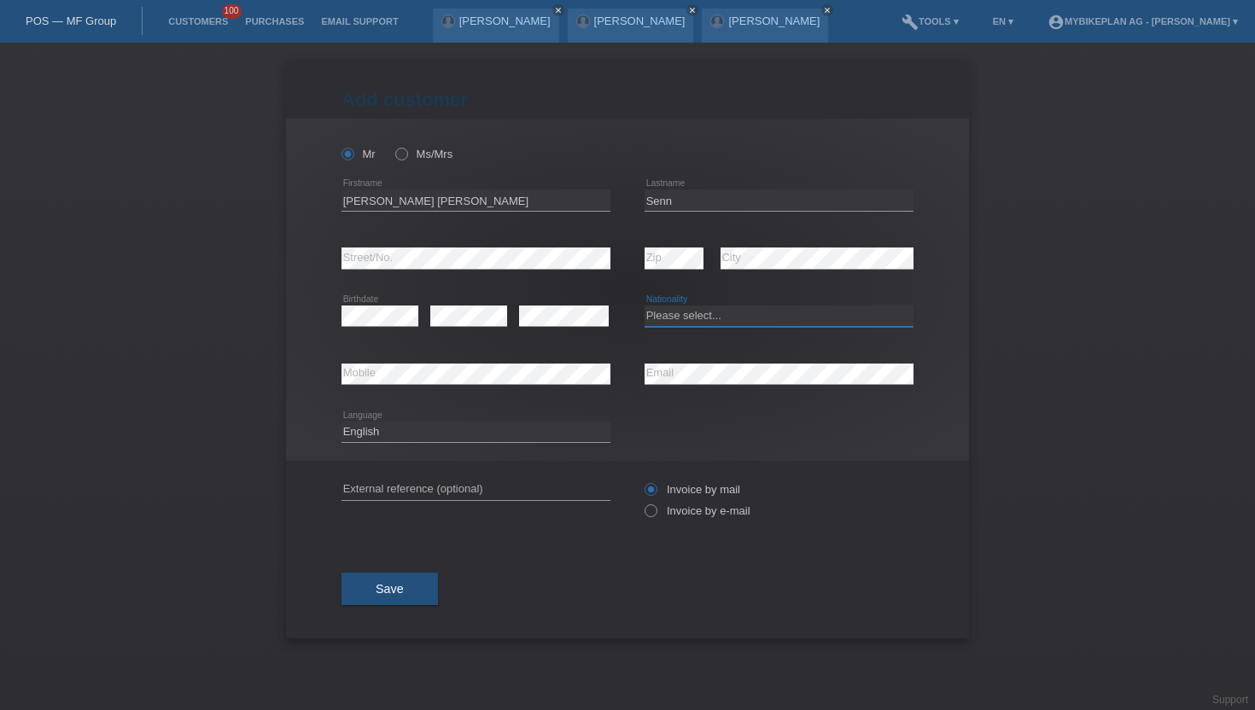
click at [670, 318] on select "Please select... Switzerland Austria Germany Liechtenstein ------------ Afghani…" at bounding box center [779, 316] width 269 height 20
select select "CH"
click at [645, 306] on select "Please select... Switzerland Austria Germany Liechtenstein ------------ Afghani…" at bounding box center [779, 316] width 269 height 20
click at [655, 521] on input "Invoice by e-mail" at bounding box center [650, 515] width 11 height 21
radio input "true"
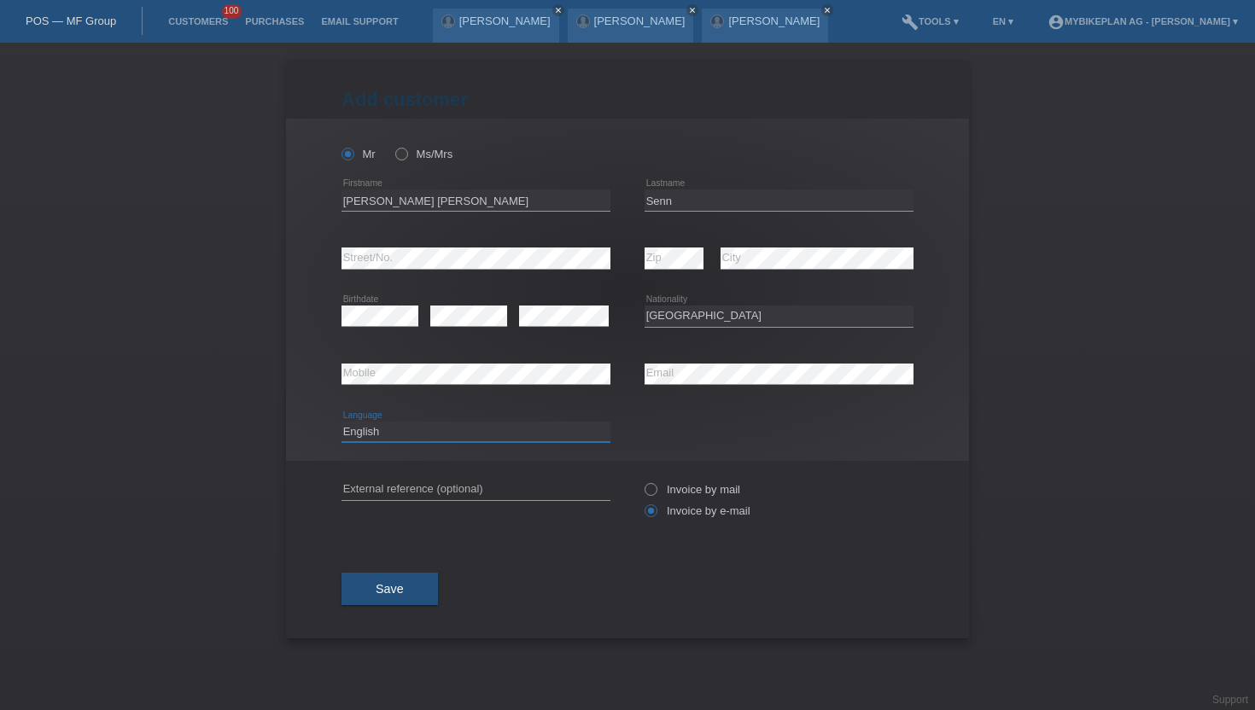
click at [380, 430] on select "Deutsch Français Italiano English" at bounding box center [476, 432] width 269 height 20
select select "de"
click at [342, 422] on select "Deutsch Français Italiano English" at bounding box center [476, 432] width 269 height 20
click at [380, 596] on span "Save" at bounding box center [390, 589] width 28 height 14
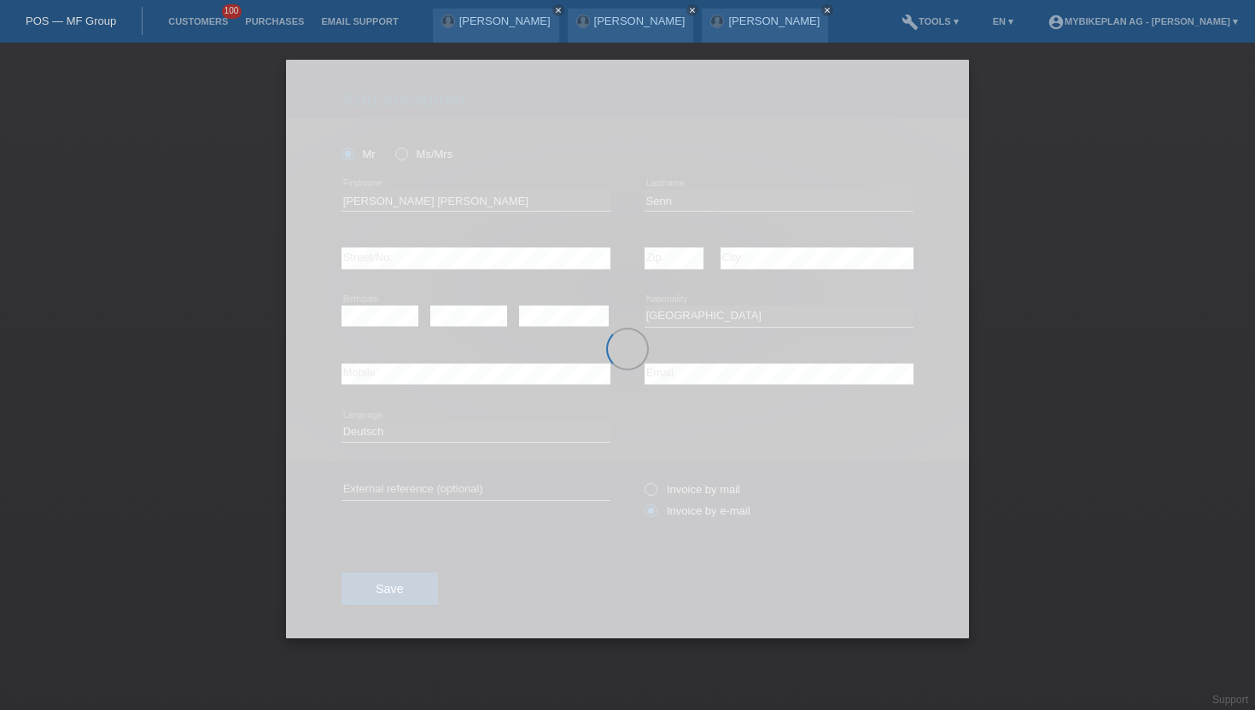
click at [342, 573] on button "Save" at bounding box center [390, 589] width 96 height 32
click at [410, 591] on div at bounding box center [627, 349] width 683 height 579
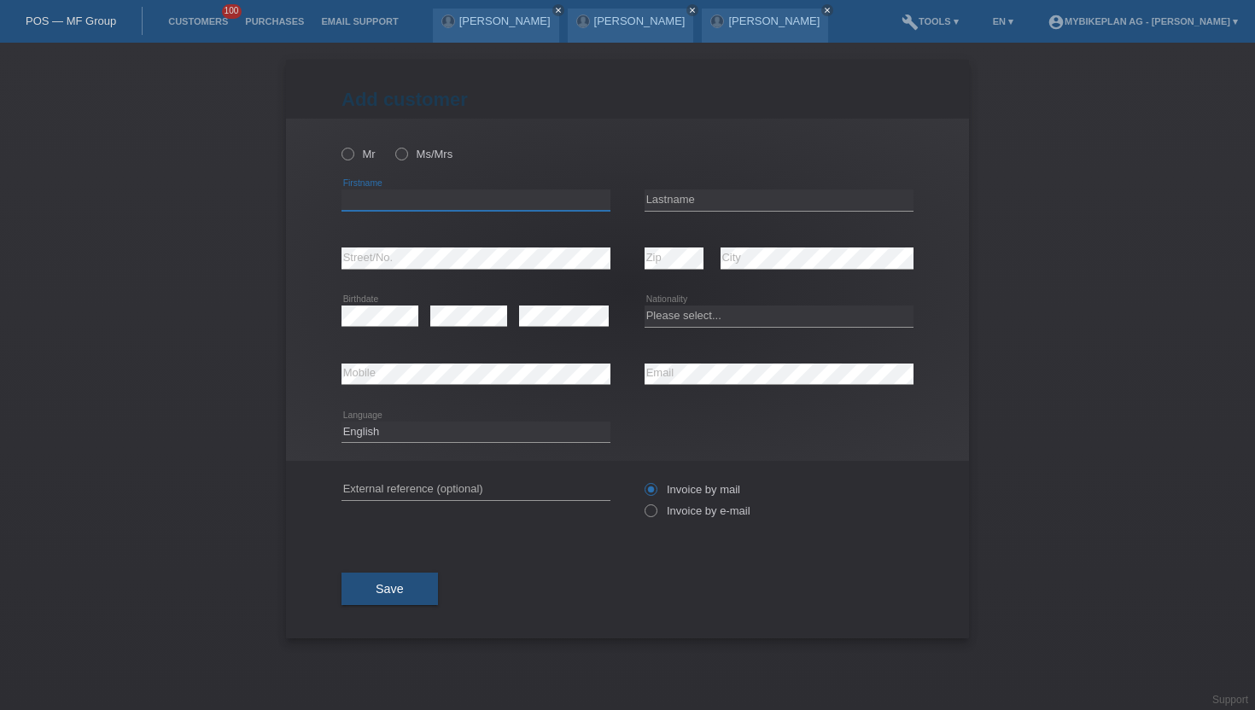
click at [364, 196] on input "text" at bounding box center [476, 200] width 269 height 21
paste input "[PERSON_NAME] [PERSON_NAME]"
click at [473, 199] on input "[PERSON_NAME] [PERSON_NAME]" at bounding box center [476, 200] width 269 height 21
type input "[PERSON_NAME] [PERSON_NAME]"
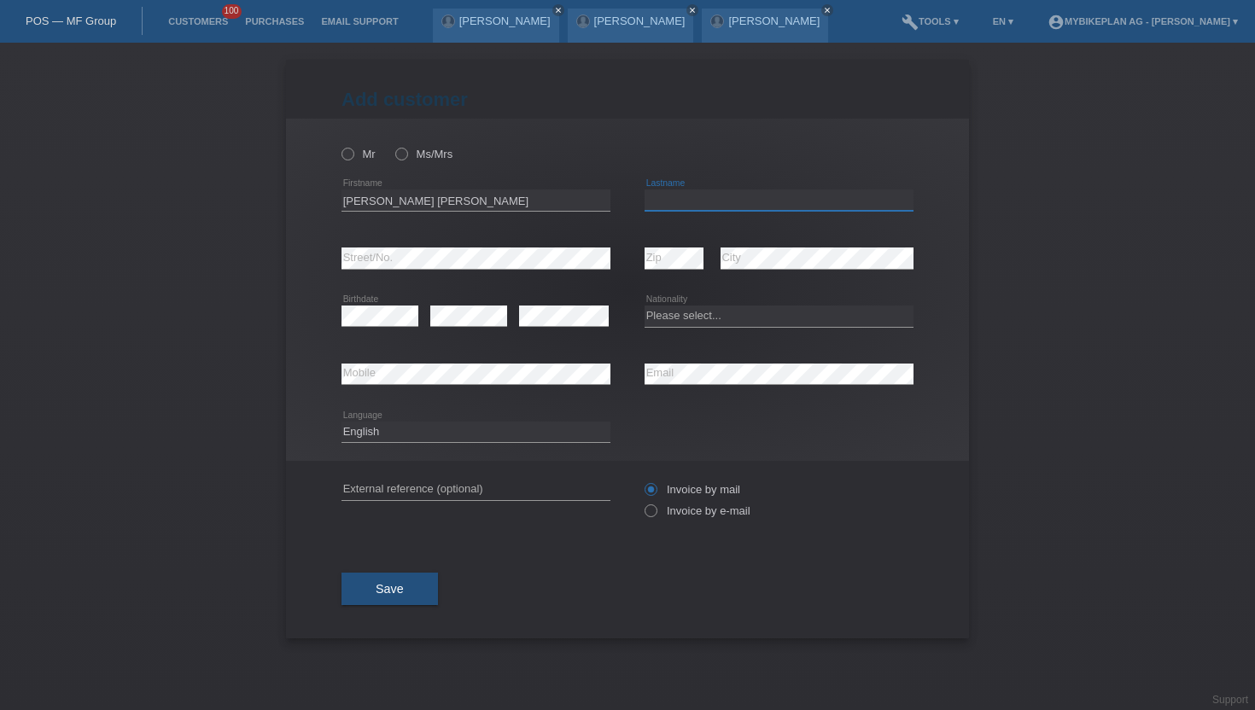
click at [663, 205] on input "text" at bounding box center [779, 200] width 269 height 21
paste input "Senn"
type input "Senn"
click at [339, 145] on icon at bounding box center [339, 145] width 0 height 0
click at [344, 156] on input "Mr" at bounding box center [347, 153] width 11 height 11
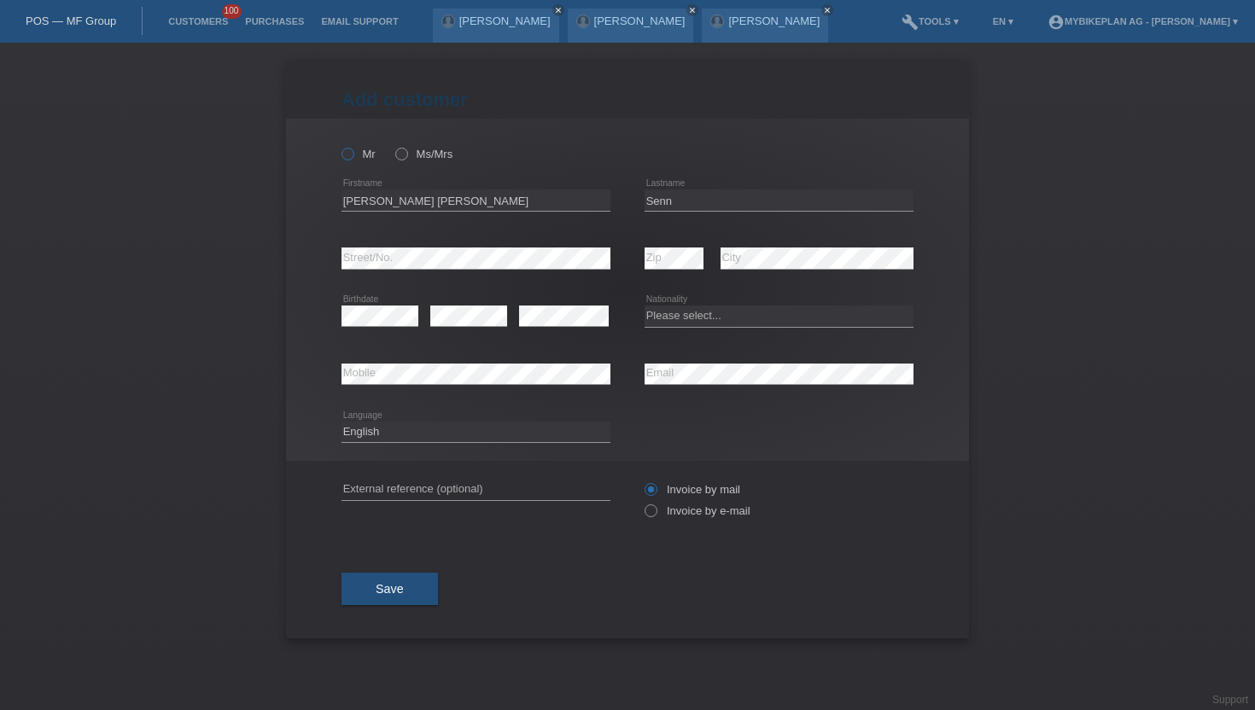
radio input "true"
click at [757, 33] on div "Patrick Haldemann close" at bounding box center [765, 26] width 126 height 34
click at [737, 20] on link "[PERSON_NAME]" at bounding box center [773, 21] width 91 height 13
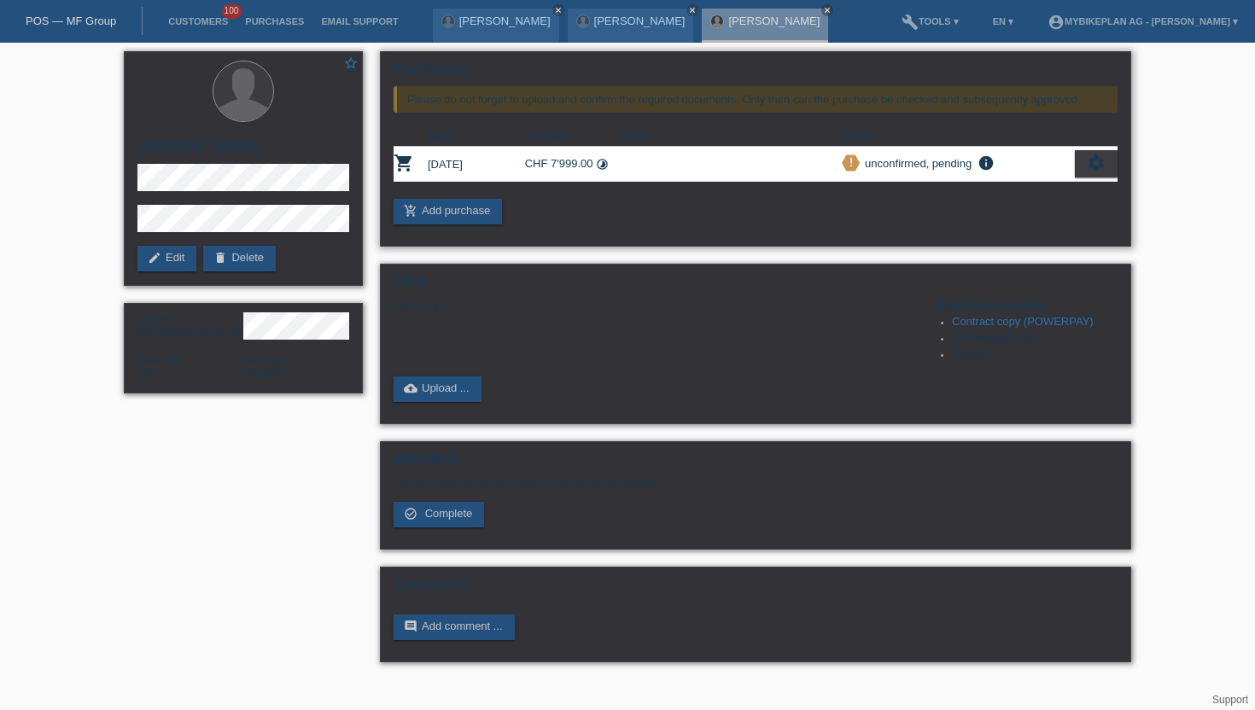
click at [1079, 161] on div "settings" at bounding box center [1096, 163] width 43 height 27
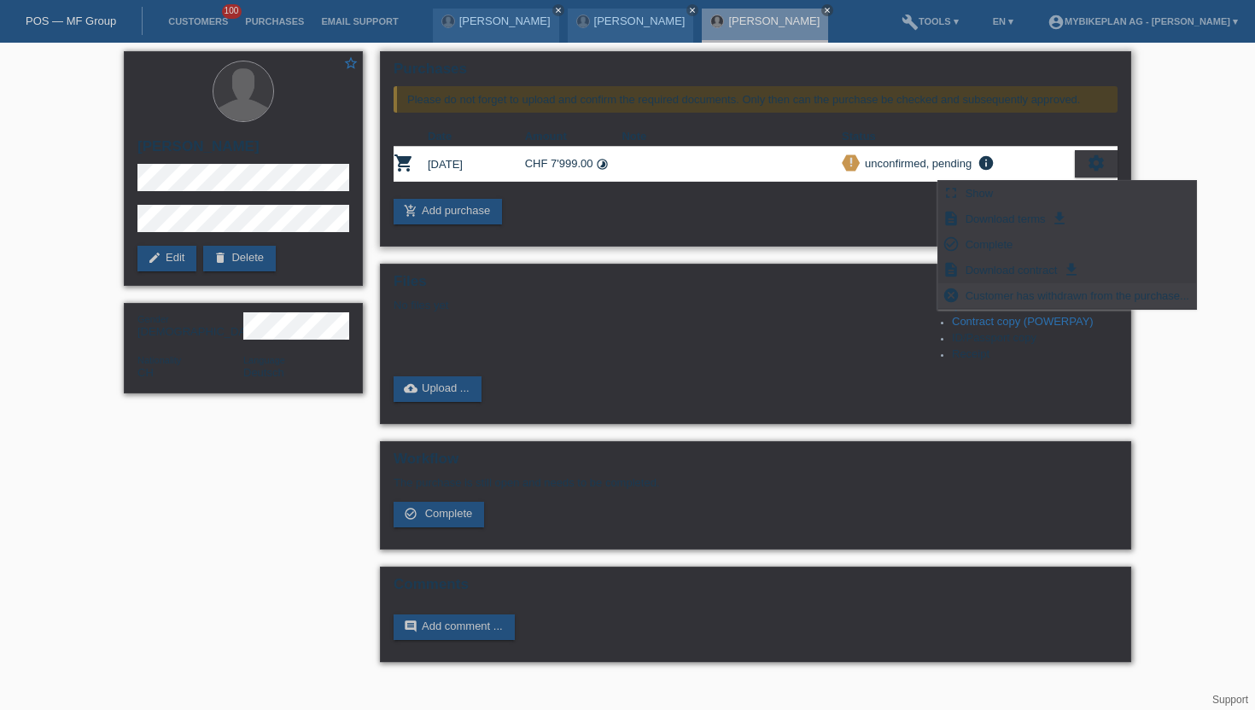
click at [978, 295] on span "Customer has withdrawn from the purchase..." at bounding box center [1077, 295] width 229 height 20
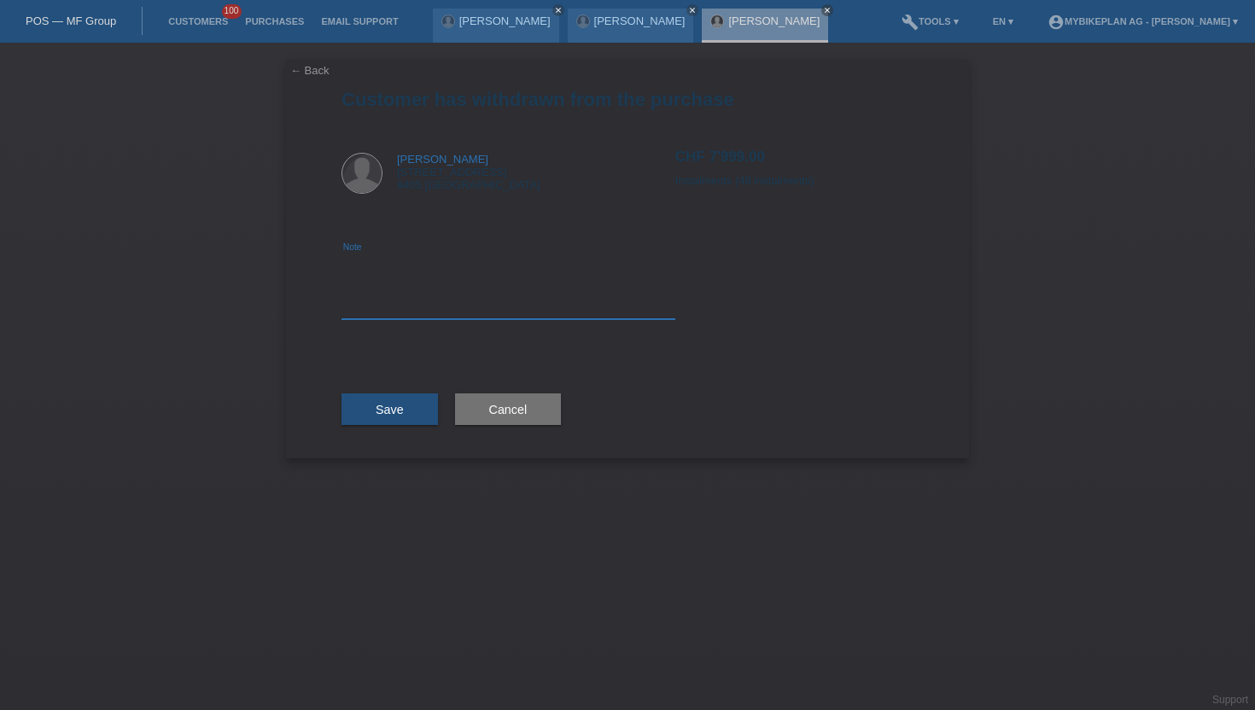
click at [405, 314] on textarea at bounding box center [509, 287] width 334 height 66
type textarea "wrong price"
click at [402, 408] on span "Save" at bounding box center [390, 410] width 28 height 14
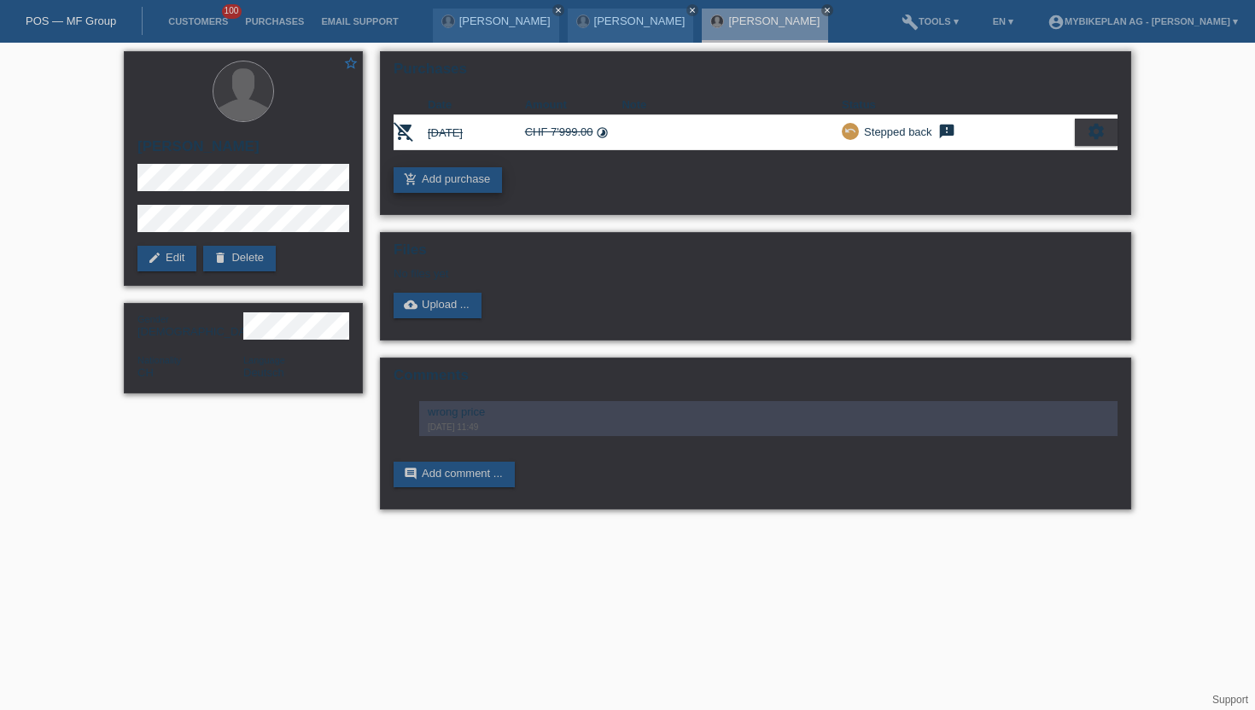
click at [440, 188] on link "add_shopping_cart Add purchase" at bounding box center [448, 180] width 108 height 26
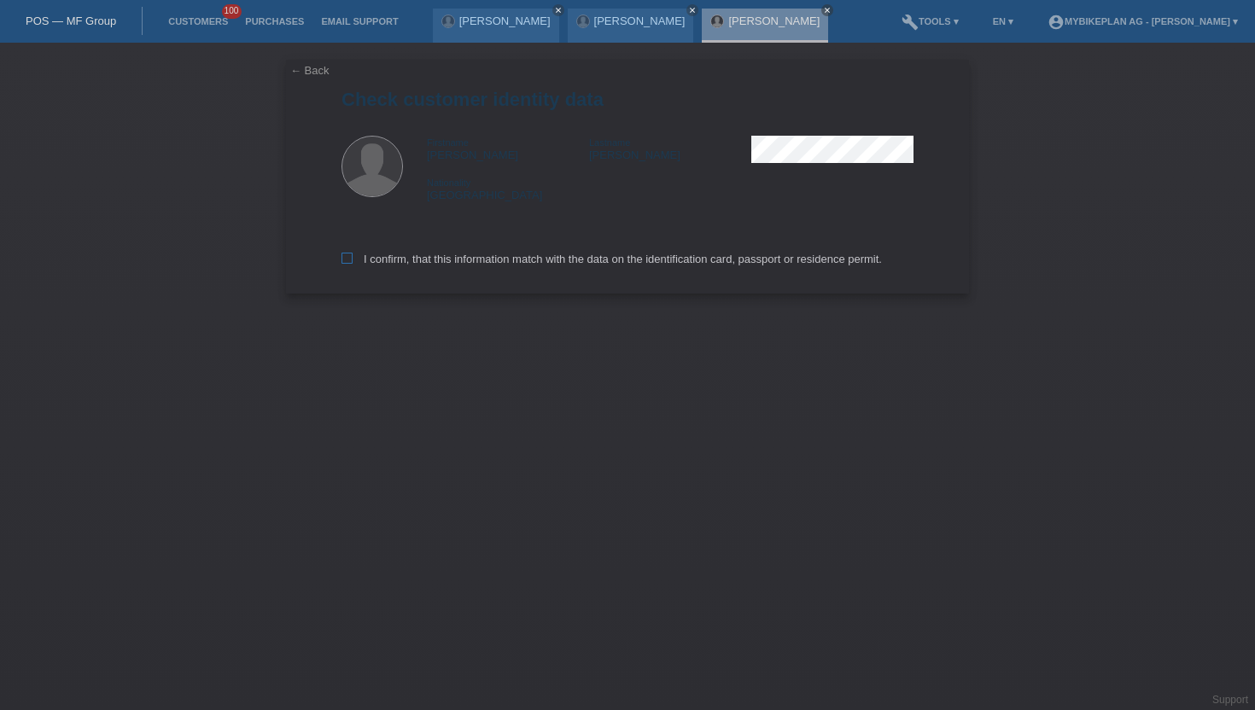
click at [346, 261] on icon at bounding box center [347, 258] width 11 height 11
click at [346, 261] on input "I confirm, that this information match with the data on the identification card…" at bounding box center [347, 258] width 11 height 11
checkbox input "true"
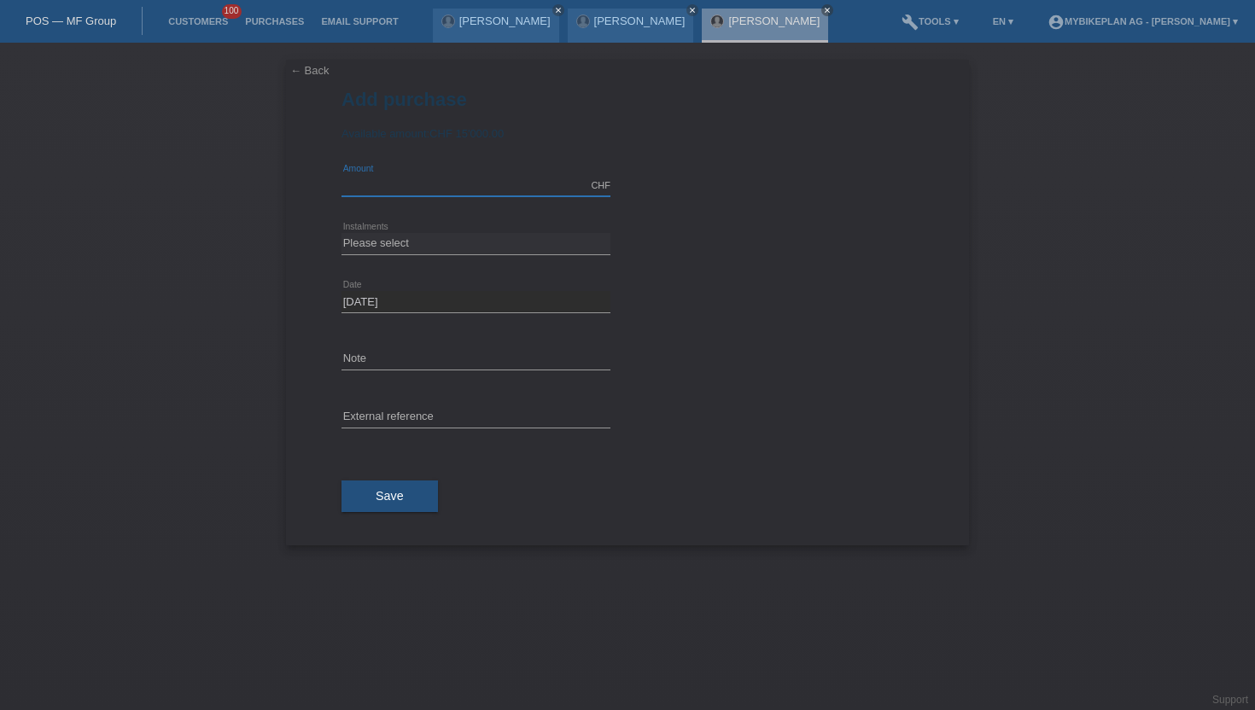
click at [412, 187] on input "text" at bounding box center [476, 185] width 269 height 21
type input "15000.00"
click at [390, 500] on span "Save" at bounding box center [390, 496] width 28 height 14
click at [381, 242] on select "Please select 6 instalments 12 instalments 18 instalments 24 instalments 36 ins…" at bounding box center [476, 243] width 269 height 20
select select "488"
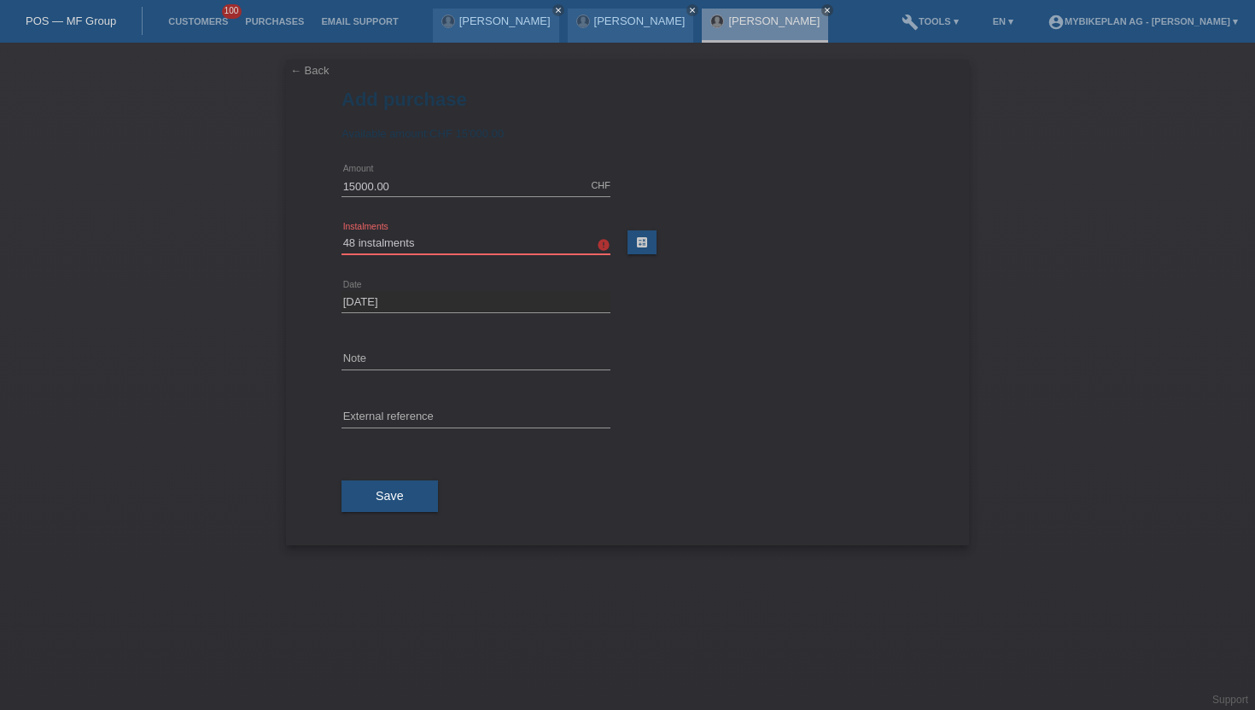
click at [342, 234] on select "Please select 6 instalments 12 instalments 18 instalments 24 instalments 36 ins…" at bounding box center [476, 243] width 269 height 20
click at [370, 500] on button "Save" at bounding box center [390, 497] width 96 height 32
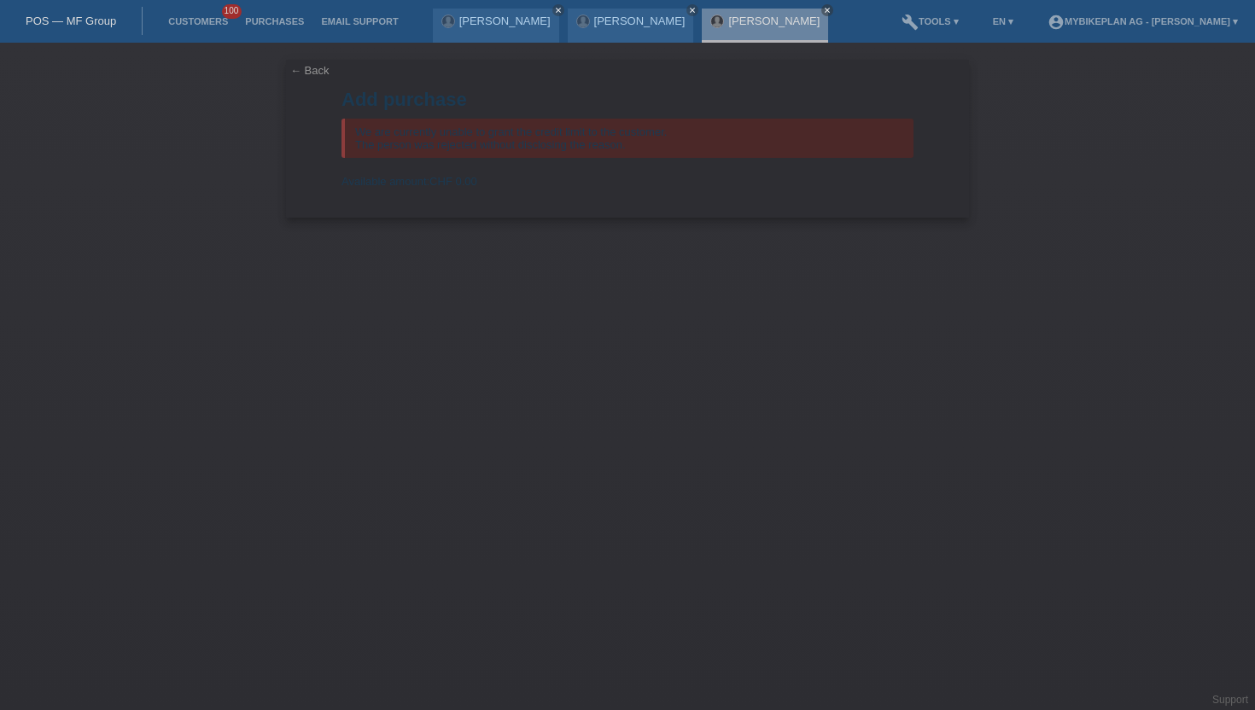
click at [314, 71] on link "← Back" at bounding box center [309, 70] width 39 height 13
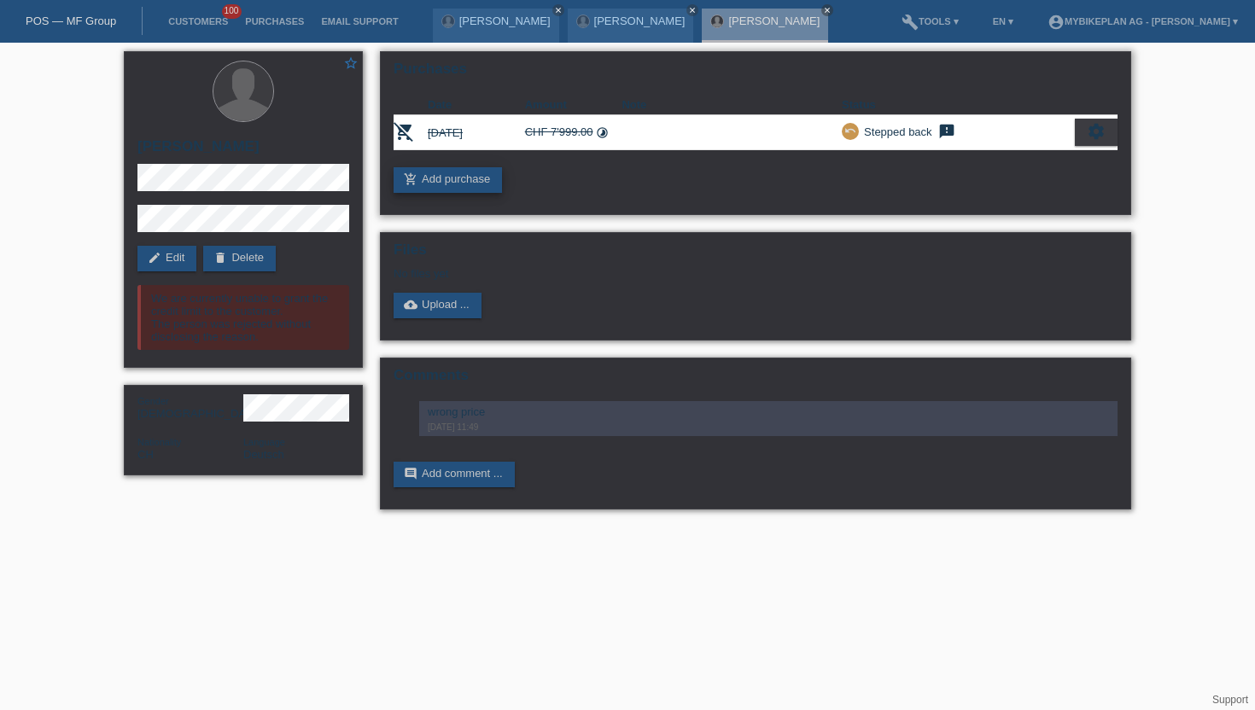
click at [458, 176] on link "add_shopping_cart Add purchase" at bounding box center [448, 180] width 108 height 26
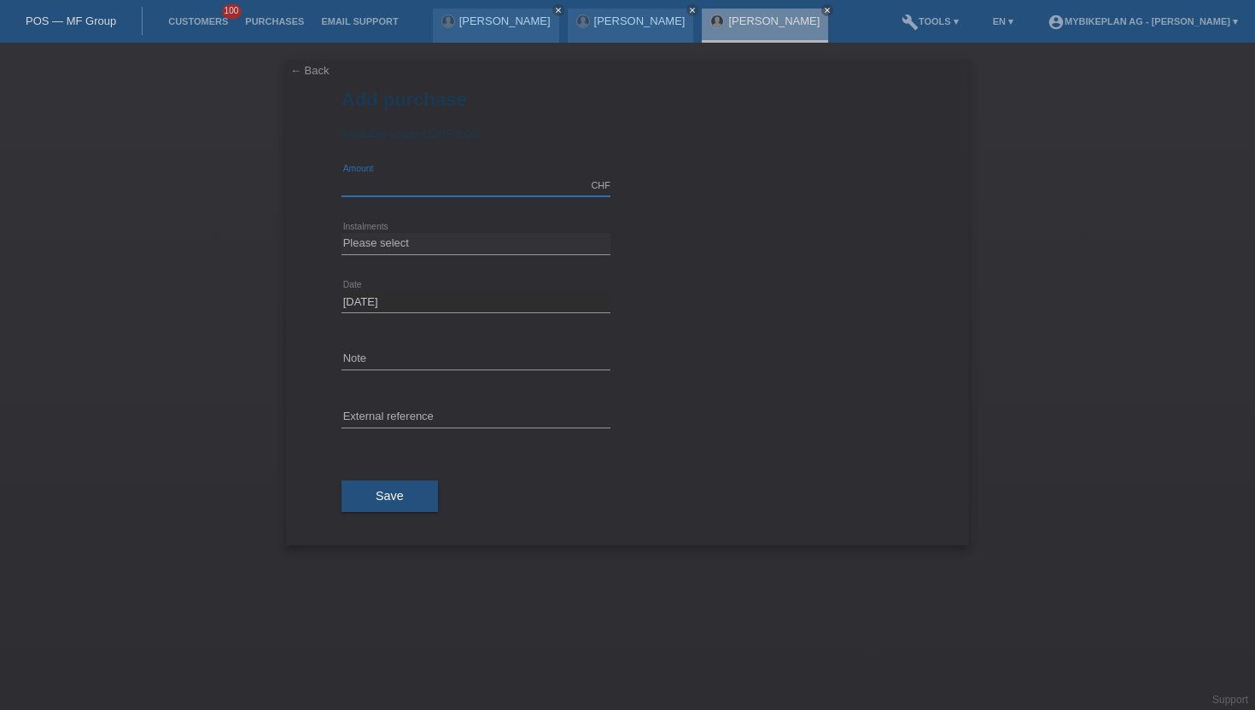
click at [423, 186] on input "text" at bounding box center [476, 185] width 269 height 21
type input "15000.00"
click at [399, 251] on select "Please select 6 instalments 12 instalments 18 instalments 24 instalments 36 ins…" at bounding box center [476, 243] width 269 height 20
select select "488"
click at [342, 234] on select "Please select 6 instalments 12 instalments 18 instalments 24 instalments 36 ins…" at bounding box center [476, 243] width 269 height 20
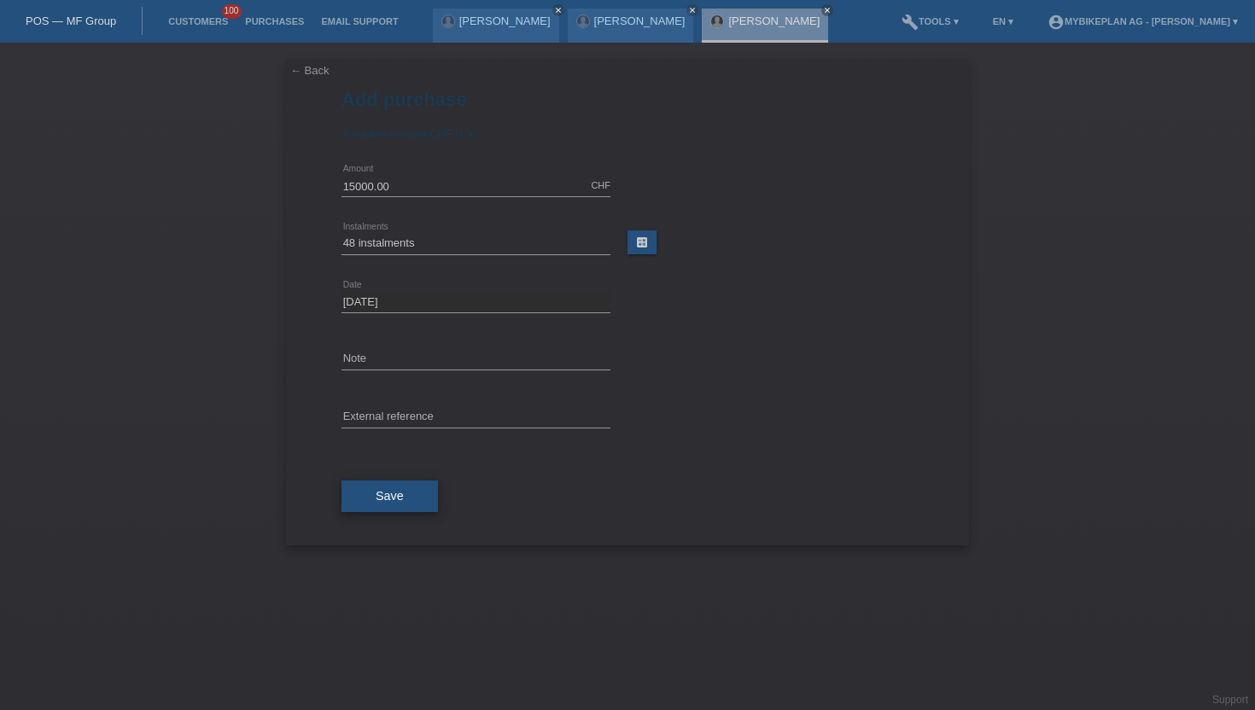
click at [398, 494] on span "Save" at bounding box center [390, 496] width 28 height 14
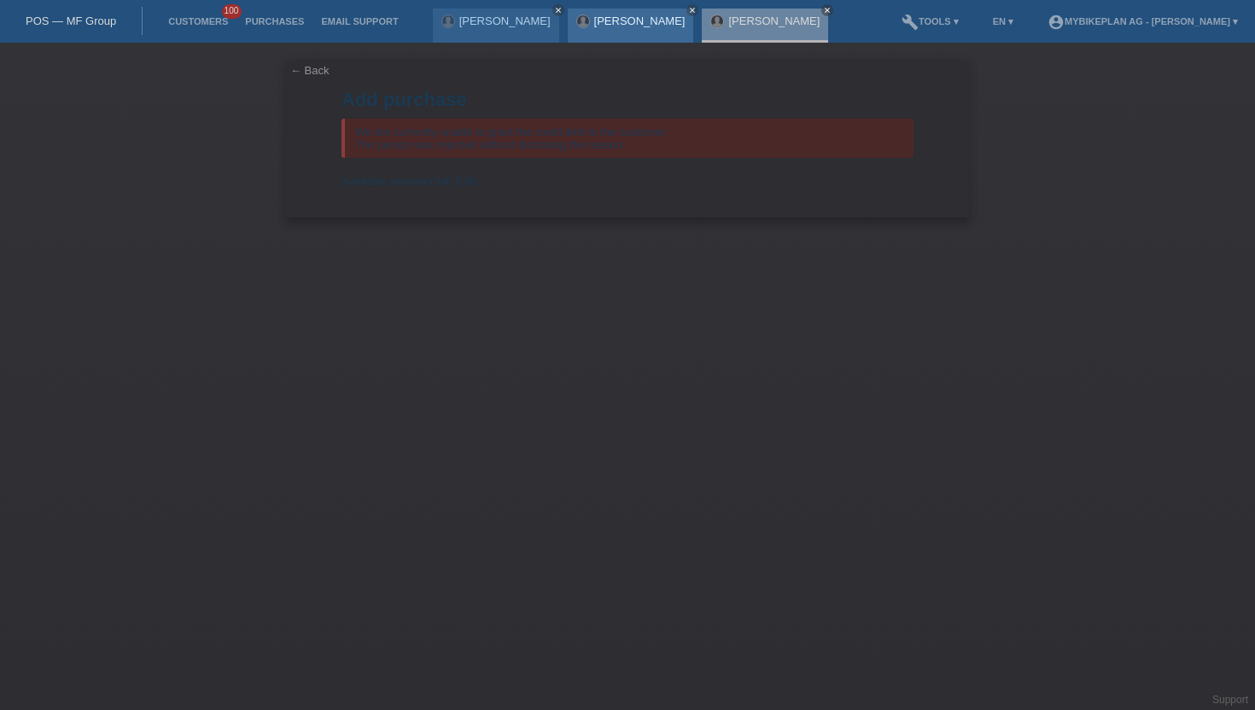
click at [606, 24] on link "[PERSON_NAME]" at bounding box center [639, 21] width 91 height 13
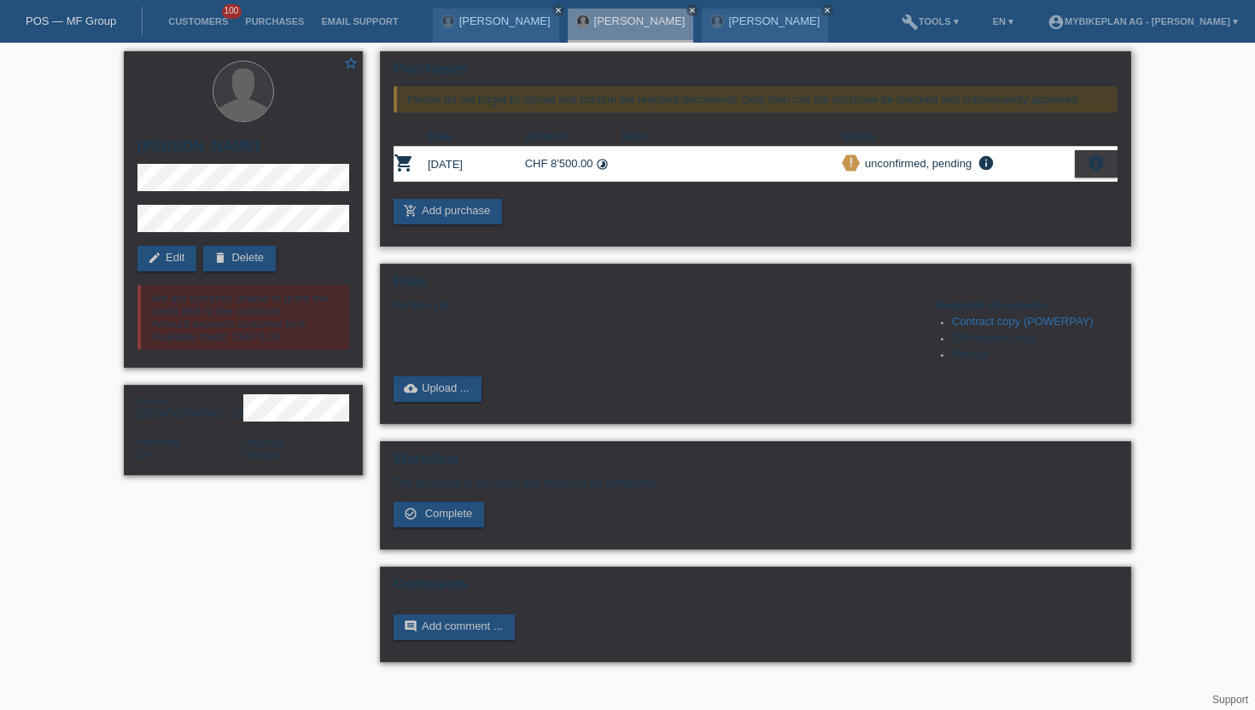
click at [1107, 161] on div "settings" at bounding box center [1096, 163] width 43 height 27
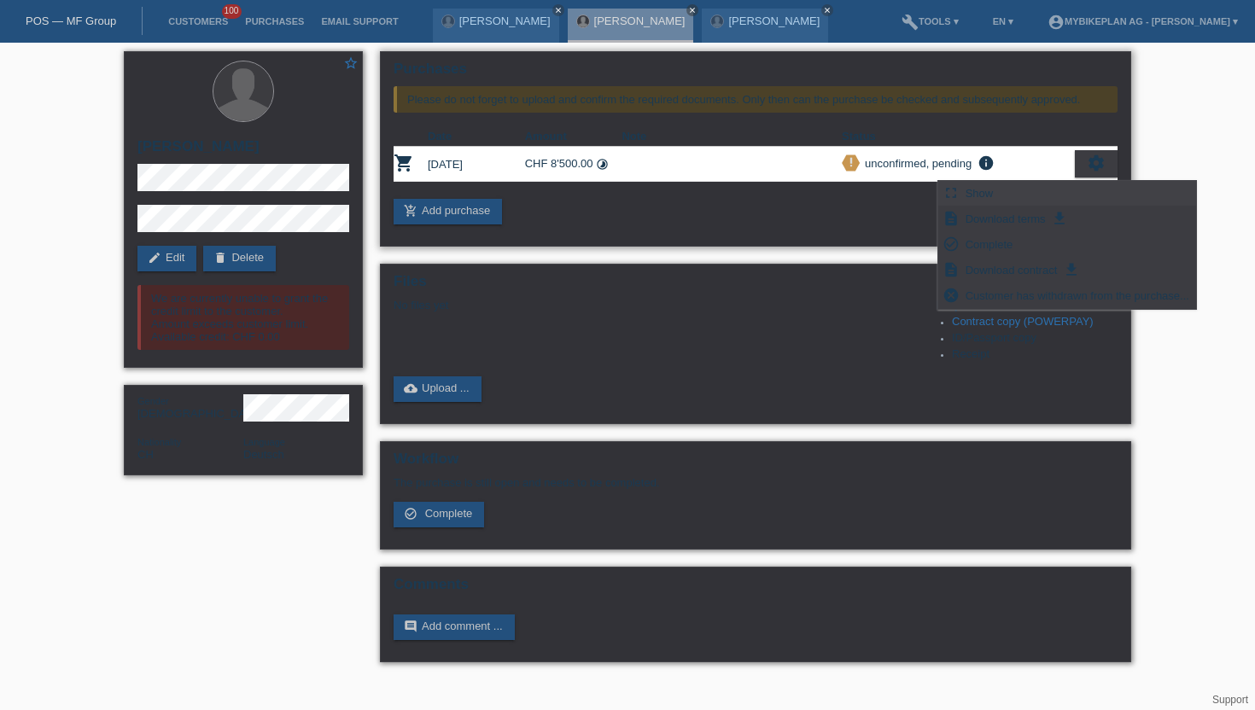
click at [1009, 191] on div "fullscreen Show" at bounding box center [1067, 194] width 258 height 26
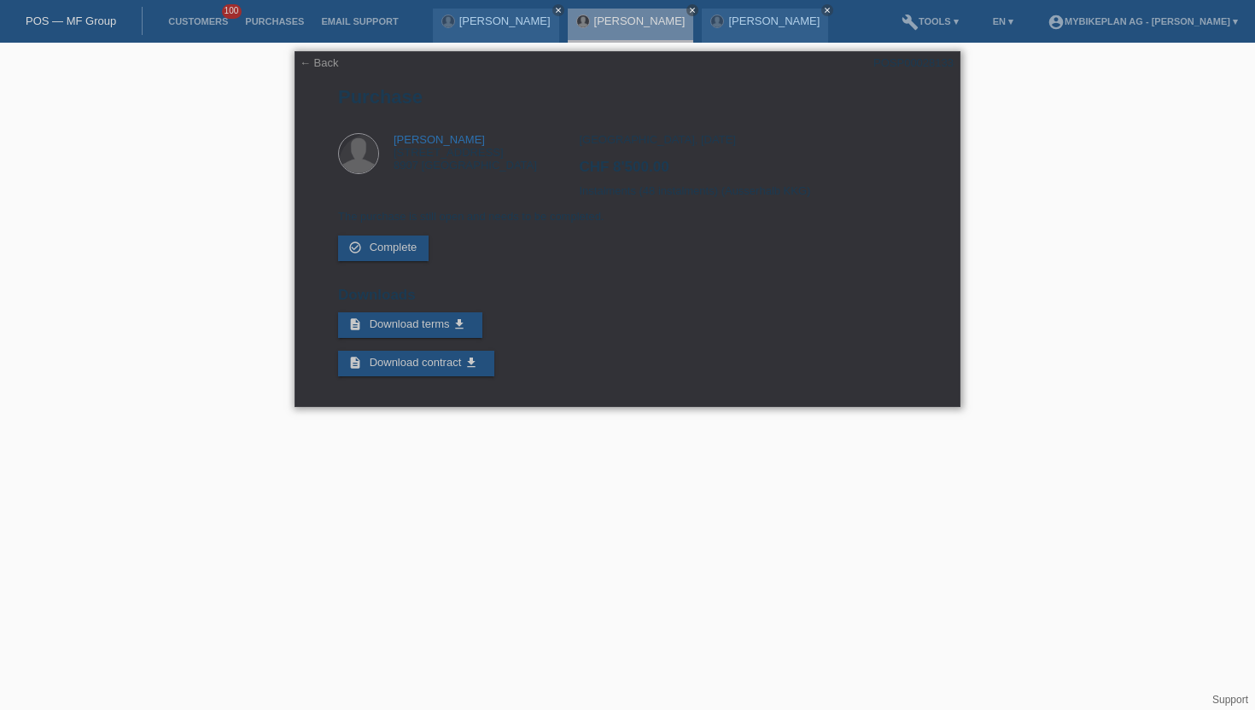
click at [930, 56] on div "POSP00028133" at bounding box center [913, 62] width 80 height 13
copy div "POSP00028133"
click at [206, 28] on li "Customers 100" at bounding box center [198, 22] width 77 height 44
click at [206, 21] on link "Customers" at bounding box center [198, 21] width 77 height 10
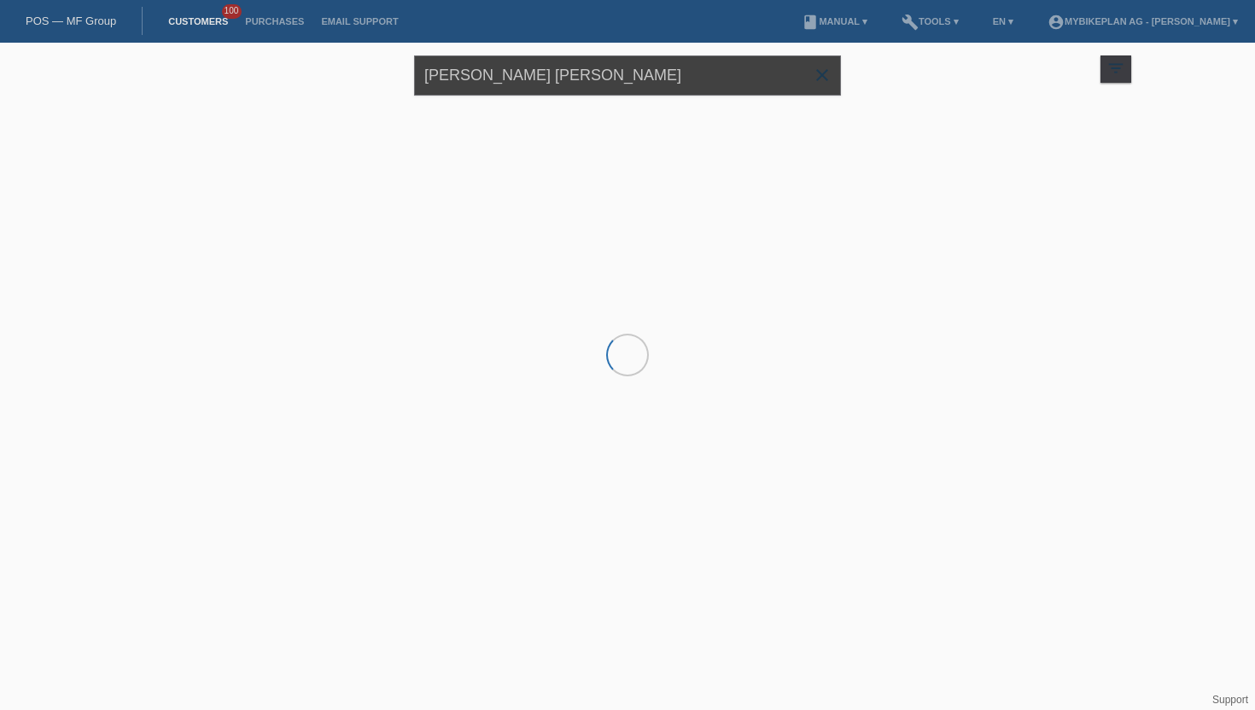
click at [652, 78] on input "Emanuel Damien Cedric Senn" at bounding box center [627, 75] width 427 height 40
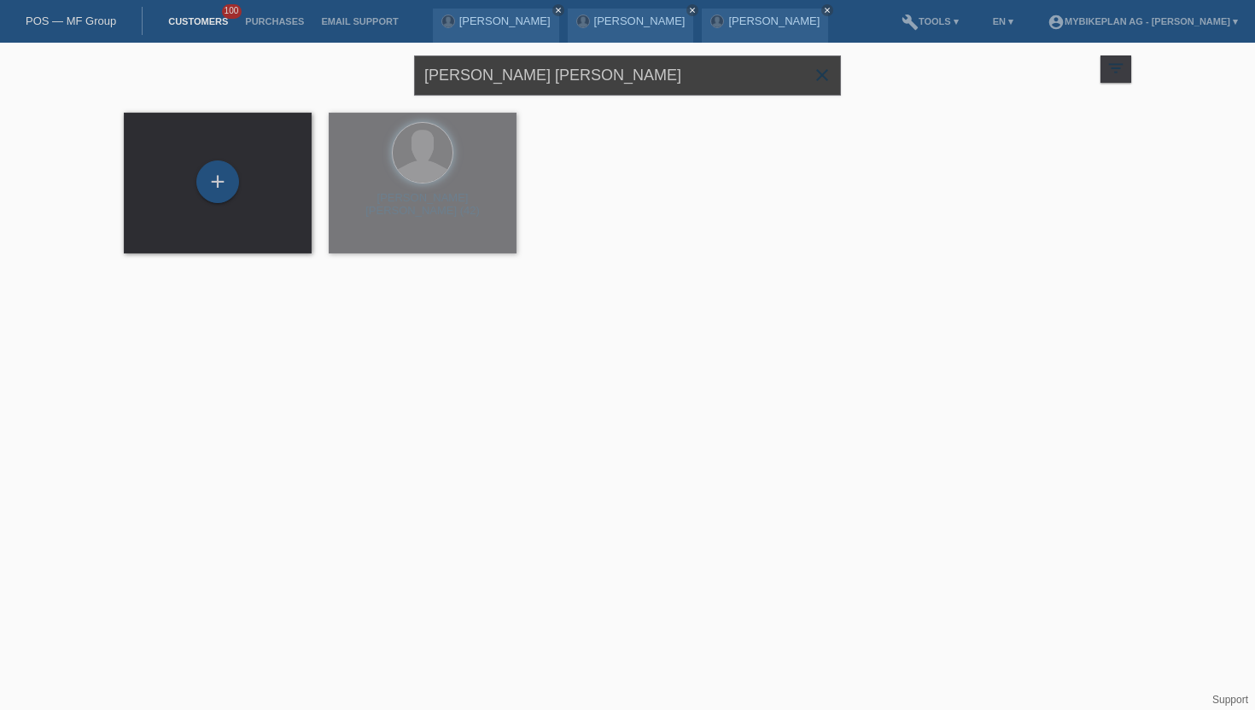
click at [652, 78] on input "Emanuel Damien Cedric Senn" at bounding box center [627, 75] width 427 height 40
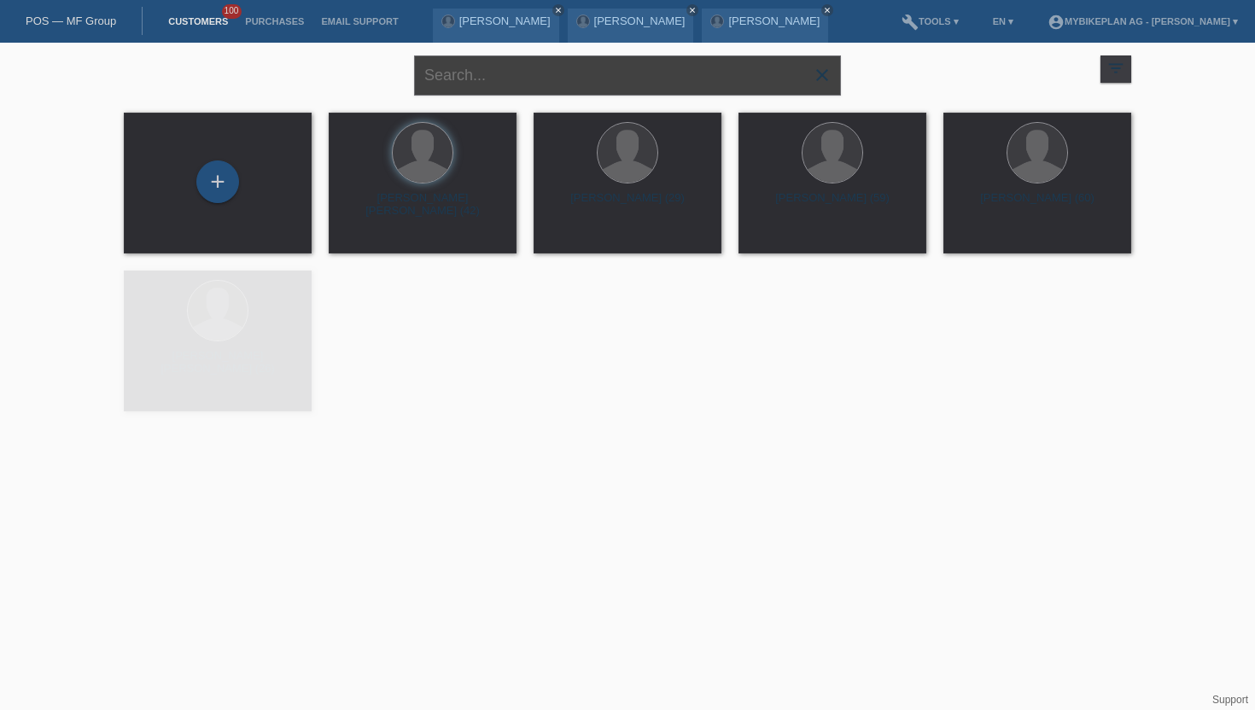
paste input "[PERSON_NAME]"
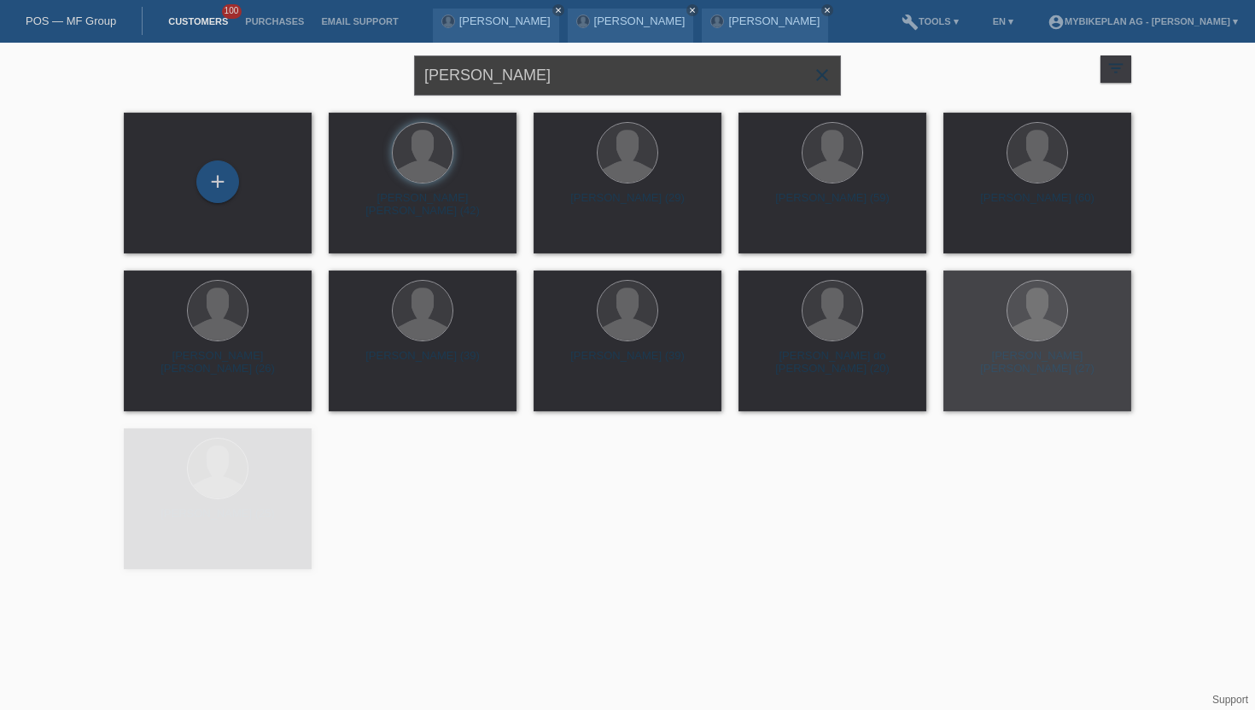
type input "[PERSON_NAME]"
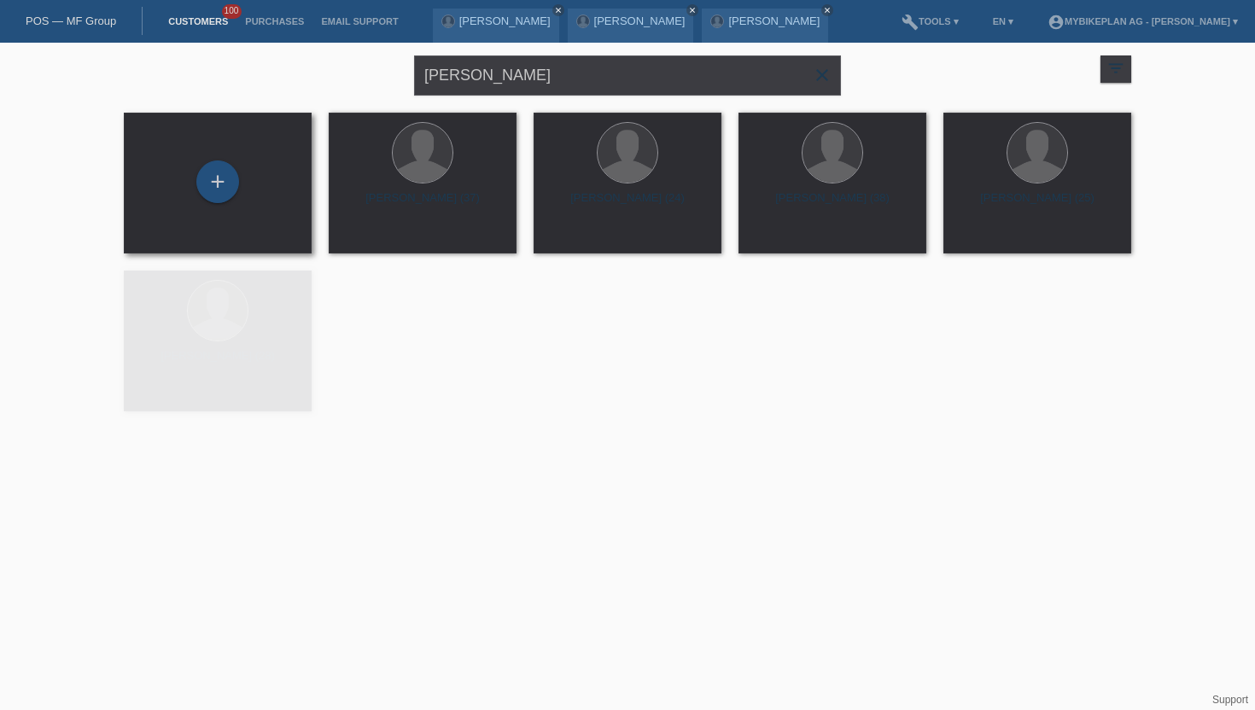
click at [239, 176] on div "+" at bounding box center [217, 183] width 161 height 45
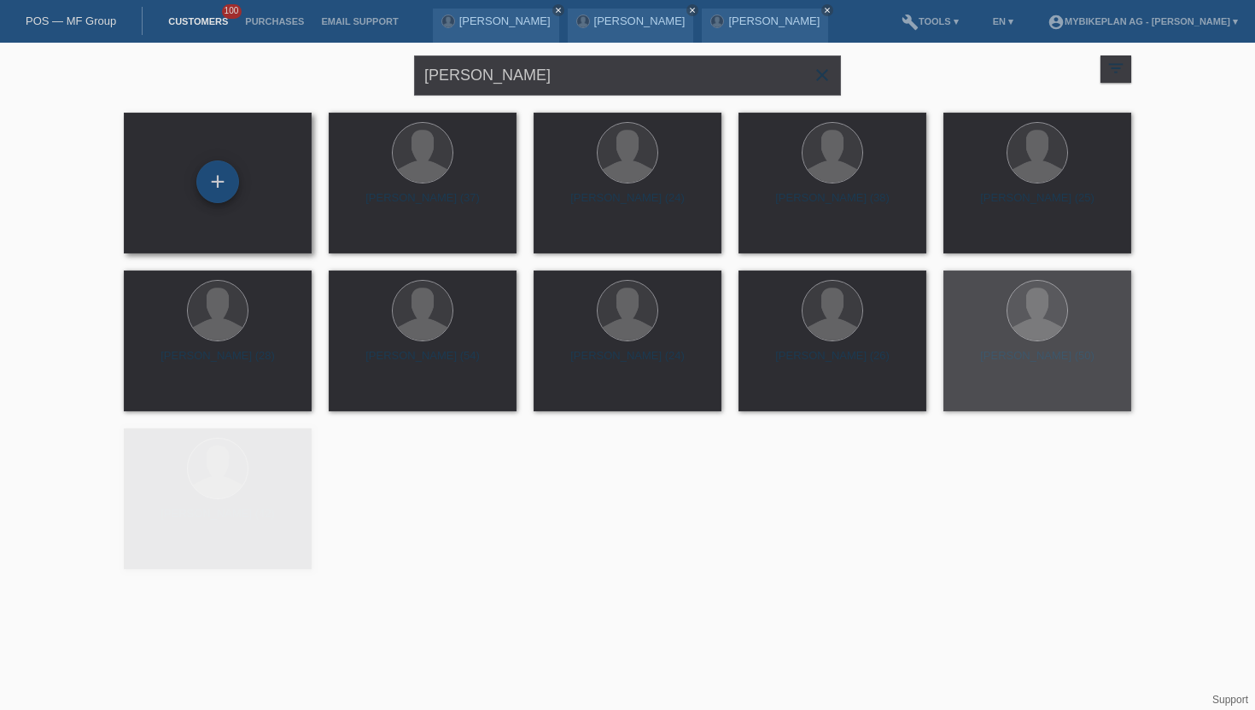
click at [223, 184] on div "+" at bounding box center [217, 182] width 43 height 43
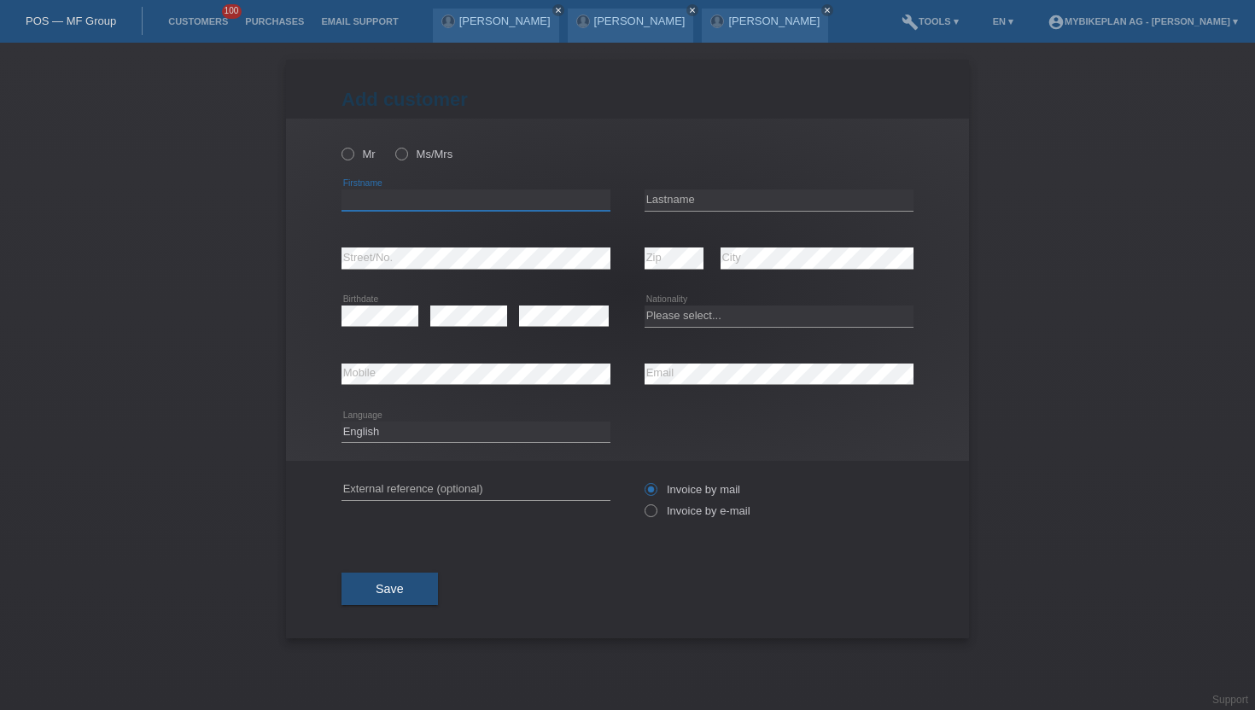
click at [349, 198] on input "text" at bounding box center [476, 200] width 269 height 21
paste input "[PERSON_NAME]"
click at [417, 204] on input "[PERSON_NAME]" at bounding box center [476, 200] width 269 height 21
type input "Sascha"
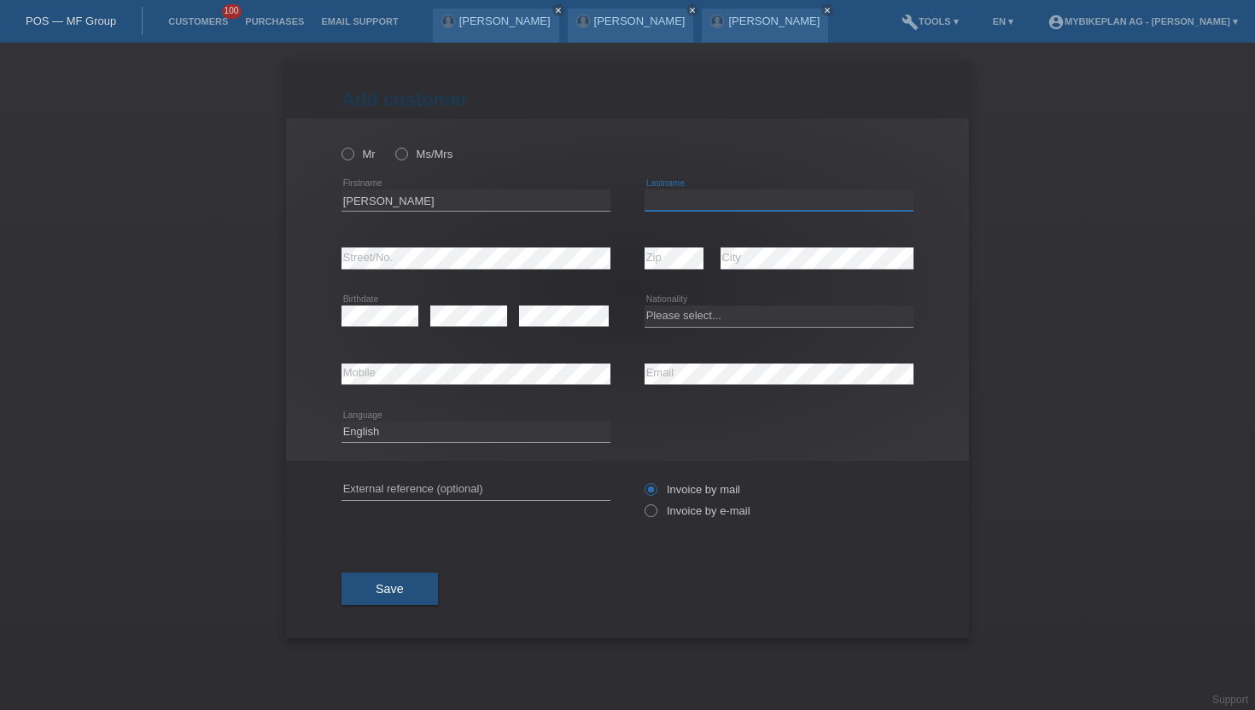
click at [671, 195] on input "text" at bounding box center [779, 200] width 269 height 21
paste input "Eisenecher"
type input "Eisenecher"
click at [339, 145] on icon at bounding box center [339, 145] width 0 height 0
click at [348, 158] on input "Mr" at bounding box center [347, 153] width 11 height 11
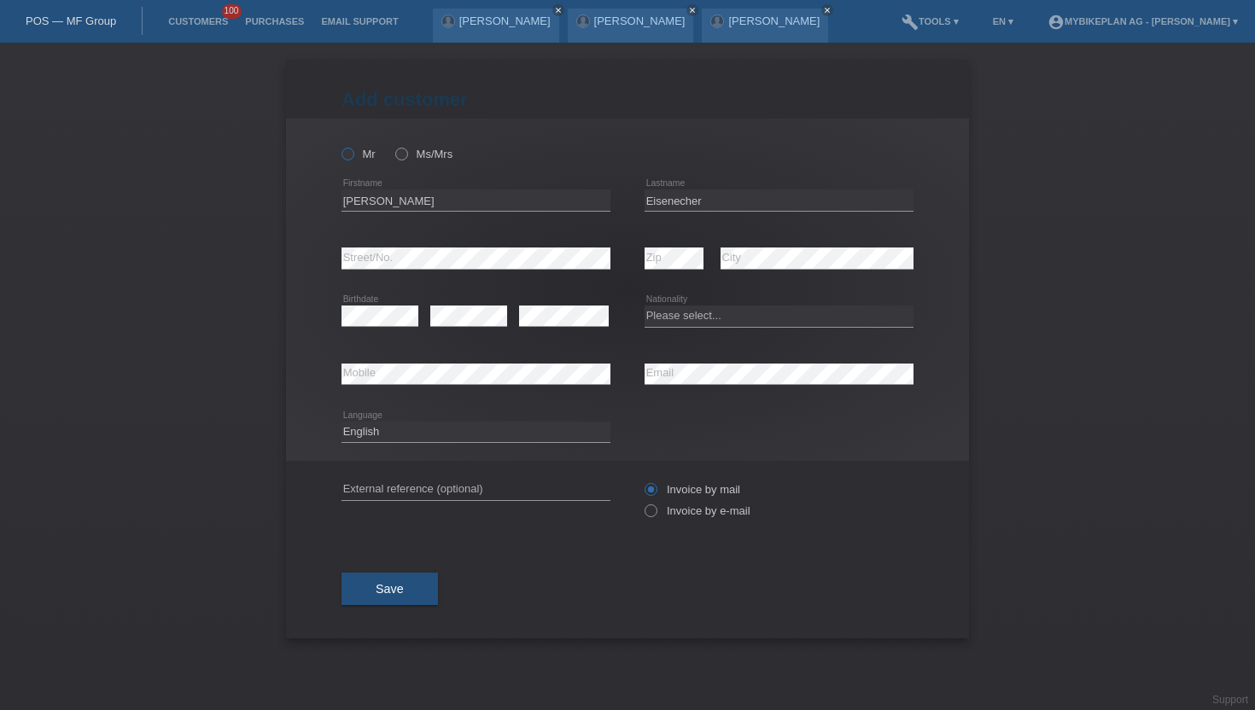
radio input "true"
click at [660, 508] on label "Invoice by e-mail" at bounding box center [698, 511] width 106 height 13
click at [656, 508] on input "Invoice by e-mail" at bounding box center [650, 515] width 11 height 21
radio input "true"
click at [658, 324] on select "Please select... Switzerland Austria Germany Liechtenstein ------------ Afghani…" at bounding box center [779, 316] width 269 height 20
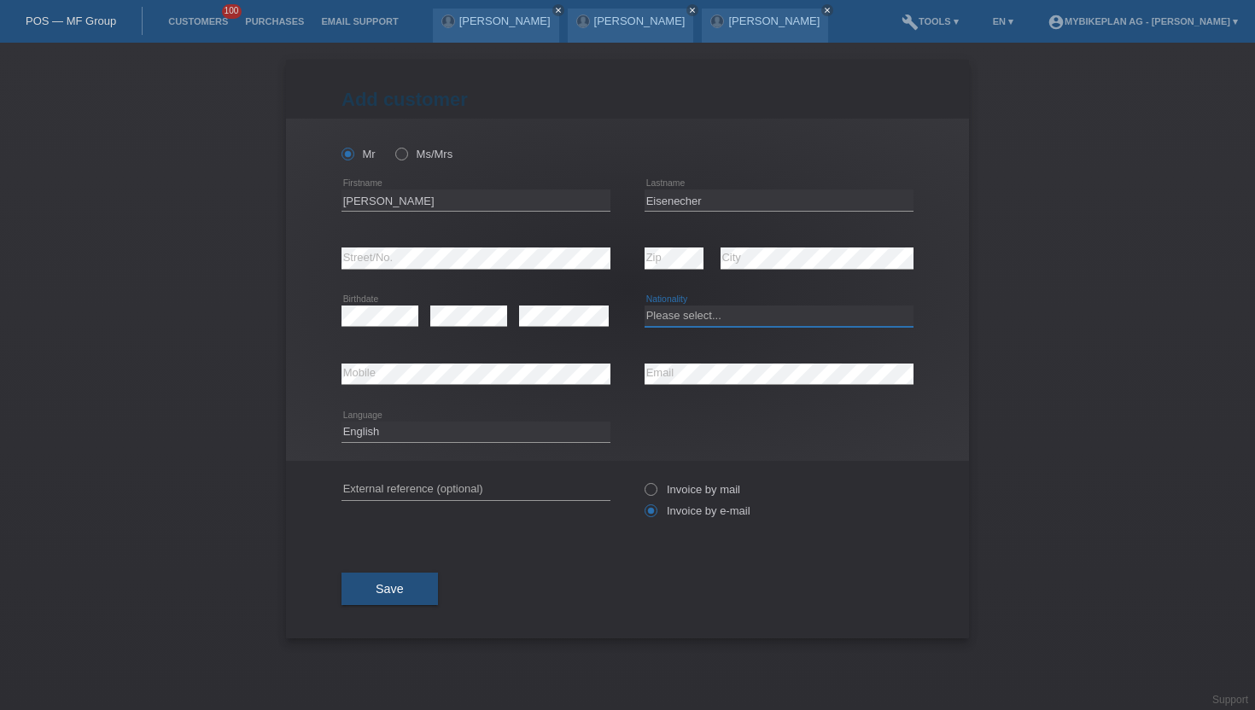
select select "CH"
click at [645, 306] on select "Please select... Switzerland Austria Germany Liechtenstein ------------ Afghani…" at bounding box center [779, 316] width 269 height 20
click at [417, 441] on select "Deutsch Français Italiano English" at bounding box center [476, 432] width 269 height 20
select select "de"
click at [342, 422] on select "Deutsch Français Italiano English" at bounding box center [476, 432] width 269 height 20
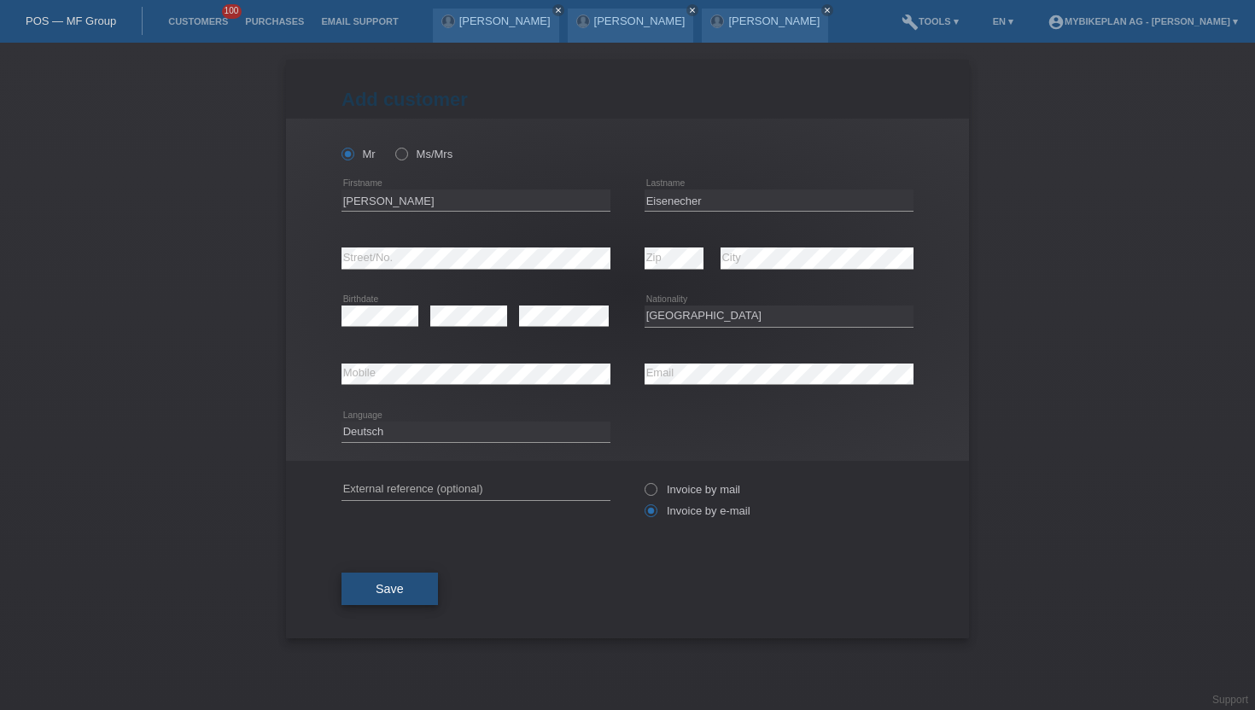
click at [402, 592] on span "Save" at bounding box center [390, 589] width 28 height 14
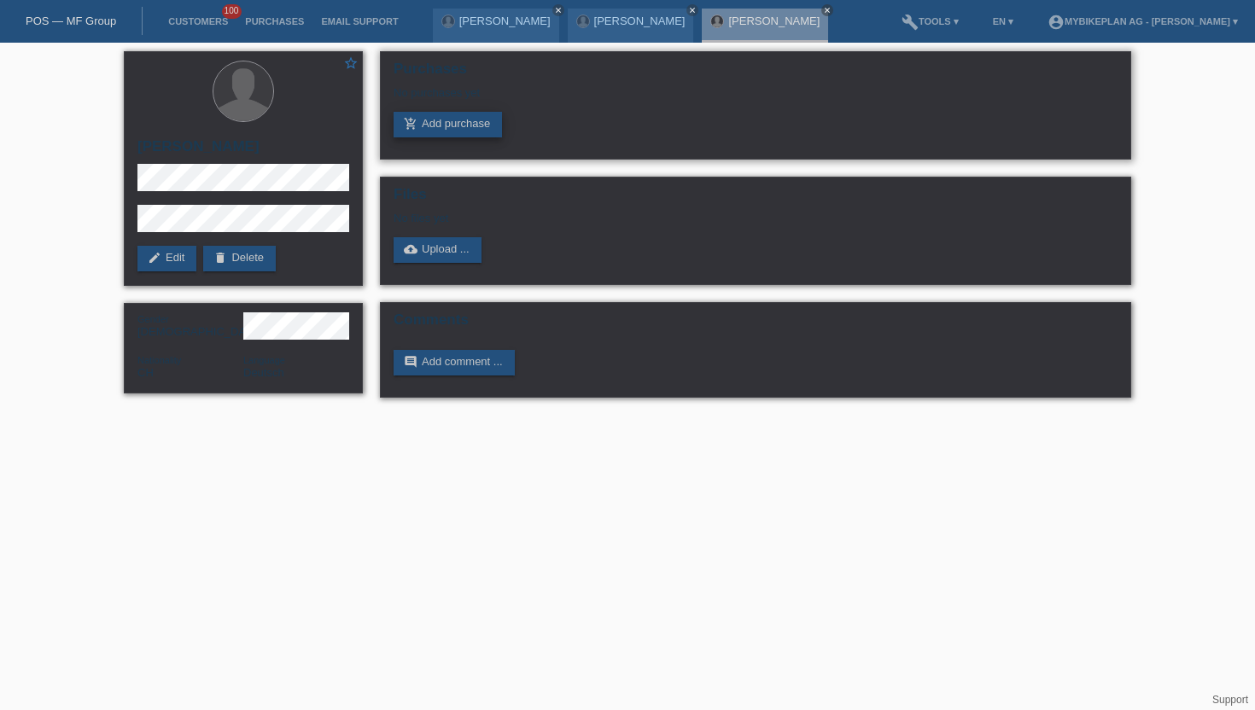
click at [435, 136] on link "add_shopping_cart Add purchase" at bounding box center [448, 125] width 108 height 26
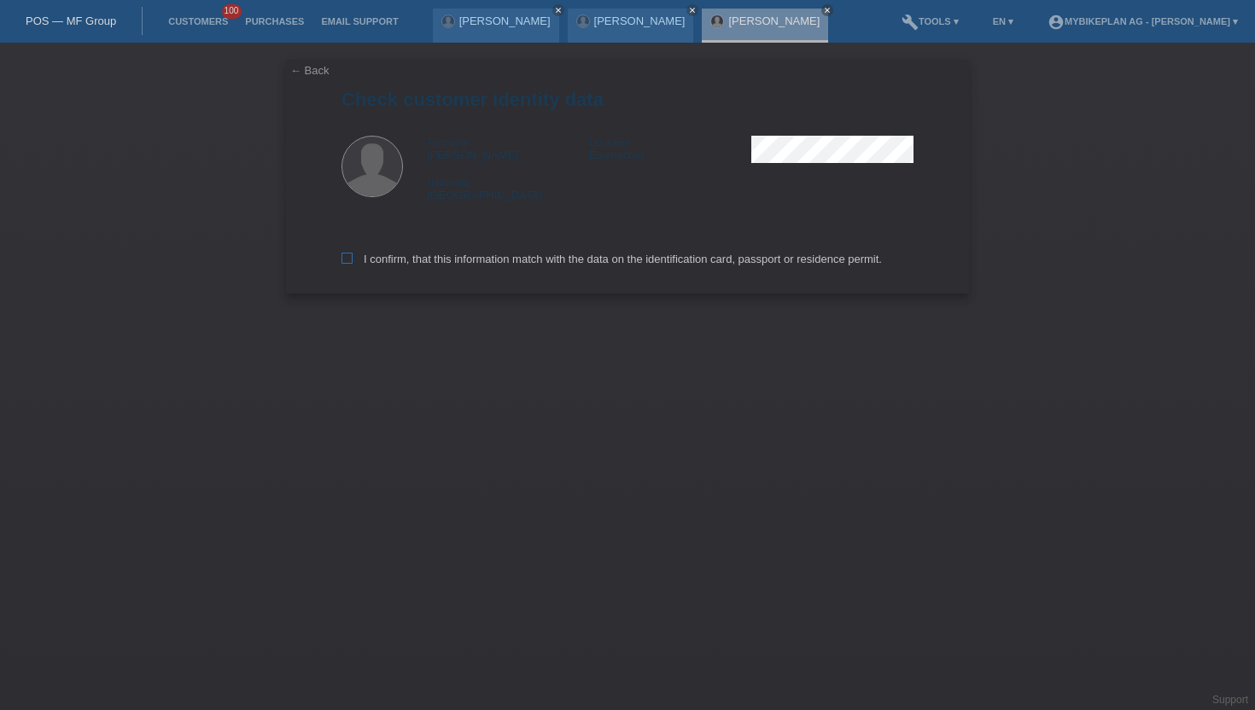
click at [347, 263] on icon at bounding box center [347, 258] width 11 height 11
click at [347, 263] on input "I confirm, that this information match with the data on the identification card…" at bounding box center [347, 258] width 11 height 11
checkbox input "true"
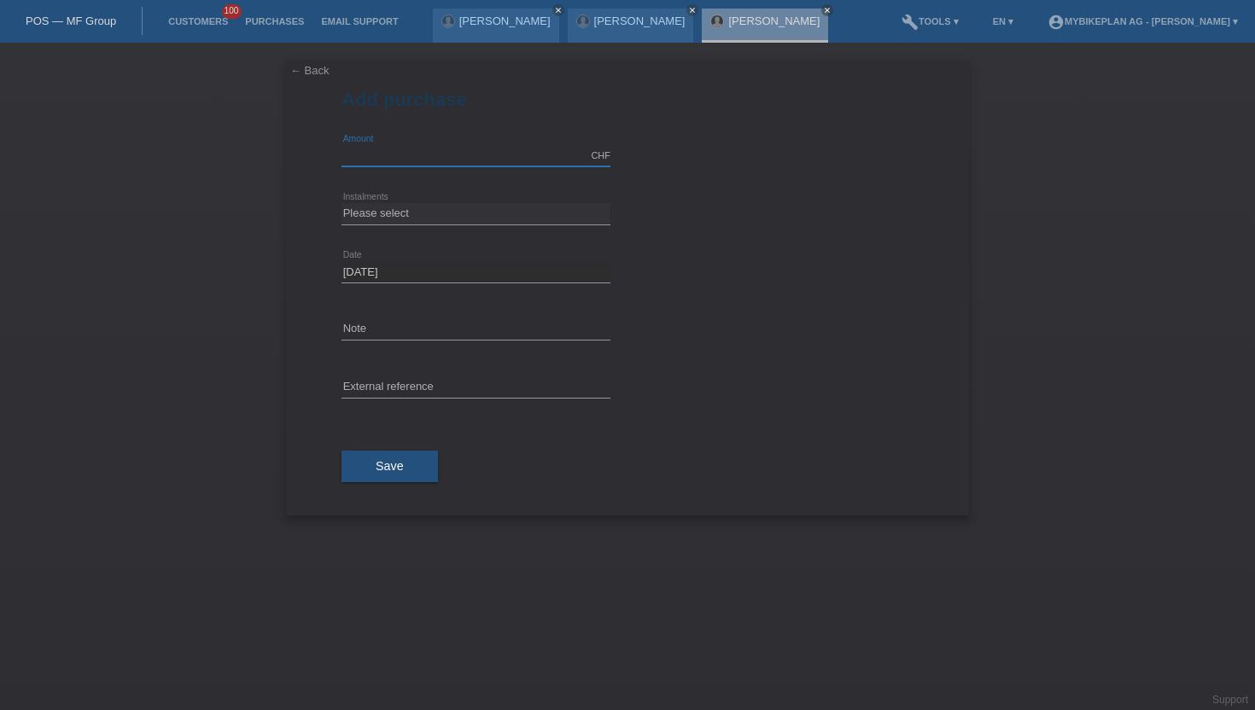
click at [391, 161] on input "text" at bounding box center [476, 155] width 269 height 21
type input "15000.00"
click at [396, 211] on select "Please select 6 instalments 12 instalments 18 instalments 24 instalments 36 ins…" at bounding box center [476, 213] width 269 height 20
select select "488"
click at [342, 203] on select "Please select 6 instalments 12 instalments 18 instalments 24 instalments 36 ins…" at bounding box center [476, 213] width 269 height 20
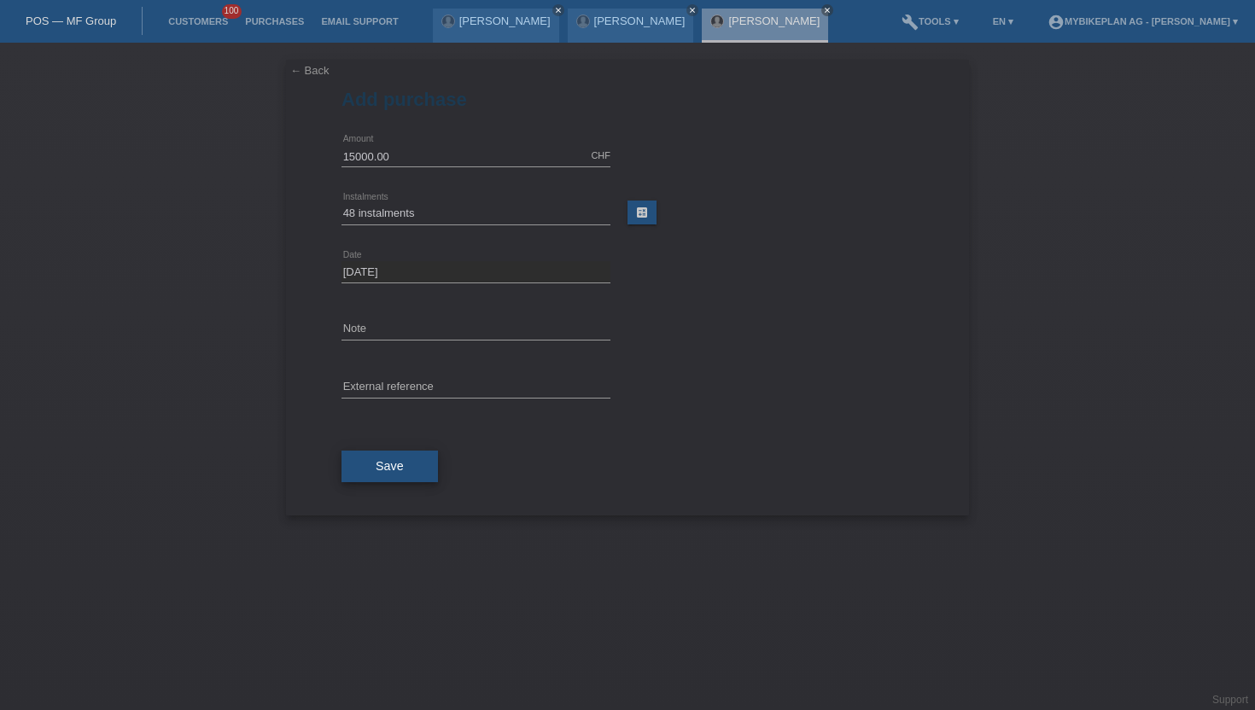
click at [389, 454] on button "Save" at bounding box center [390, 467] width 96 height 32
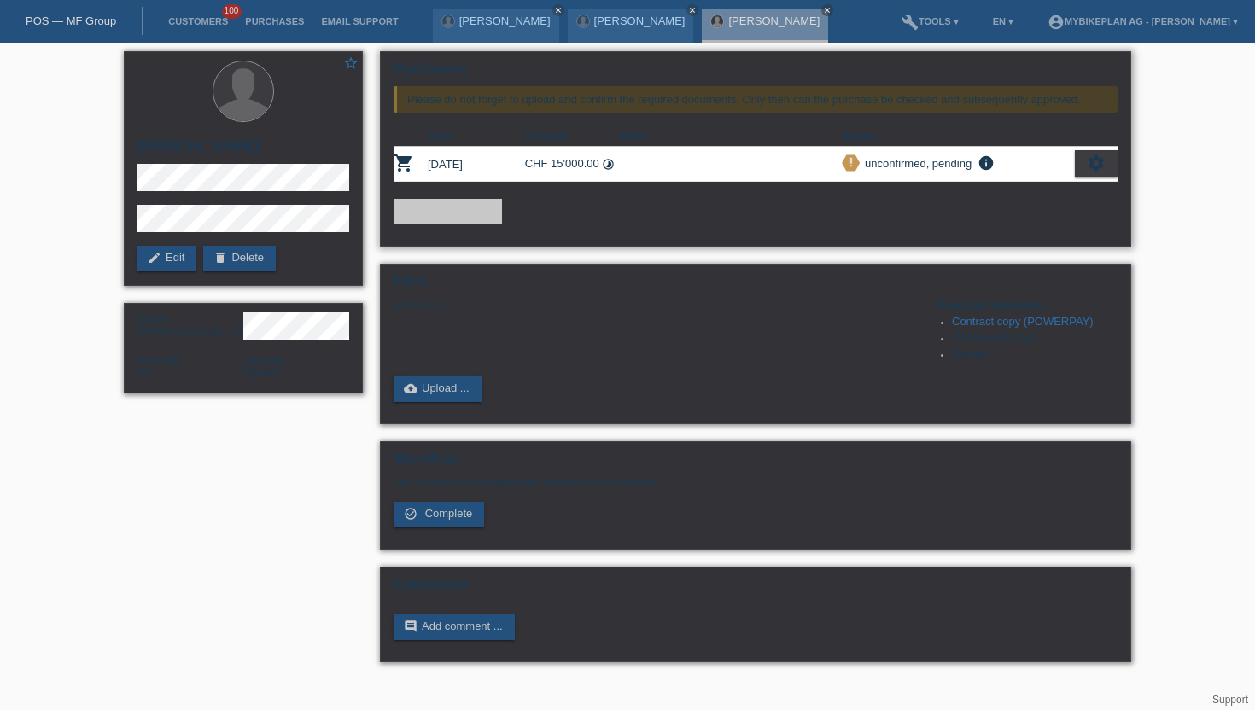
click at [1091, 168] on icon "settings" at bounding box center [1096, 163] width 19 height 19
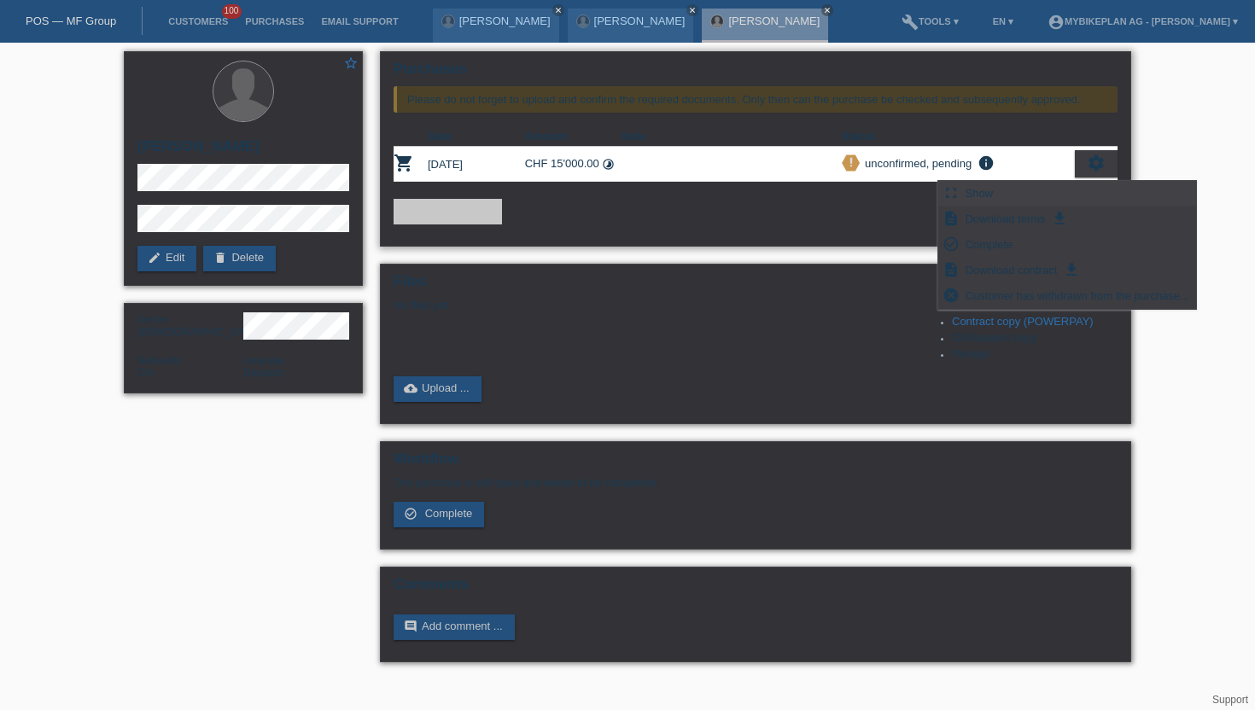
click at [983, 194] on span "Show" at bounding box center [979, 193] width 33 height 20
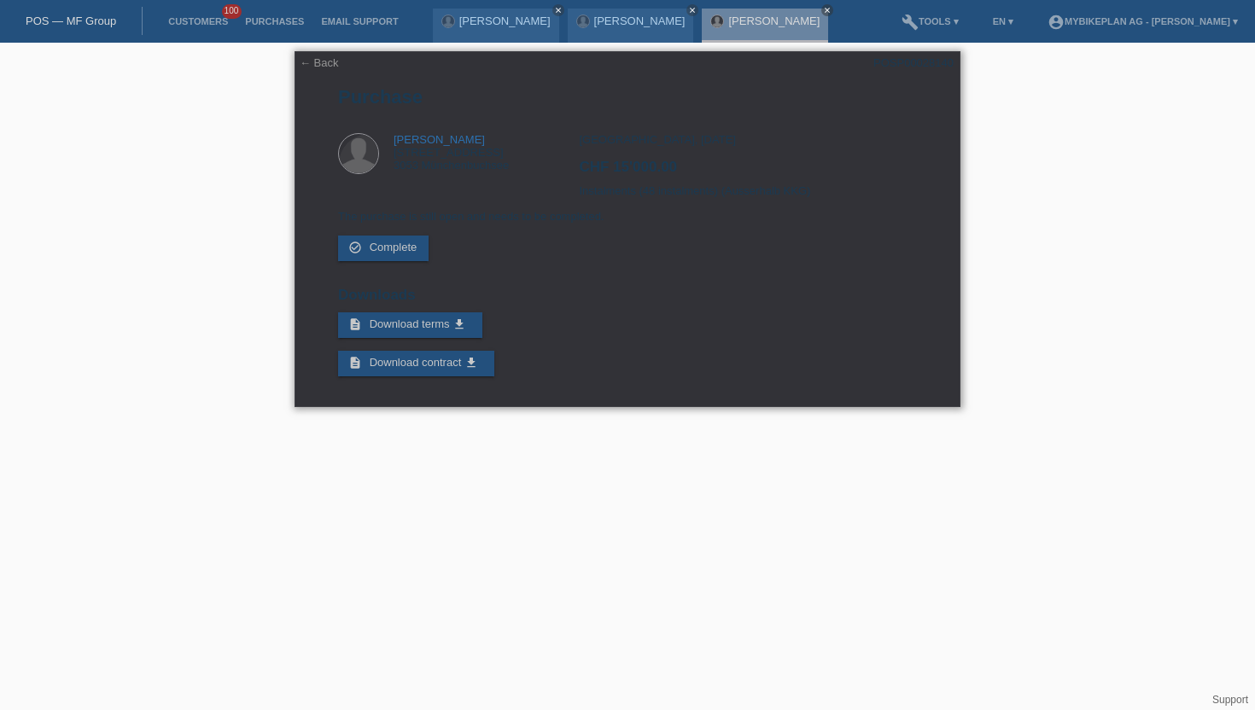
click at [896, 61] on div "POSP00028140" at bounding box center [913, 62] width 80 height 13
copy div "POSP00028140"
